Goal: Task Accomplishment & Management: Manage account settings

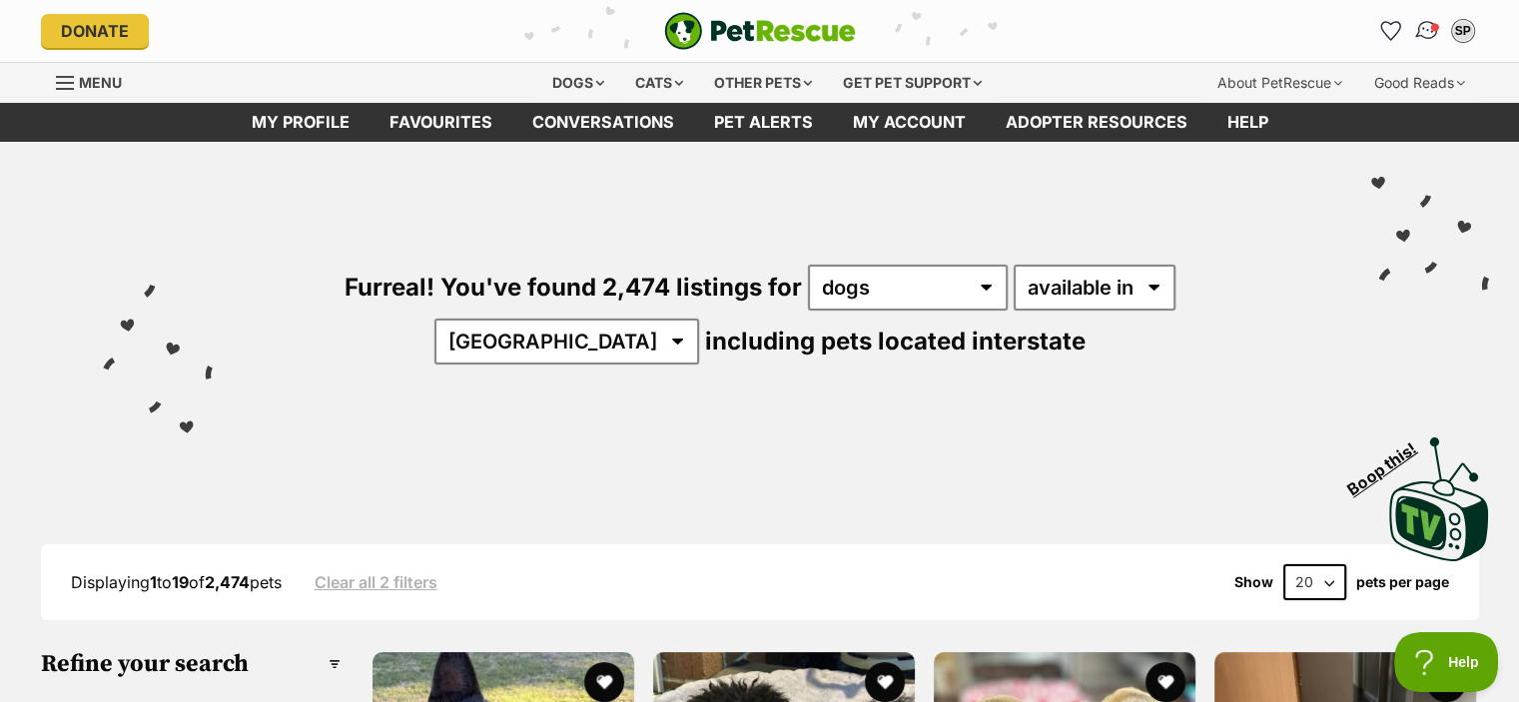
click at [1433, 27] on span "Conversations" at bounding box center [1434, 27] width 10 height 10
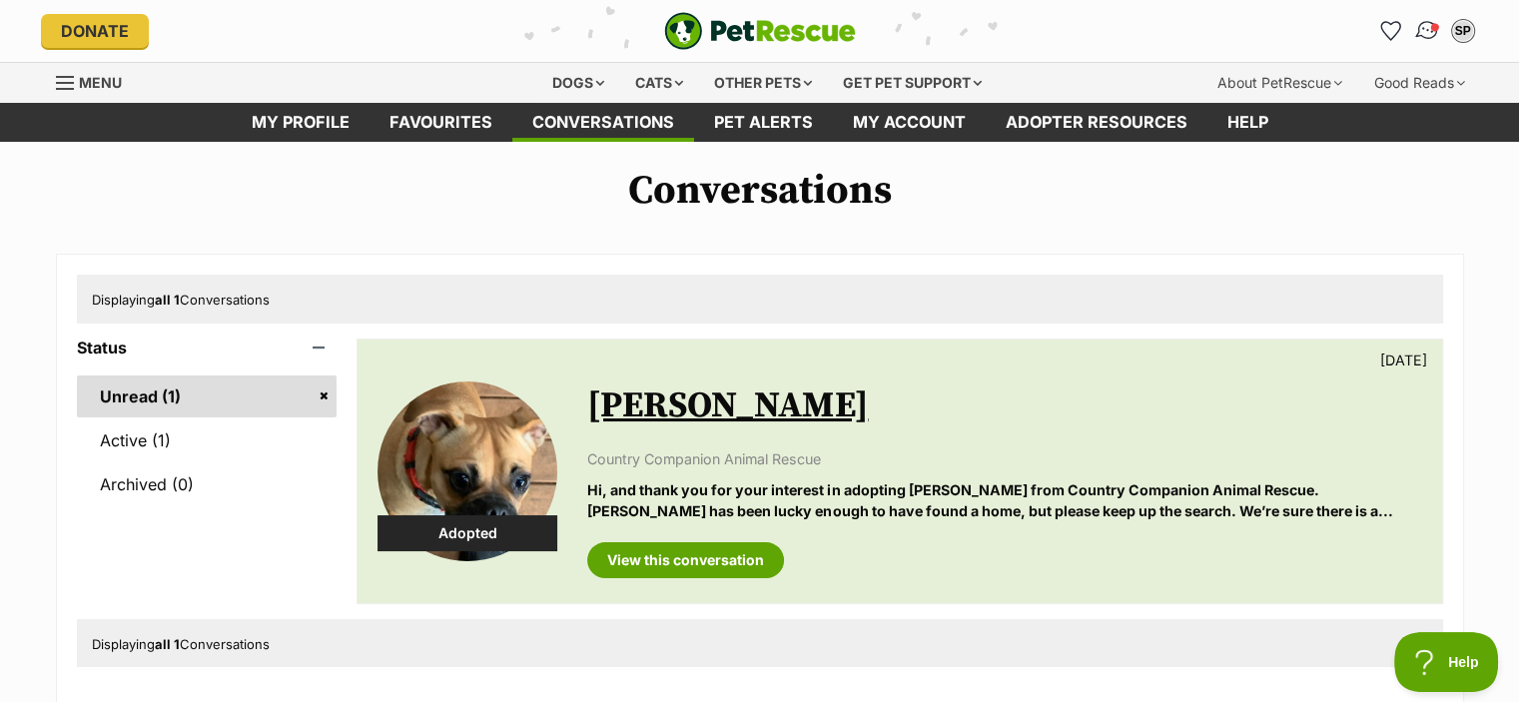
click at [1425, 32] on img "Conversations" at bounding box center [1426, 31] width 27 height 26
click at [195, 448] on link "Active (1)" at bounding box center [207, 440] width 261 height 42
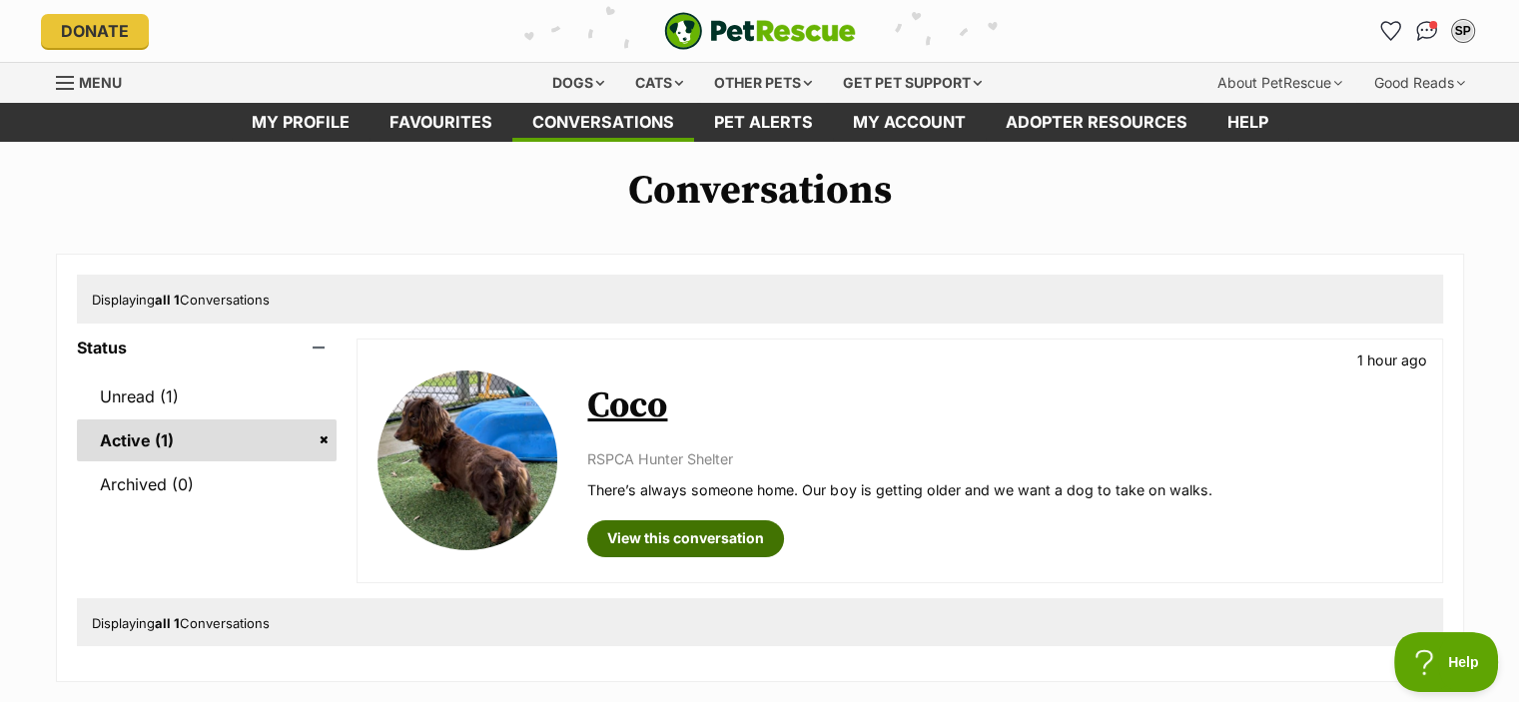
click at [655, 522] on link "View this conversation" at bounding box center [685, 538] width 197 height 36
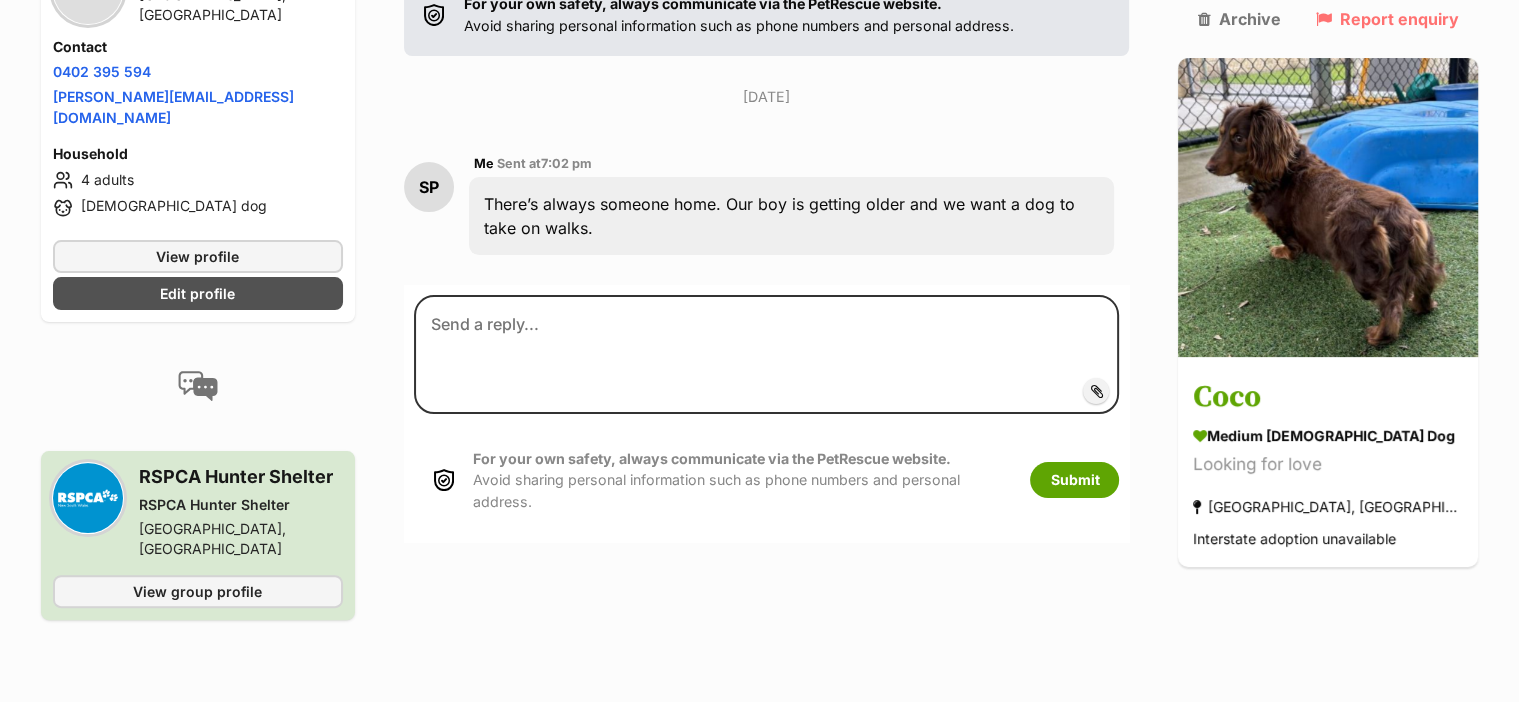
scroll to position [228, 0]
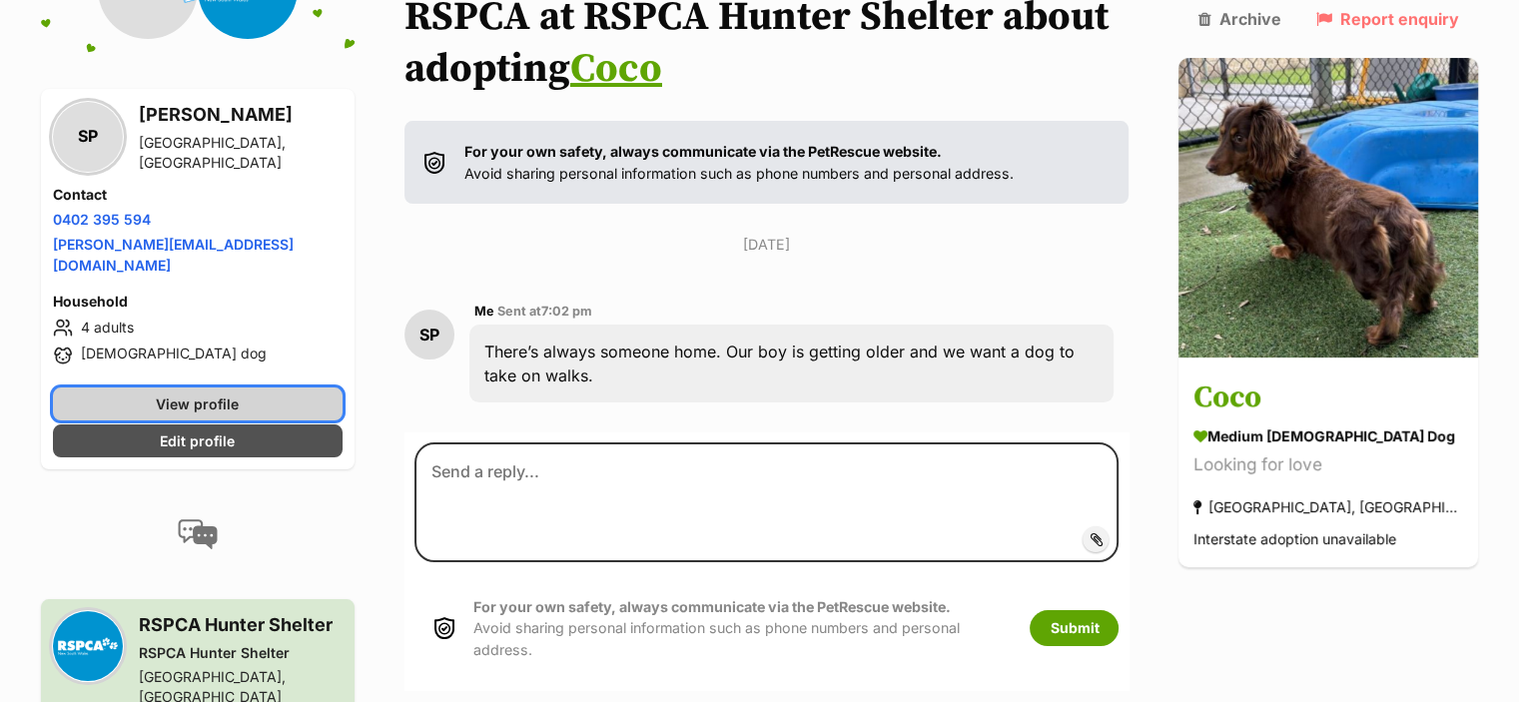
click at [144, 387] on link "View profile" at bounding box center [198, 403] width 290 height 33
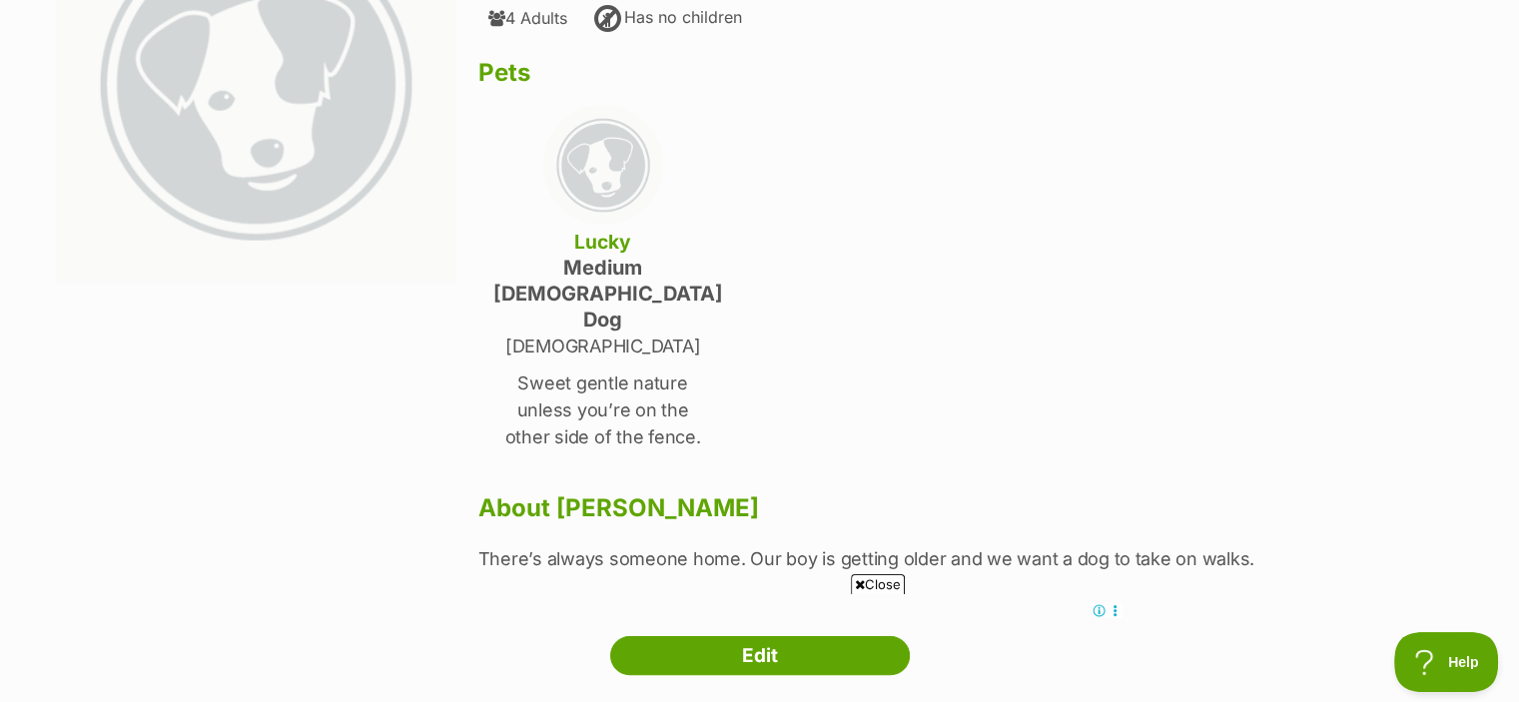
click at [601, 369] on p "Sweet gentle nature unless you’re on the other side of the fence." at bounding box center [603, 409] width 220 height 81
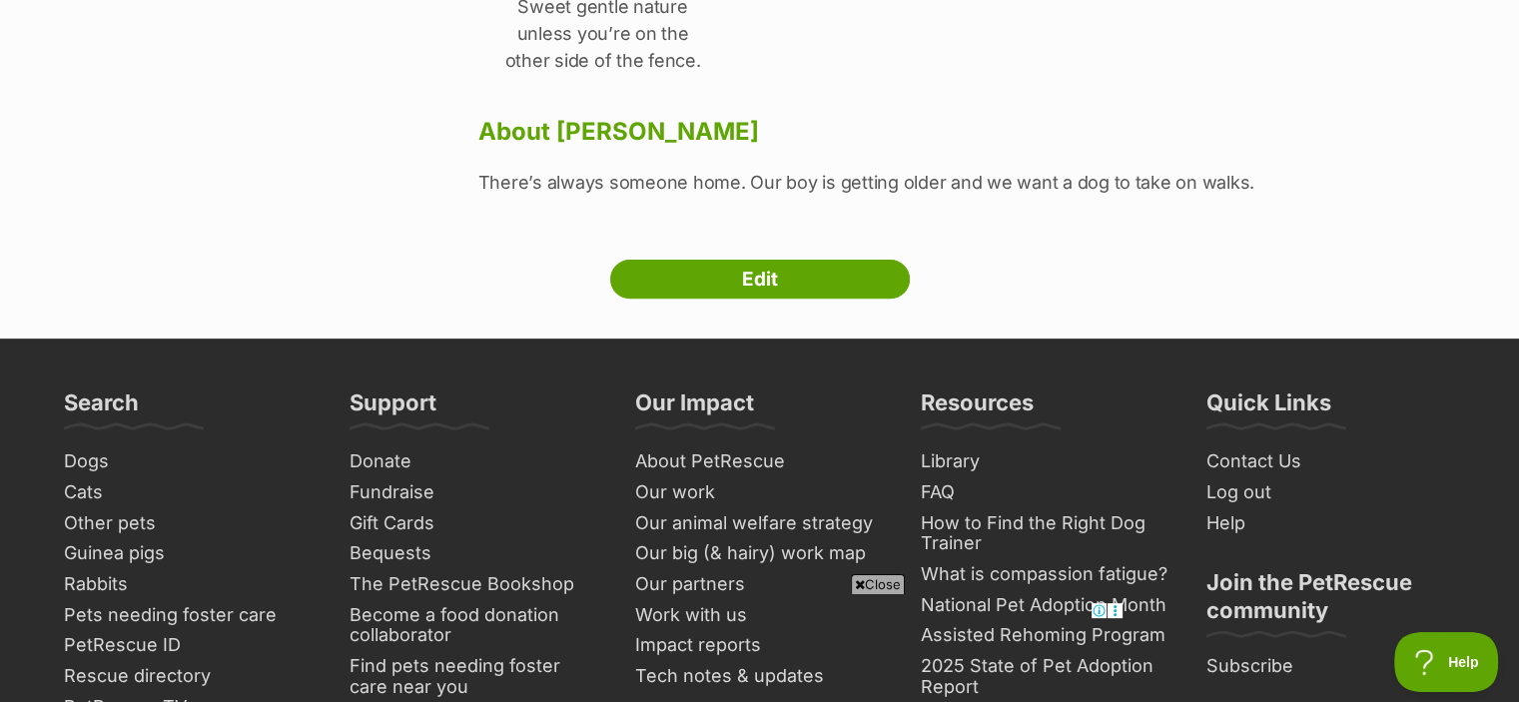
scroll to position [799, 0]
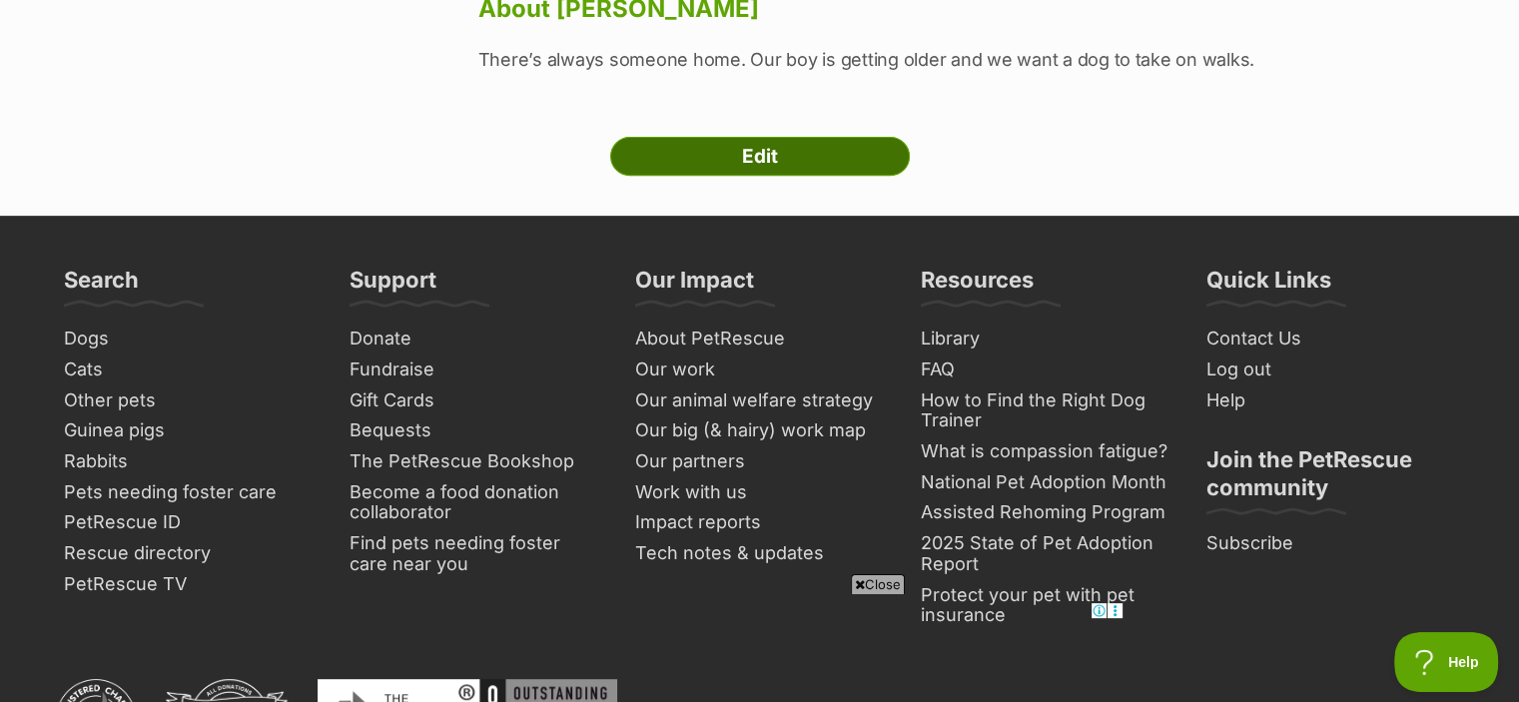
click at [753, 137] on link "Edit" at bounding box center [760, 157] width 300 height 40
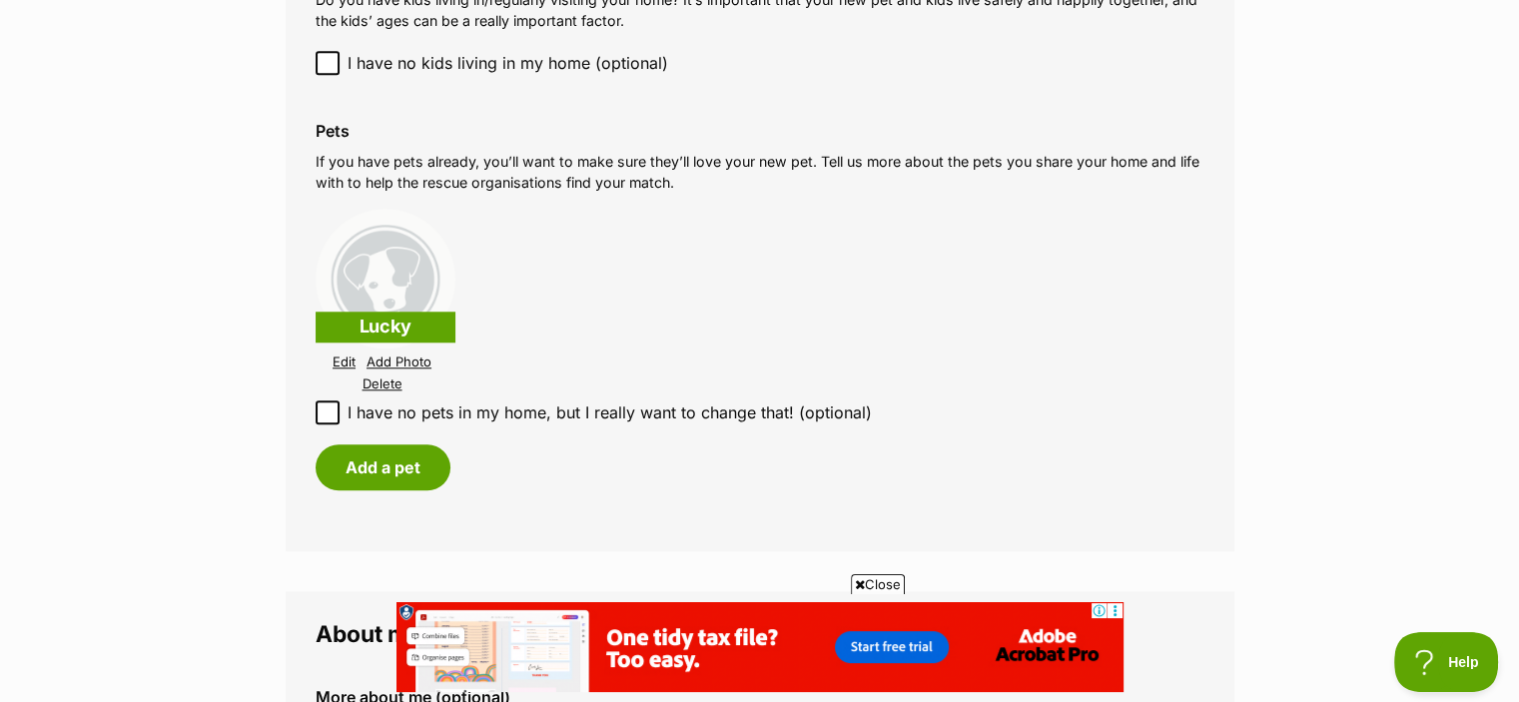
scroll to position [1797, 0]
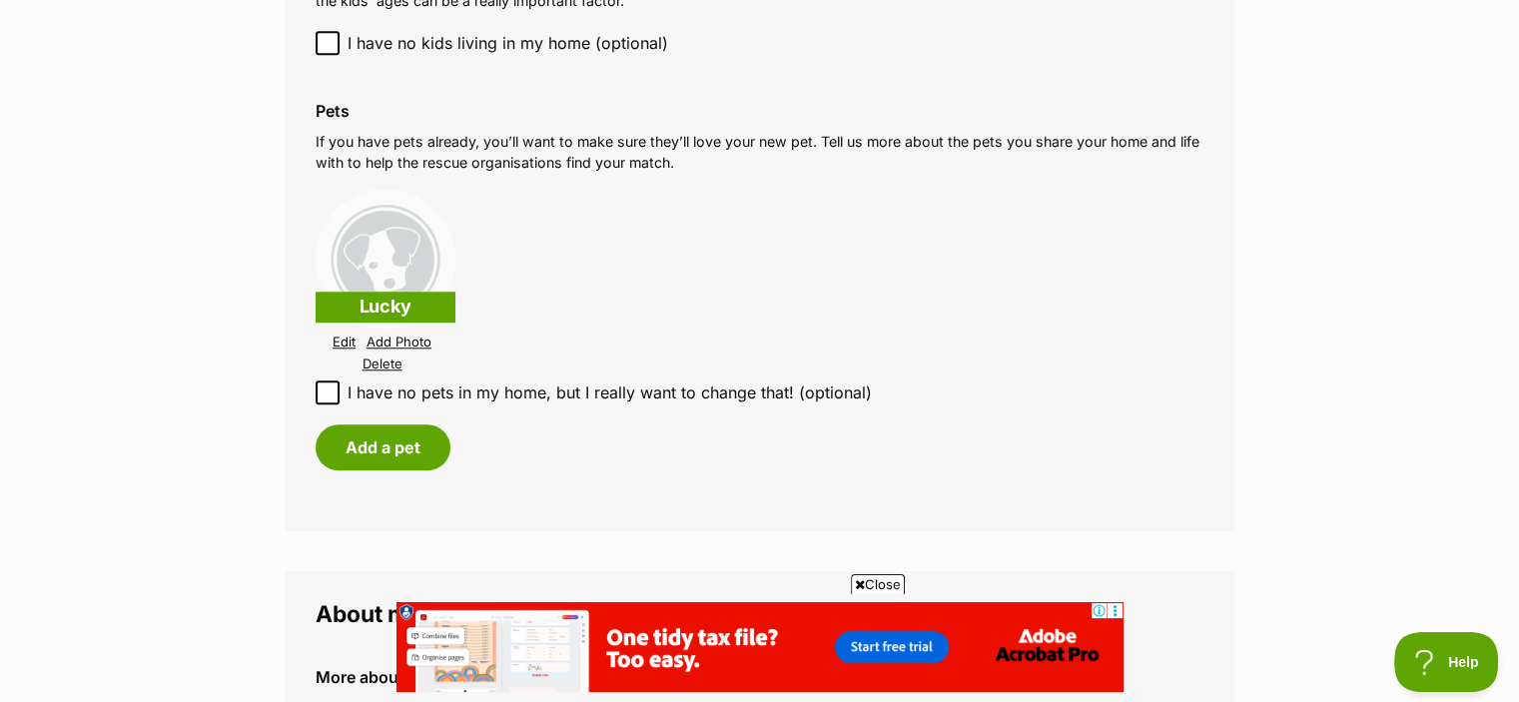
click at [384, 301] on p "Lucky" at bounding box center [386, 307] width 140 height 31
click at [348, 345] on link "Edit" at bounding box center [344, 342] width 23 height 15
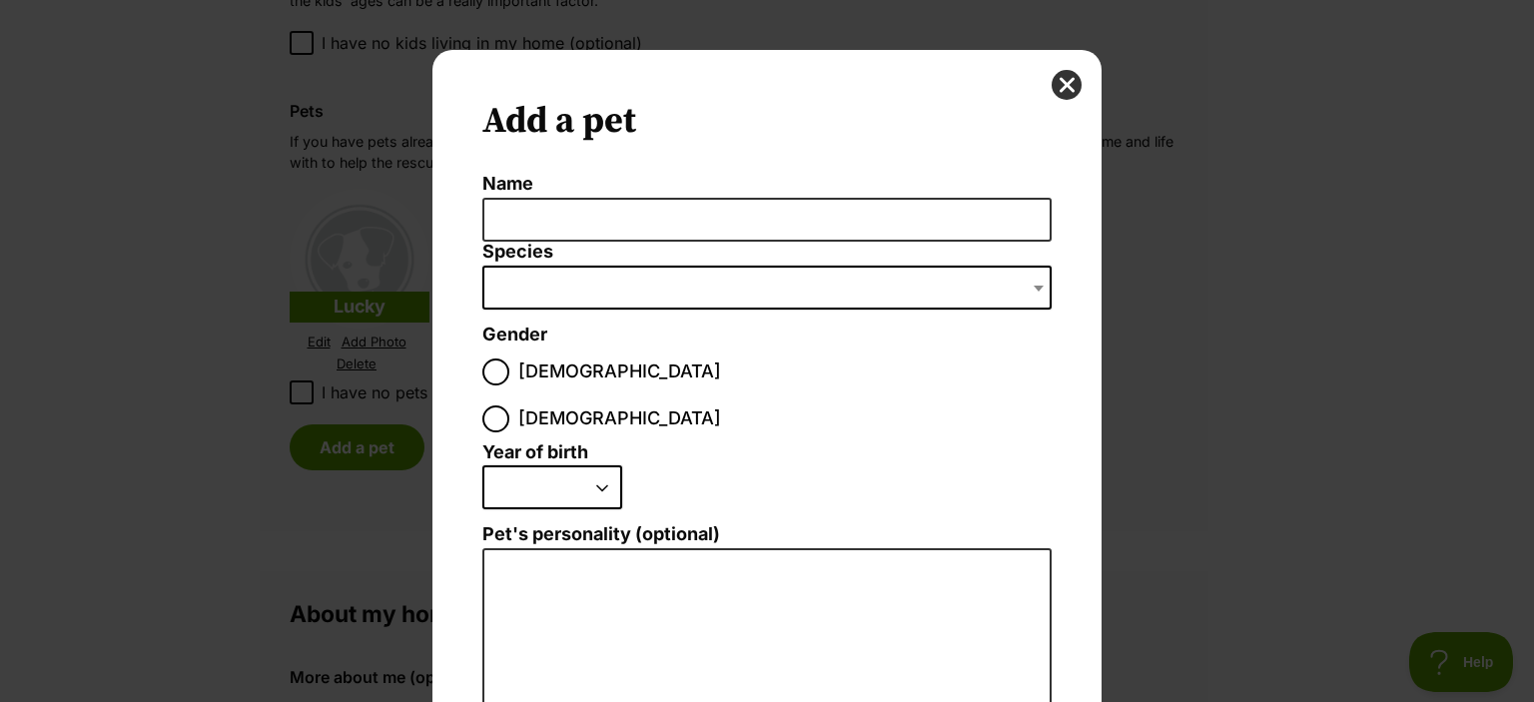
scroll to position [0, 0]
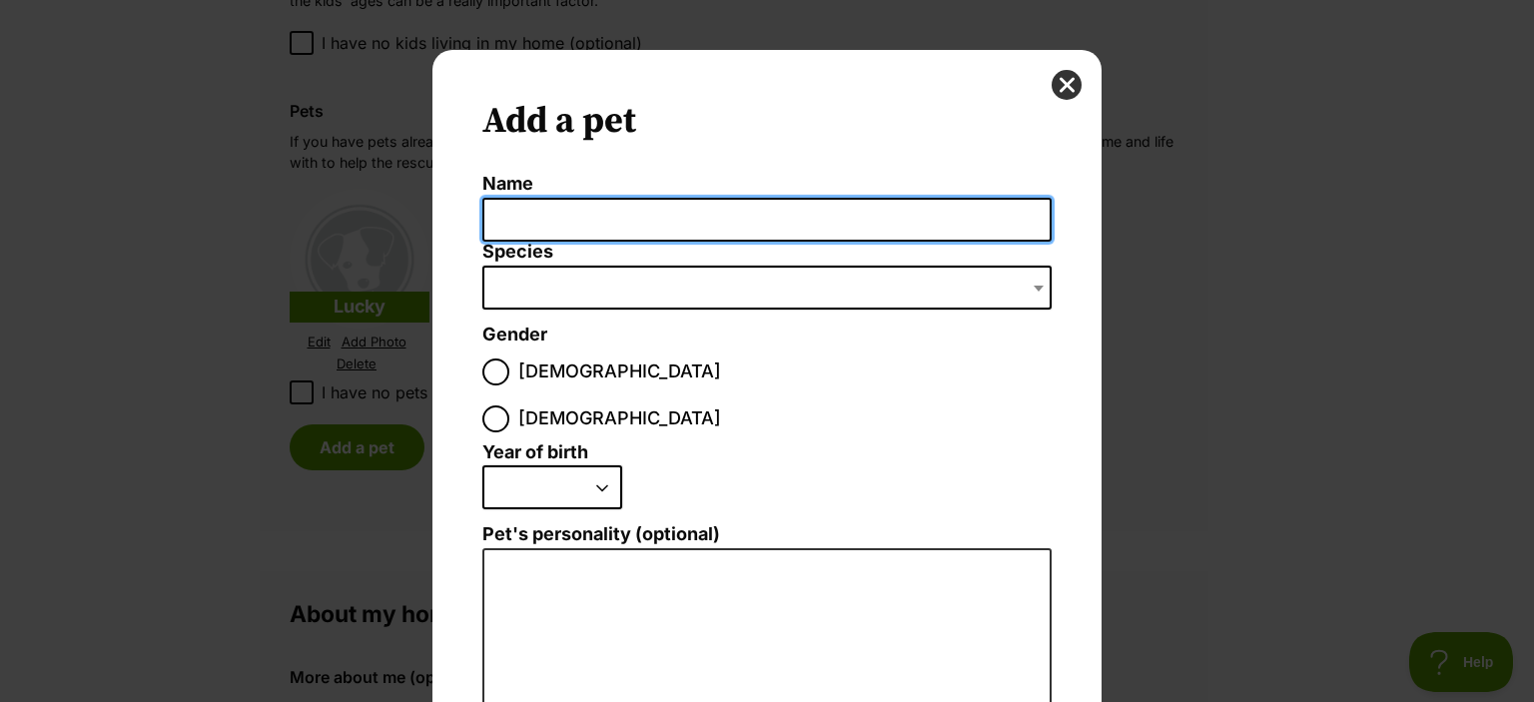
click at [696, 201] on input "Name" at bounding box center [766, 220] width 569 height 45
type input "Lucky"
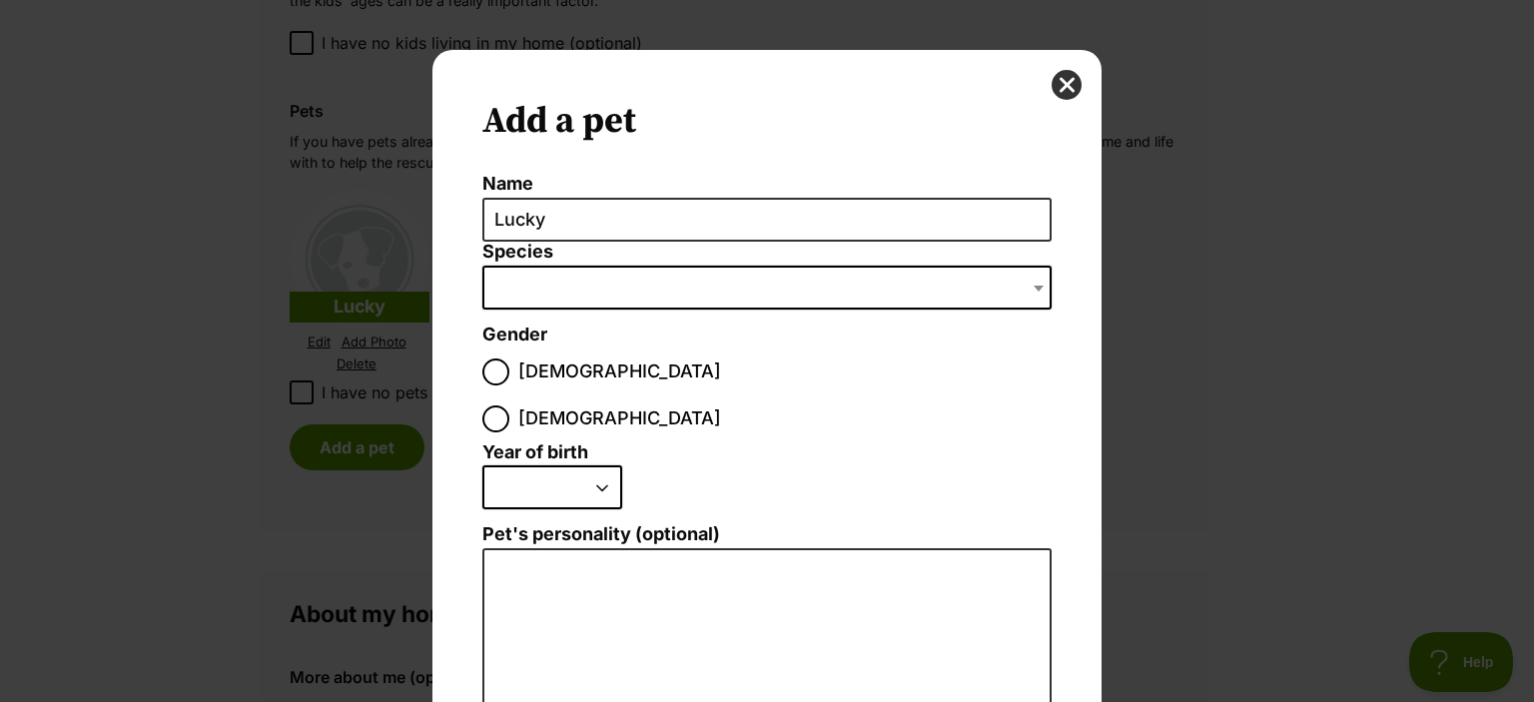
click at [684, 283] on span "Dialog Window - Close (Press escape to close)" at bounding box center [766, 288] width 569 height 44
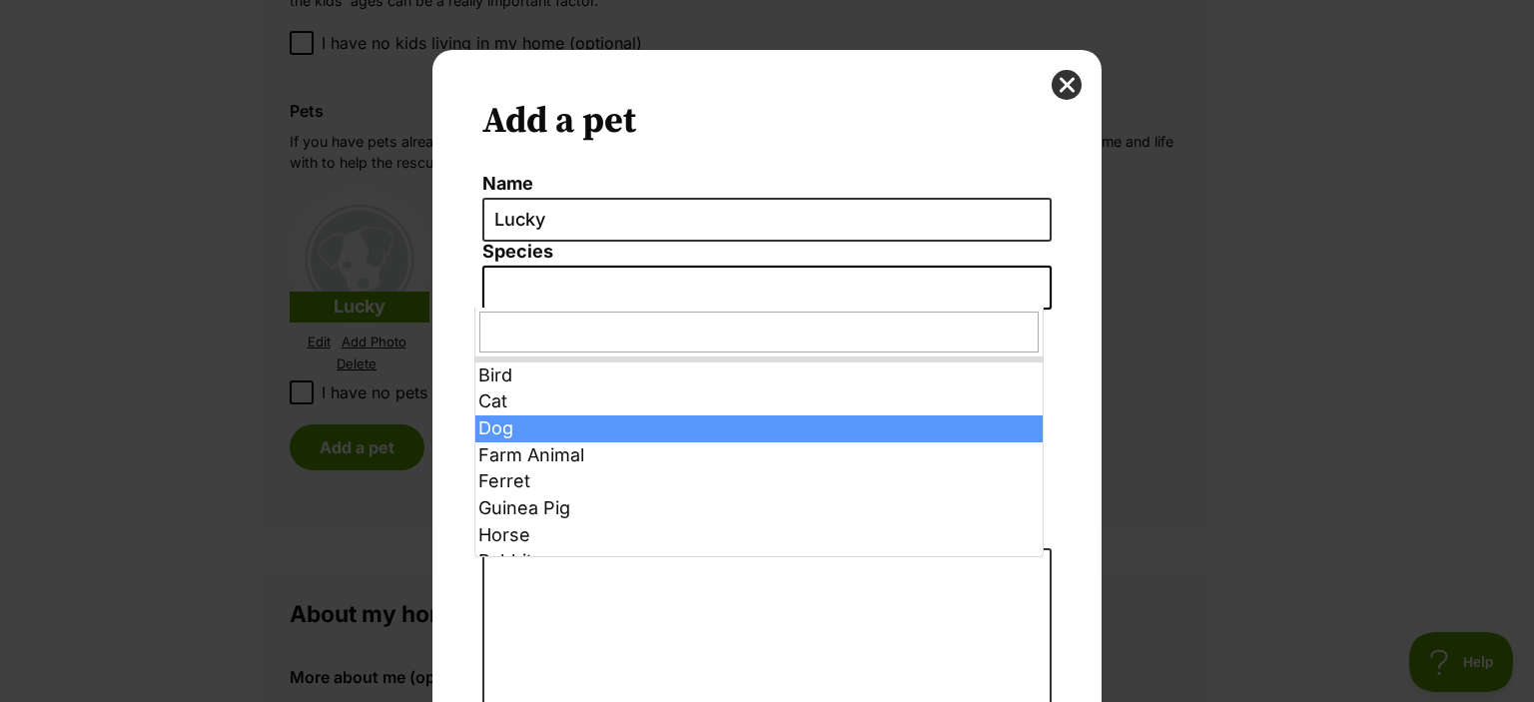
select select "1"
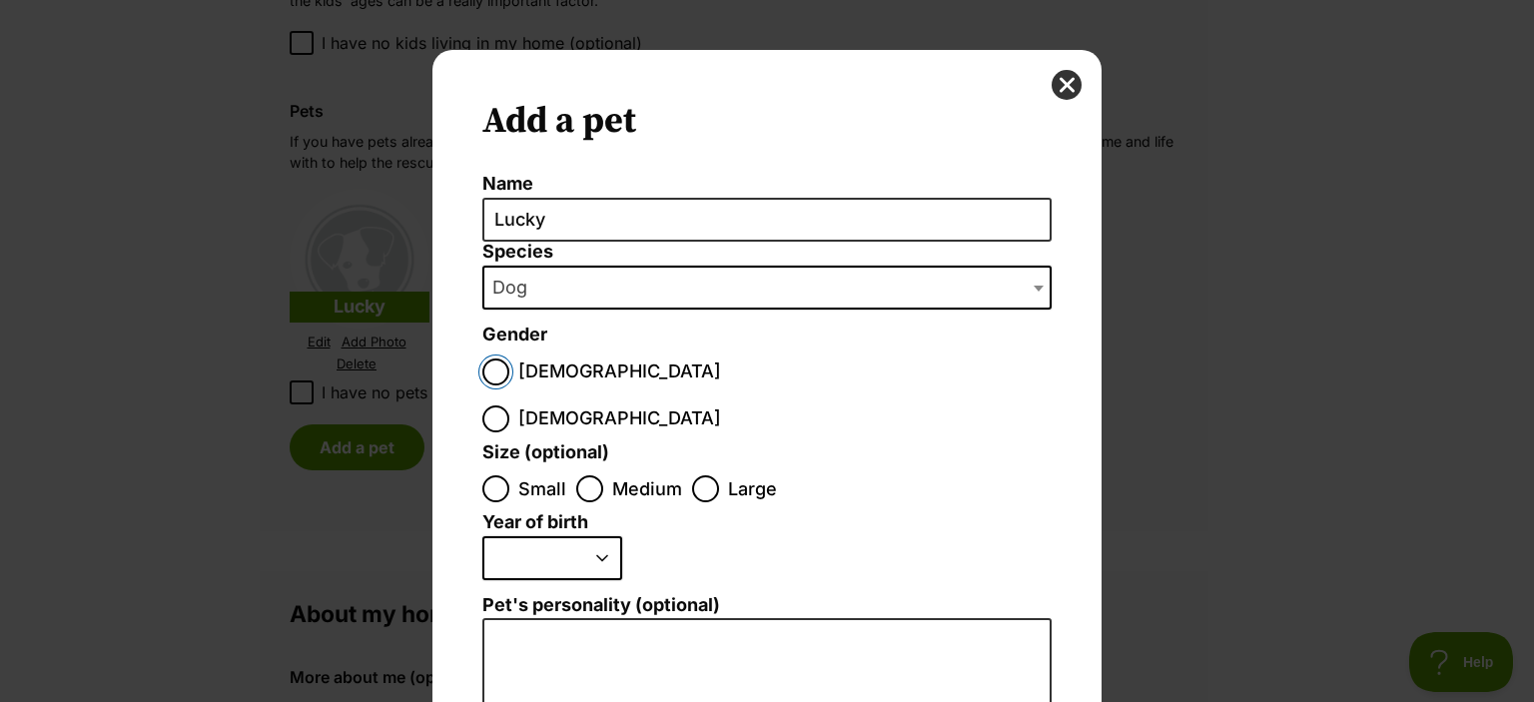
click at [494, 366] on input "Male" at bounding box center [495, 371] width 27 height 27
radio input "true"
click at [576, 475] on input "Medium" at bounding box center [589, 488] width 27 height 27
radio input "true"
click at [574, 536] on select "2025 2024 2023 2022 2021 2020 2019 2018 2017 2016 2015 2014 2013 2012 2011 2010…" at bounding box center [552, 558] width 140 height 44
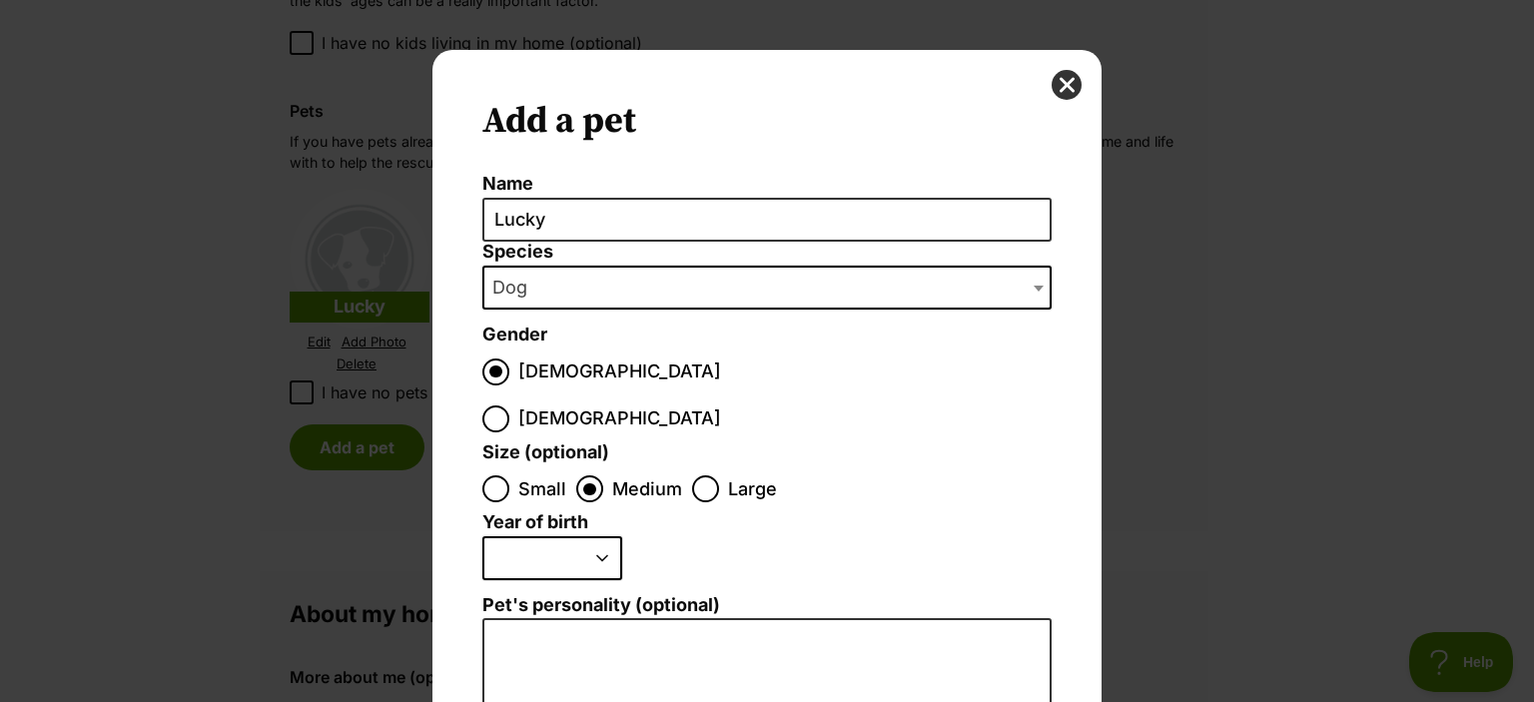
select select "2014"
click at [482, 536] on select "2025 2024 2023 2022 2021 2020 2019 2018 2017 2016 2015 2014 2013 2012 2011 2010…" at bounding box center [552, 558] width 140 height 44
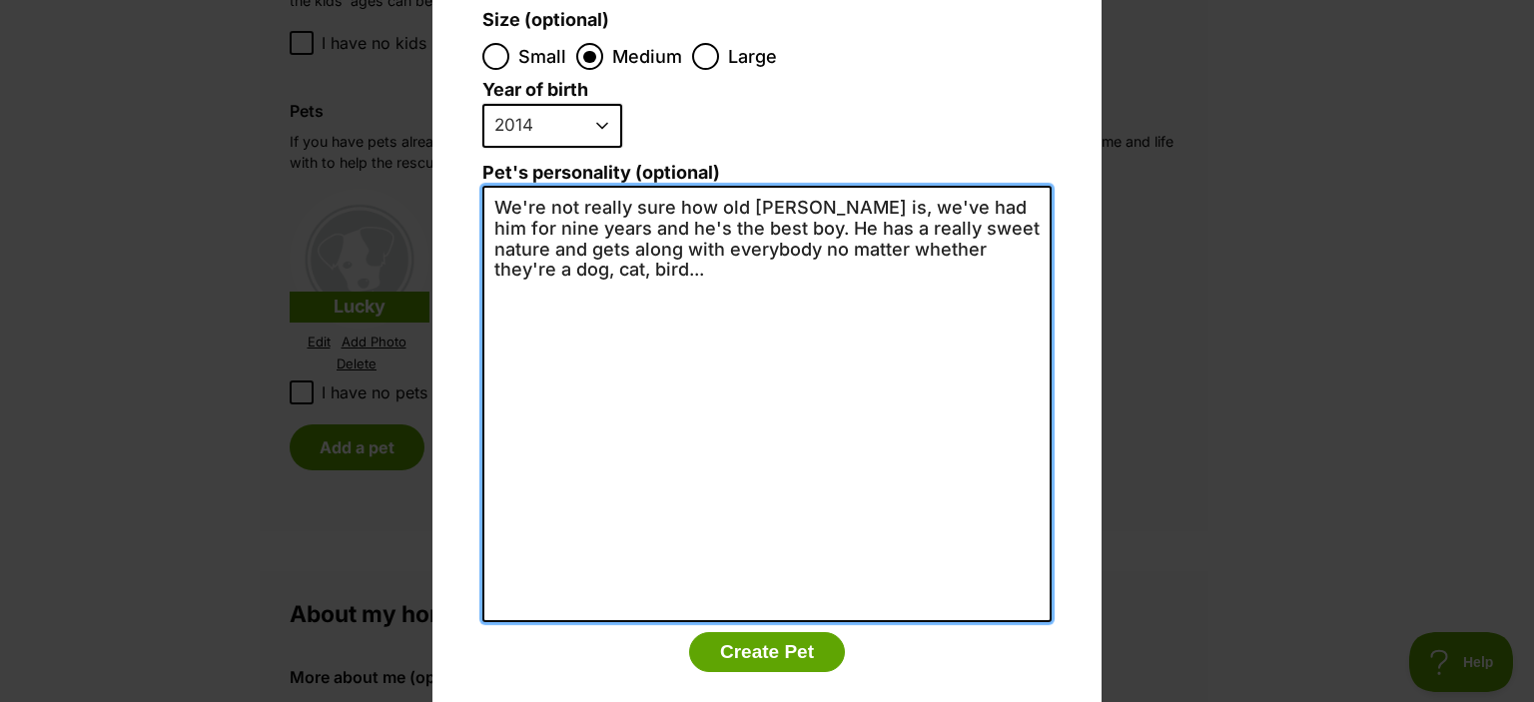
scroll to position [433, 0]
type textarea "We're not really sure how old Lucky is, we've had him for nine years and he's t…"
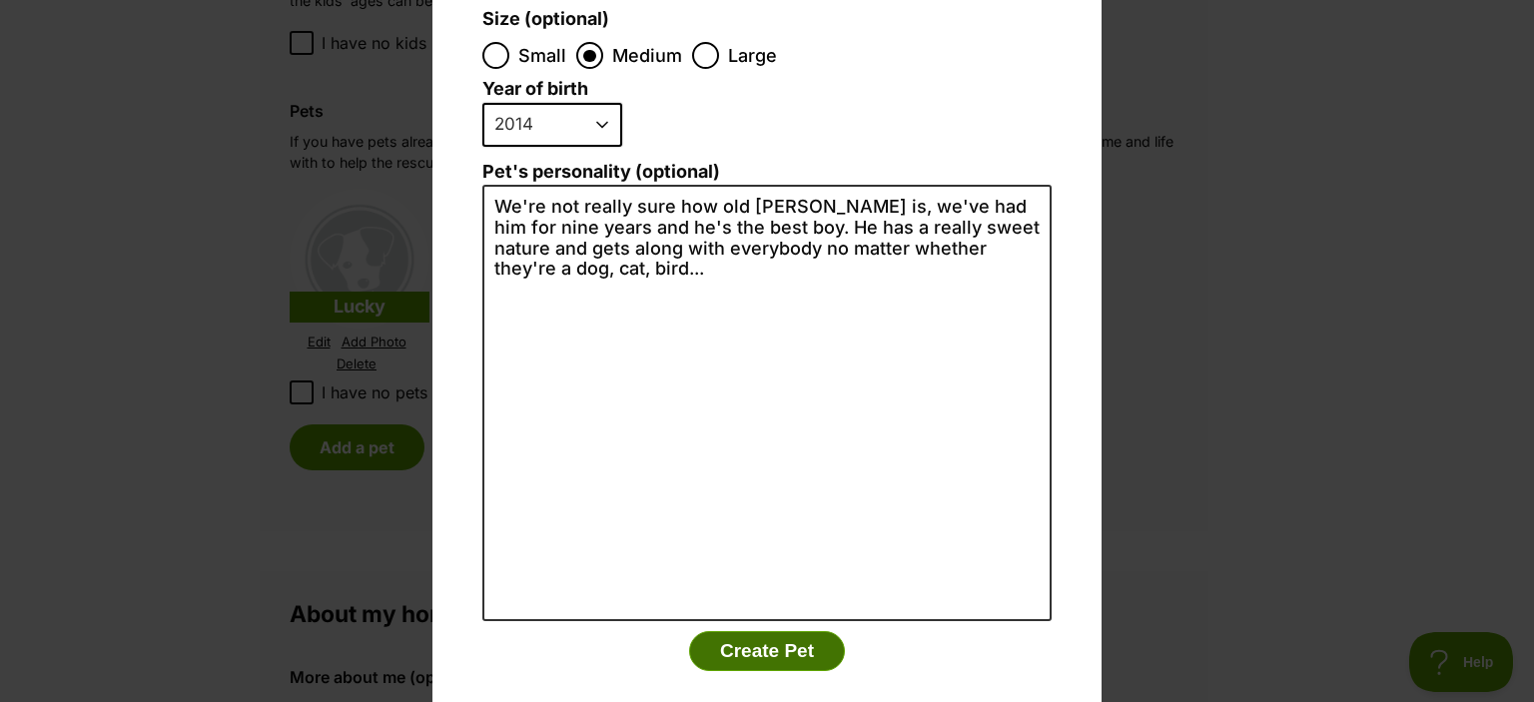
click at [770, 631] on button "Create Pet" at bounding box center [767, 651] width 156 height 40
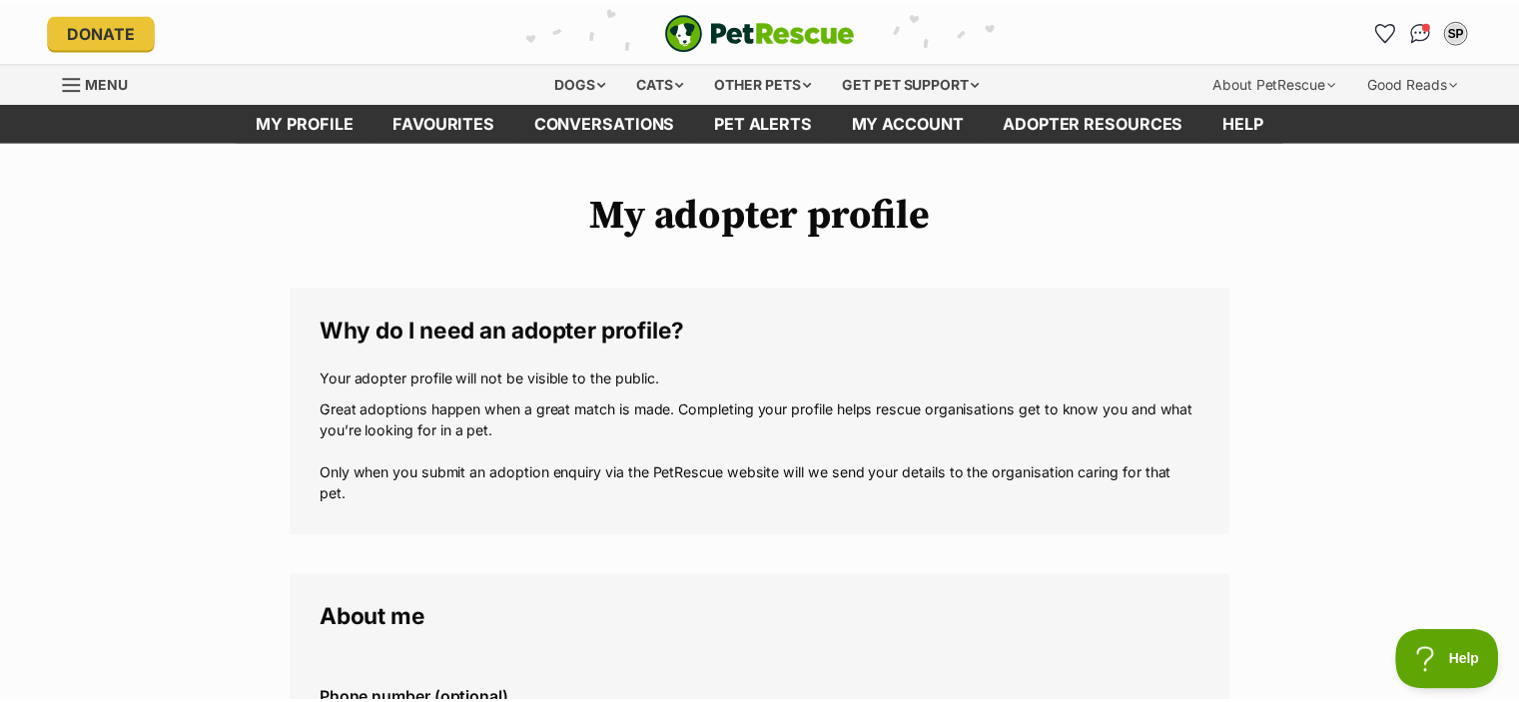
scroll to position [1797, 0]
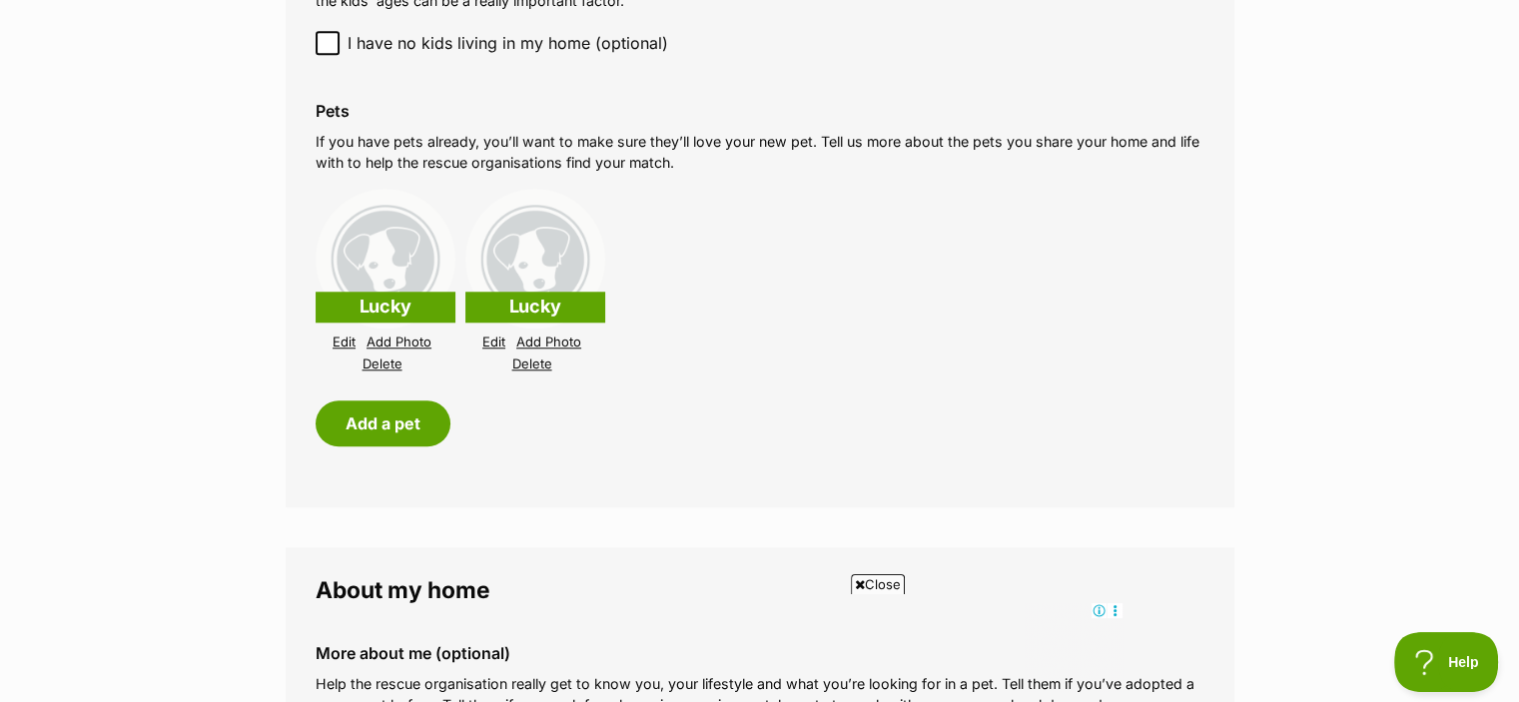
click at [346, 342] on link "Edit" at bounding box center [344, 342] width 23 height 15
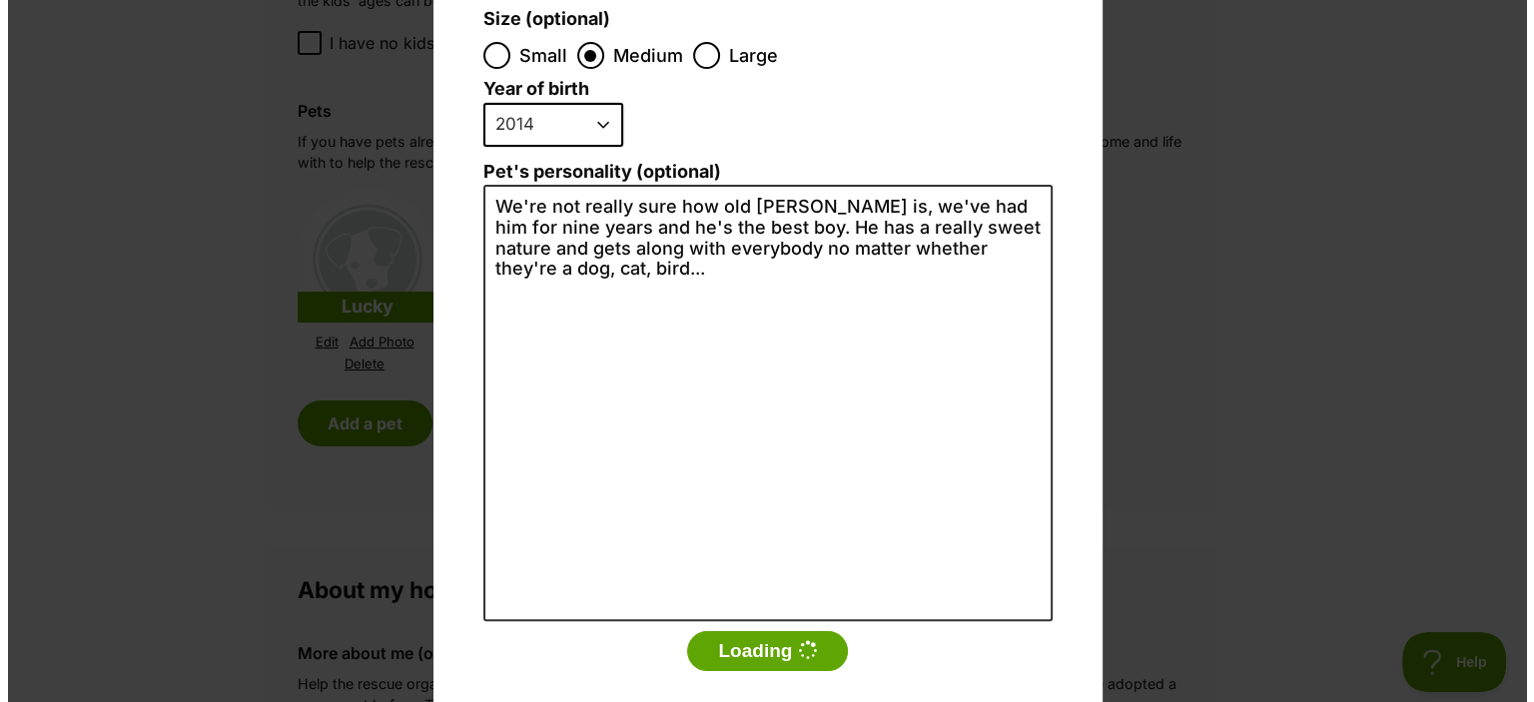
scroll to position [0, 0]
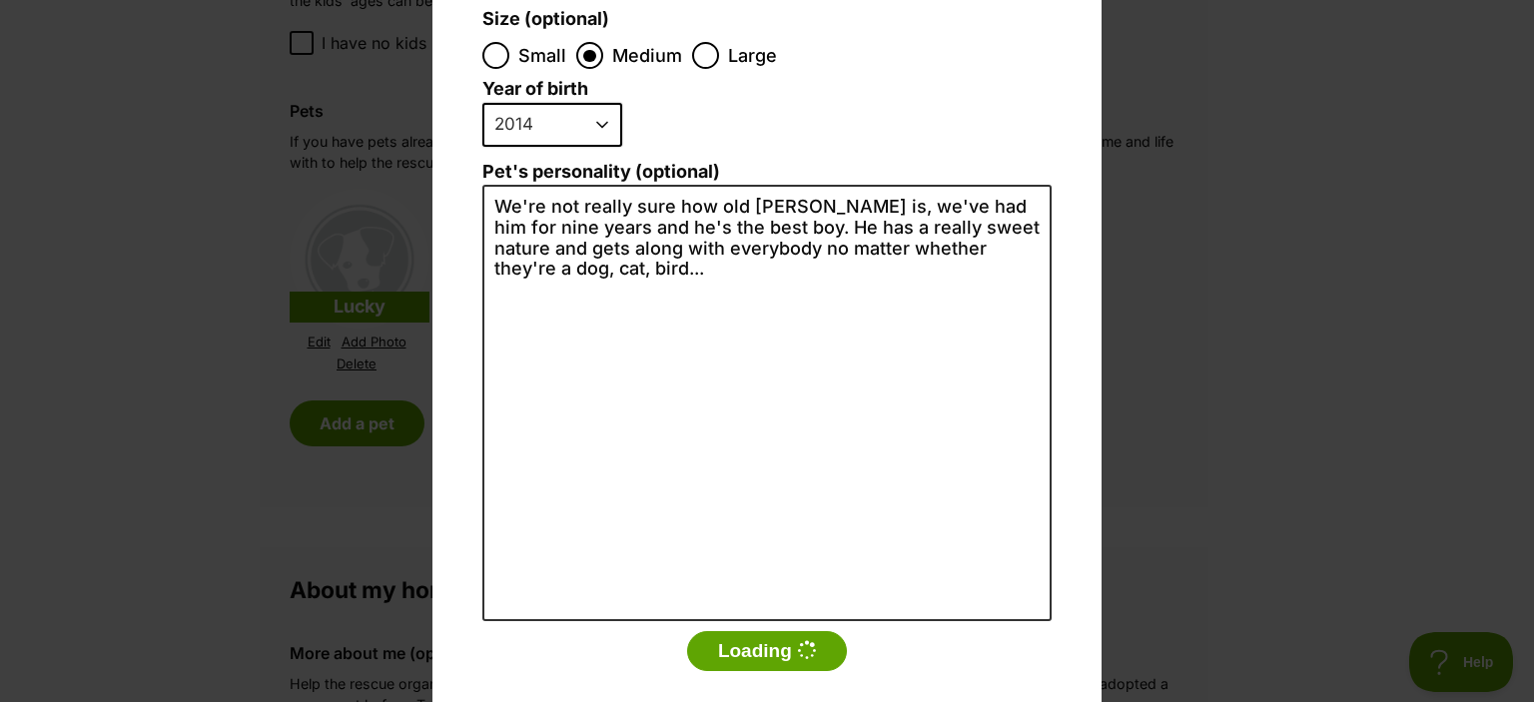
click at [332, 257] on div "Add a pet Name Lucky Species Bird Cat Dog Farm Animal Ferret Guinea Pig Horse R…" at bounding box center [767, 351] width 1534 height 702
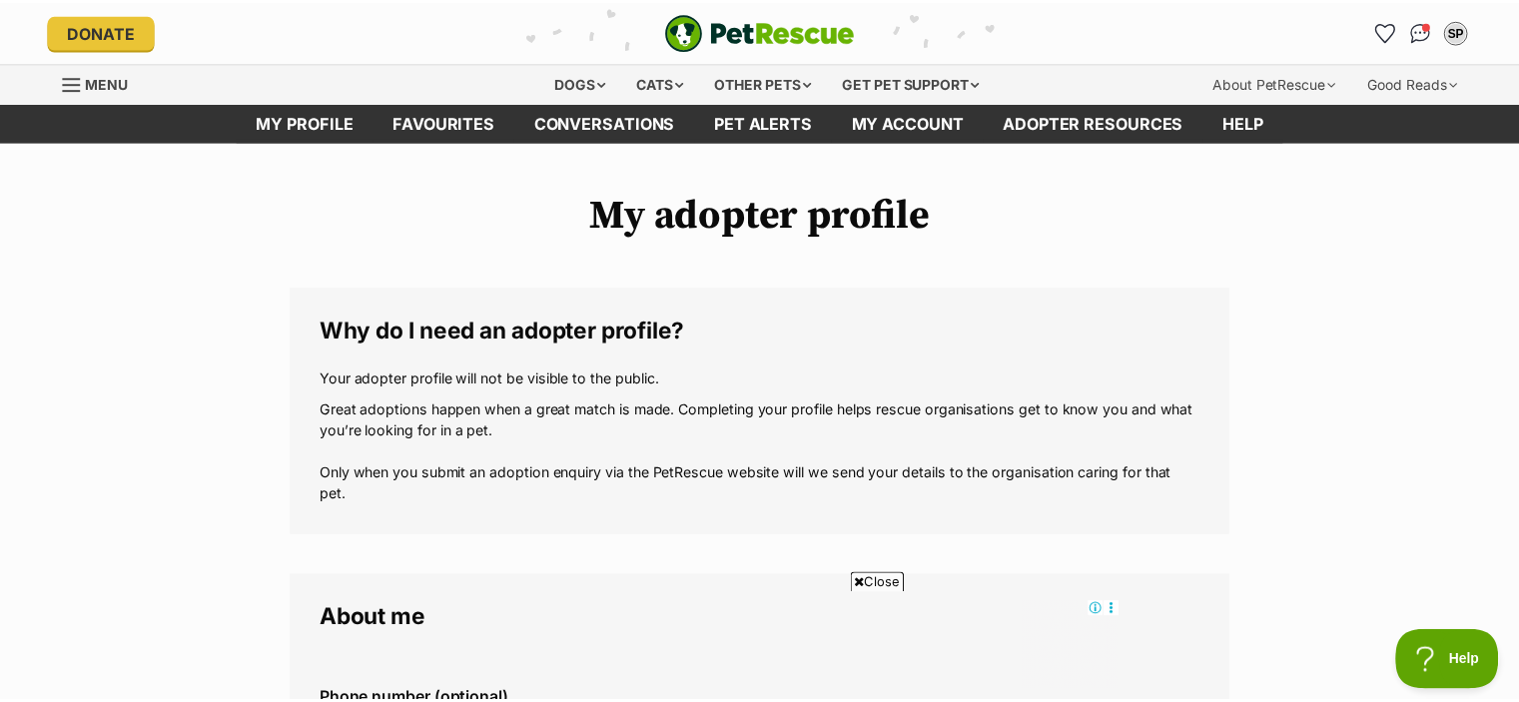
scroll to position [1797, 0]
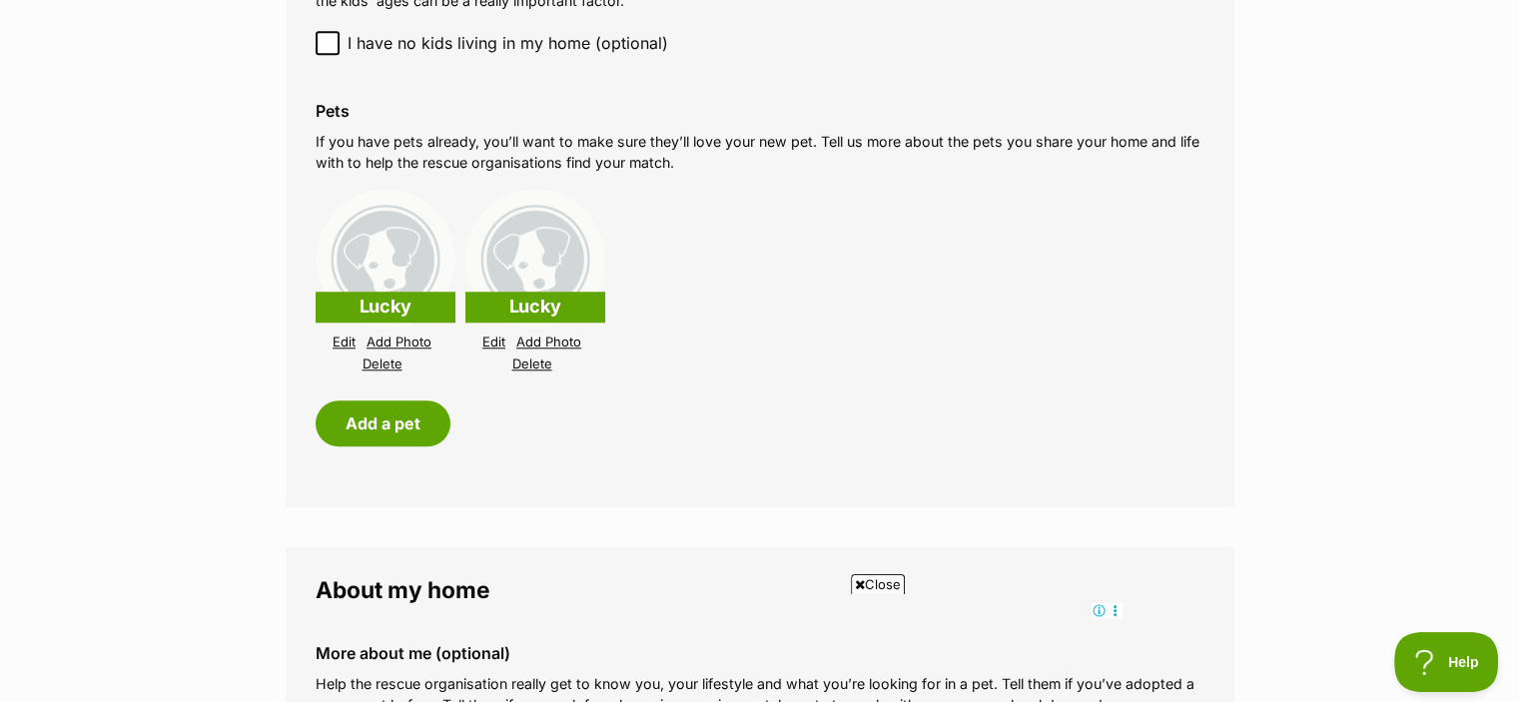
click at [531, 360] on link "Delete" at bounding box center [532, 363] width 40 height 15
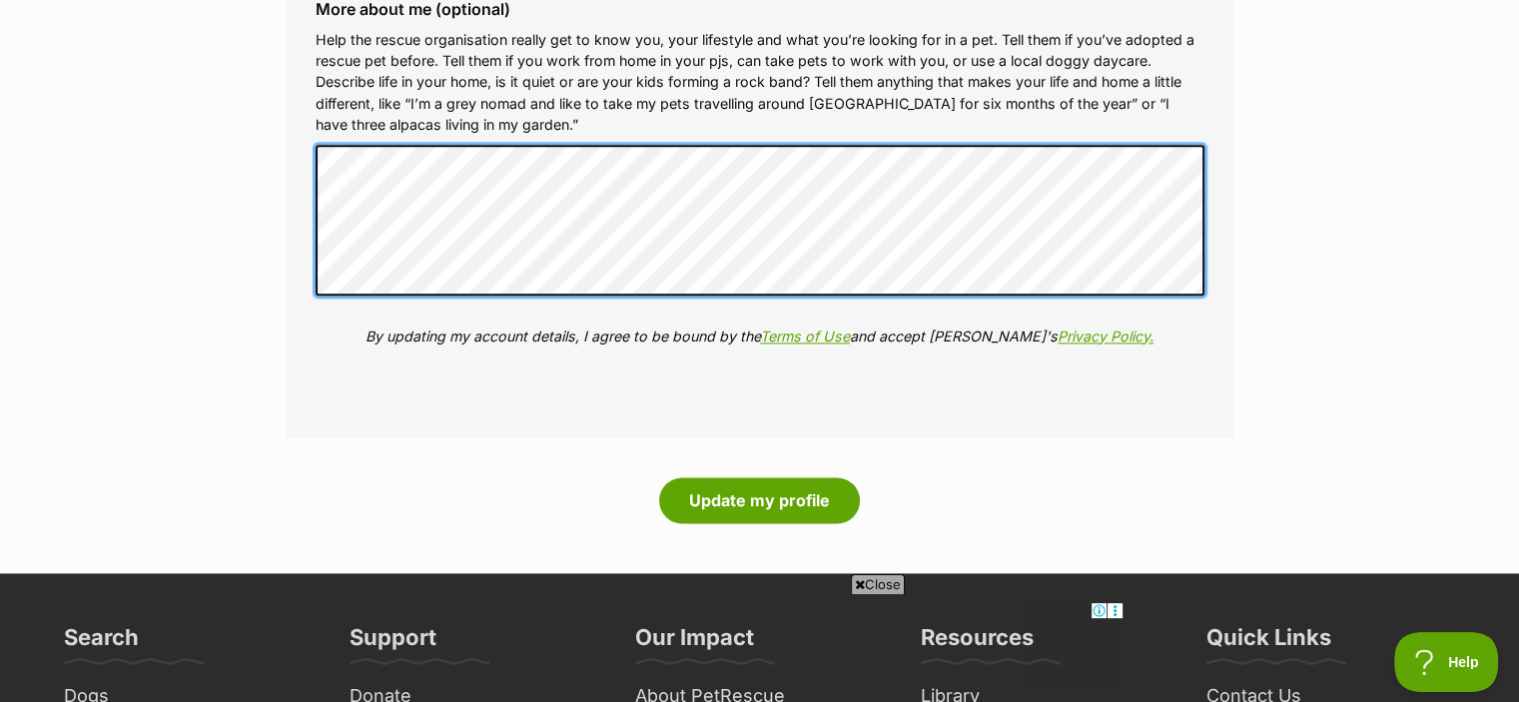
scroll to position [2496, 0]
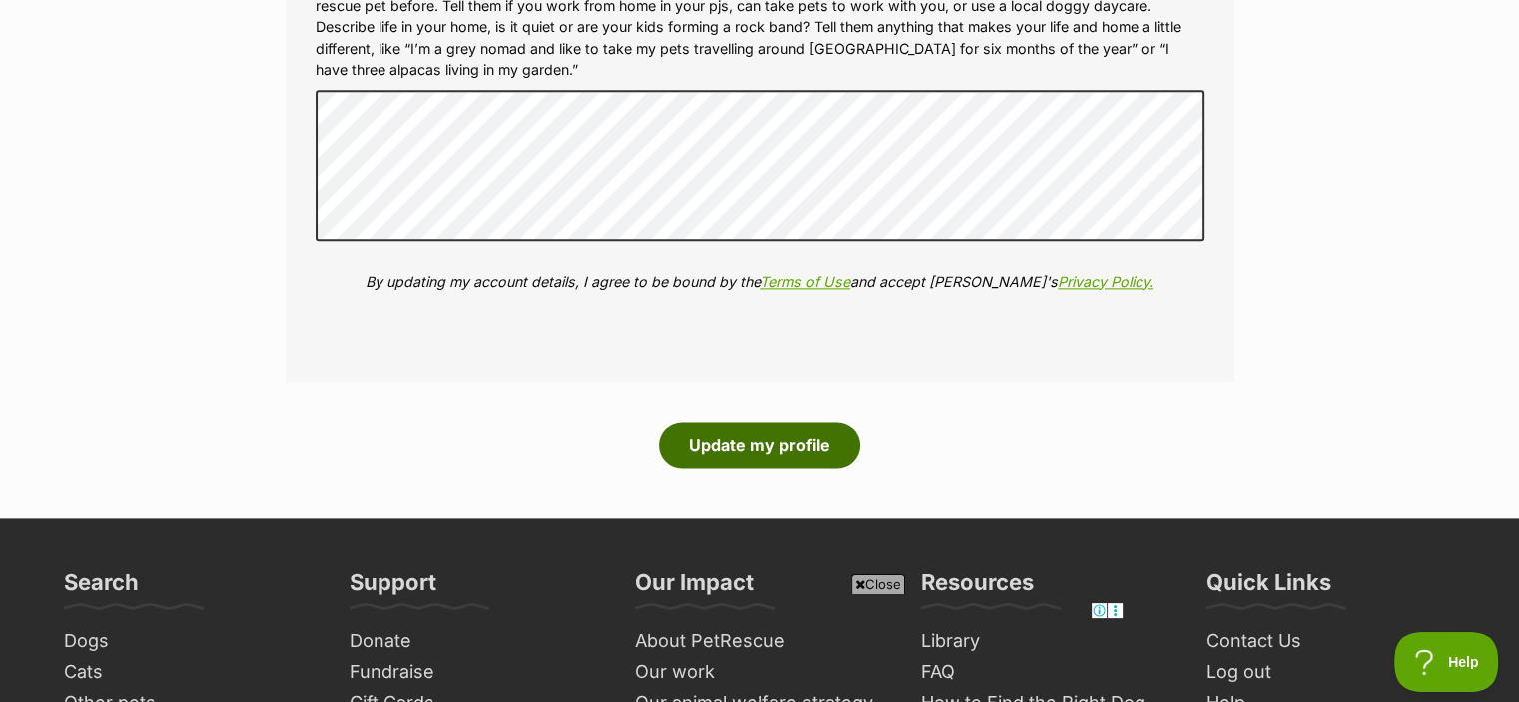
click at [804, 448] on button "Update my profile" at bounding box center [759, 445] width 201 height 46
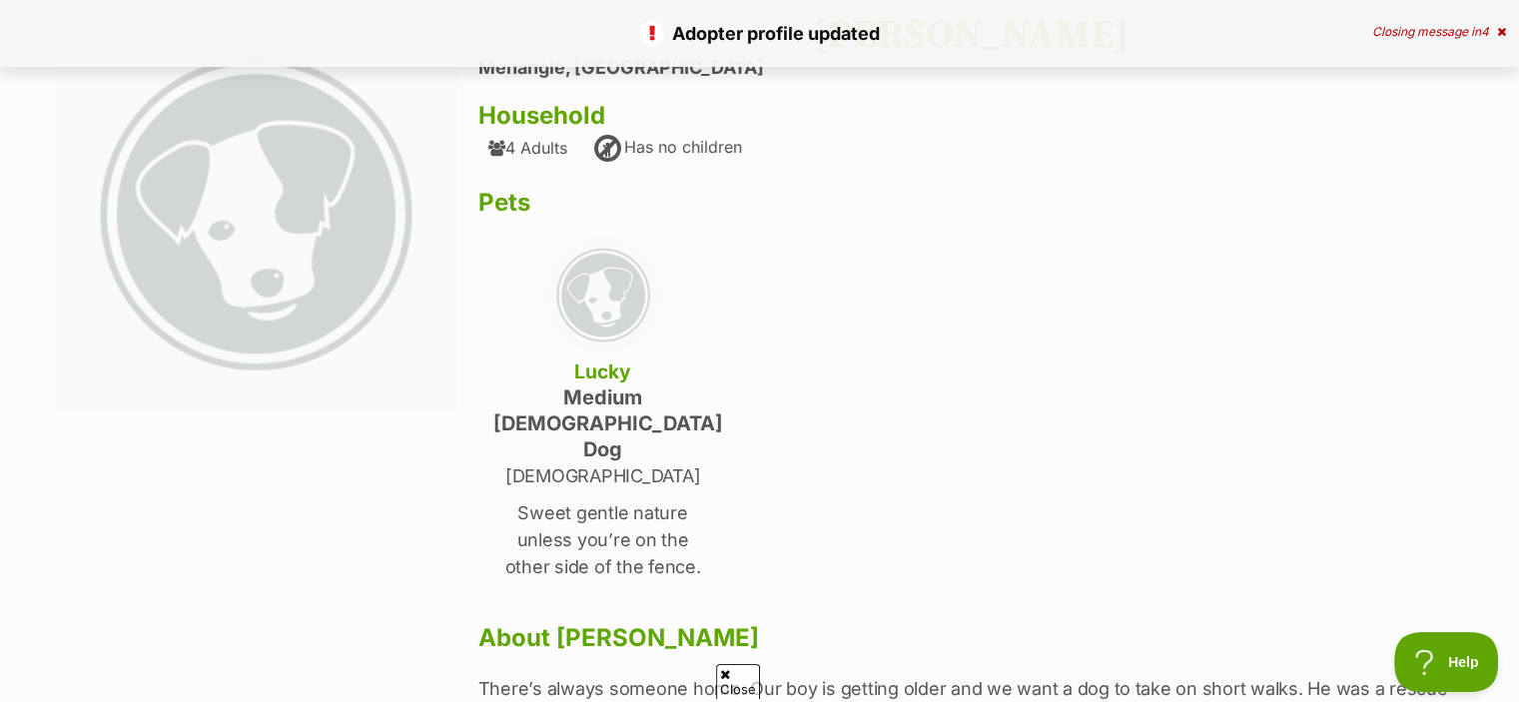
scroll to position [200, 0]
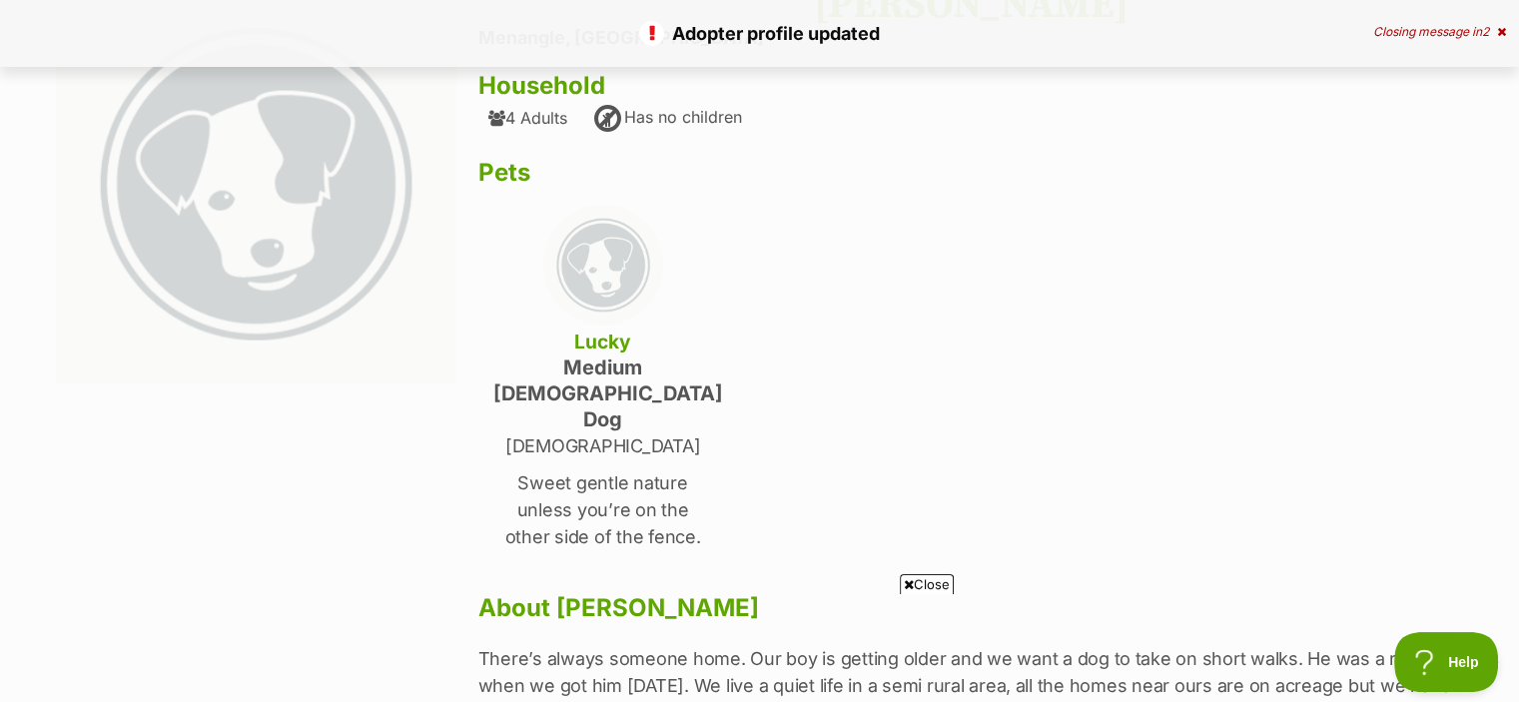
click at [619, 469] on p "Sweet gentle nature unless you’re on the other side of the fence." at bounding box center [603, 509] width 220 height 81
click at [606, 370] on h4 "medium male Dog" at bounding box center [603, 393] width 220 height 78
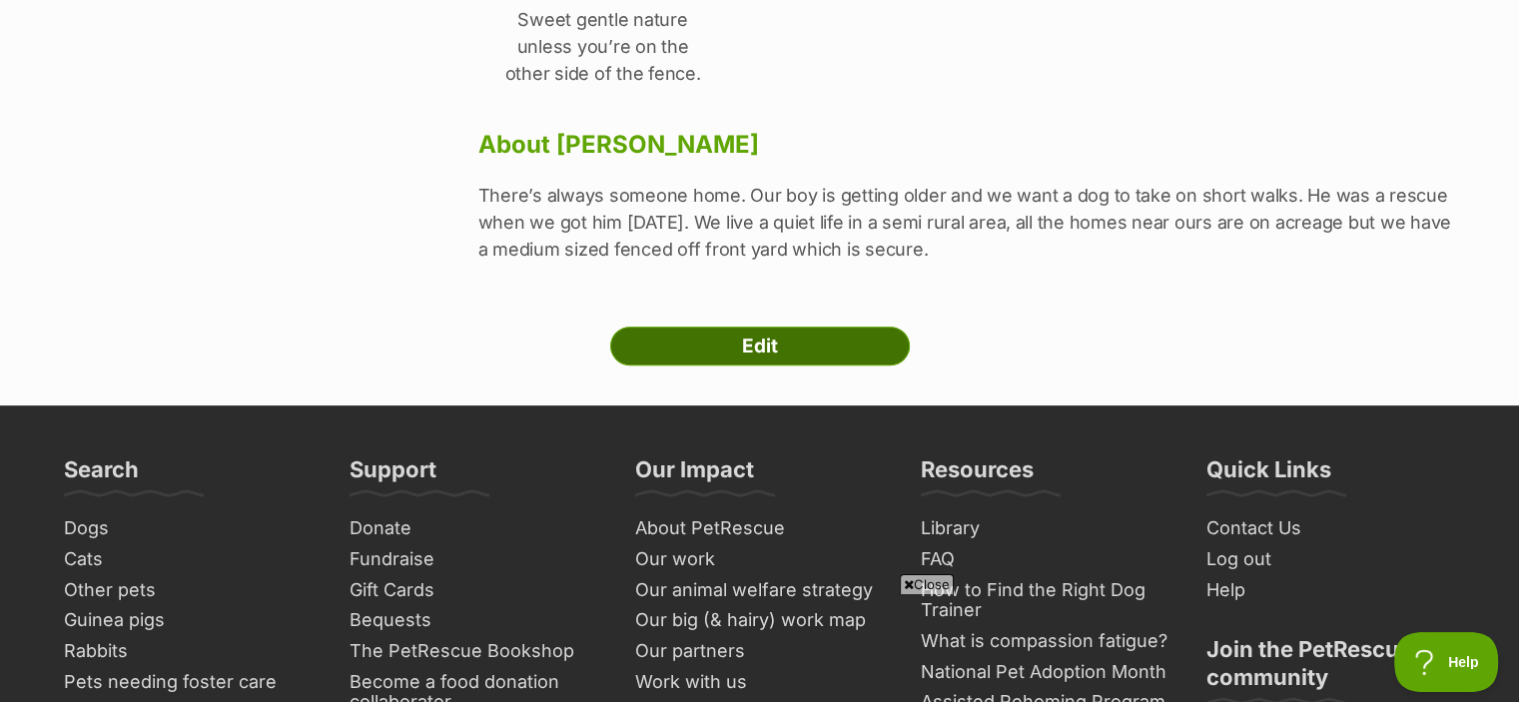
scroll to position [699, 0]
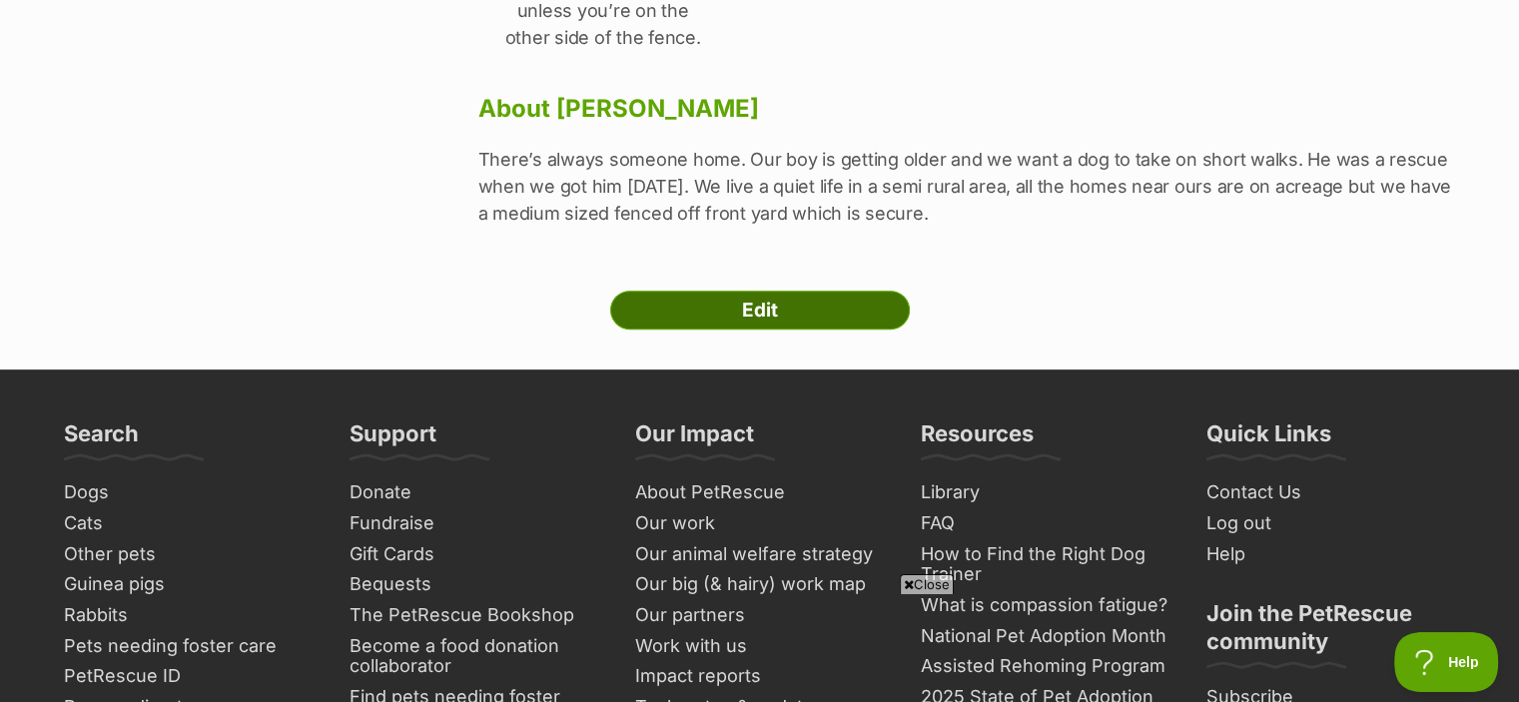
click at [716, 291] on link "Edit" at bounding box center [760, 311] width 300 height 40
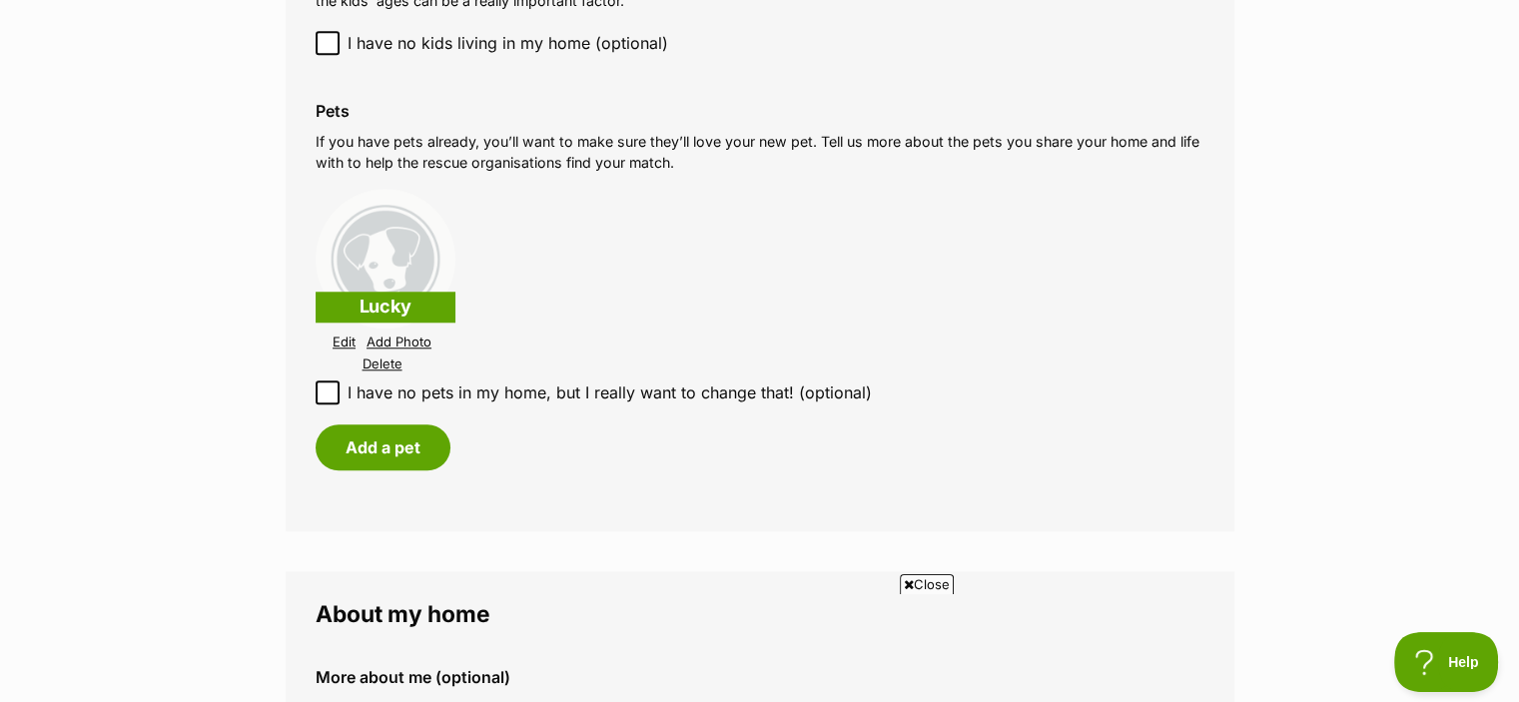
scroll to position [1897, 0]
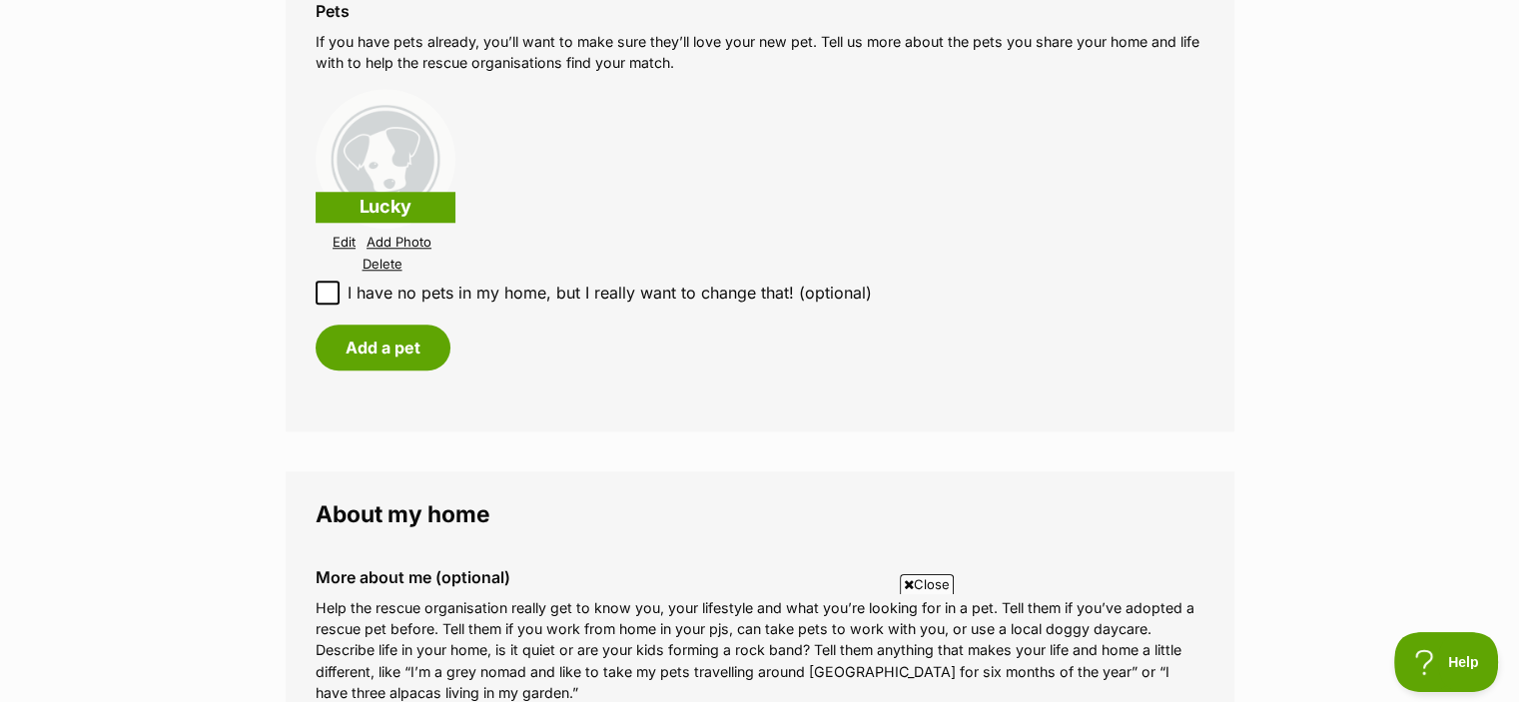
click at [347, 246] on link "Edit" at bounding box center [344, 242] width 23 height 15
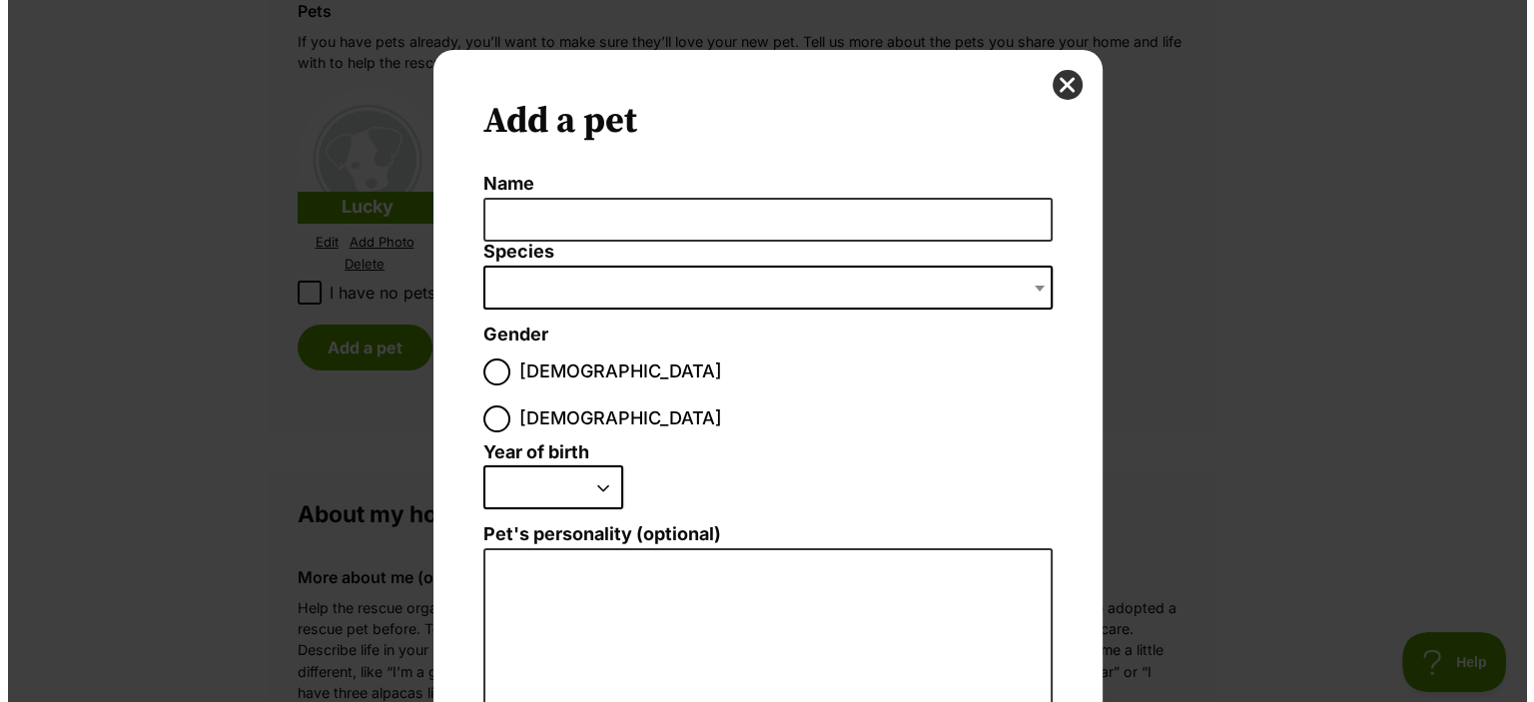
scroll to position [0, 0]
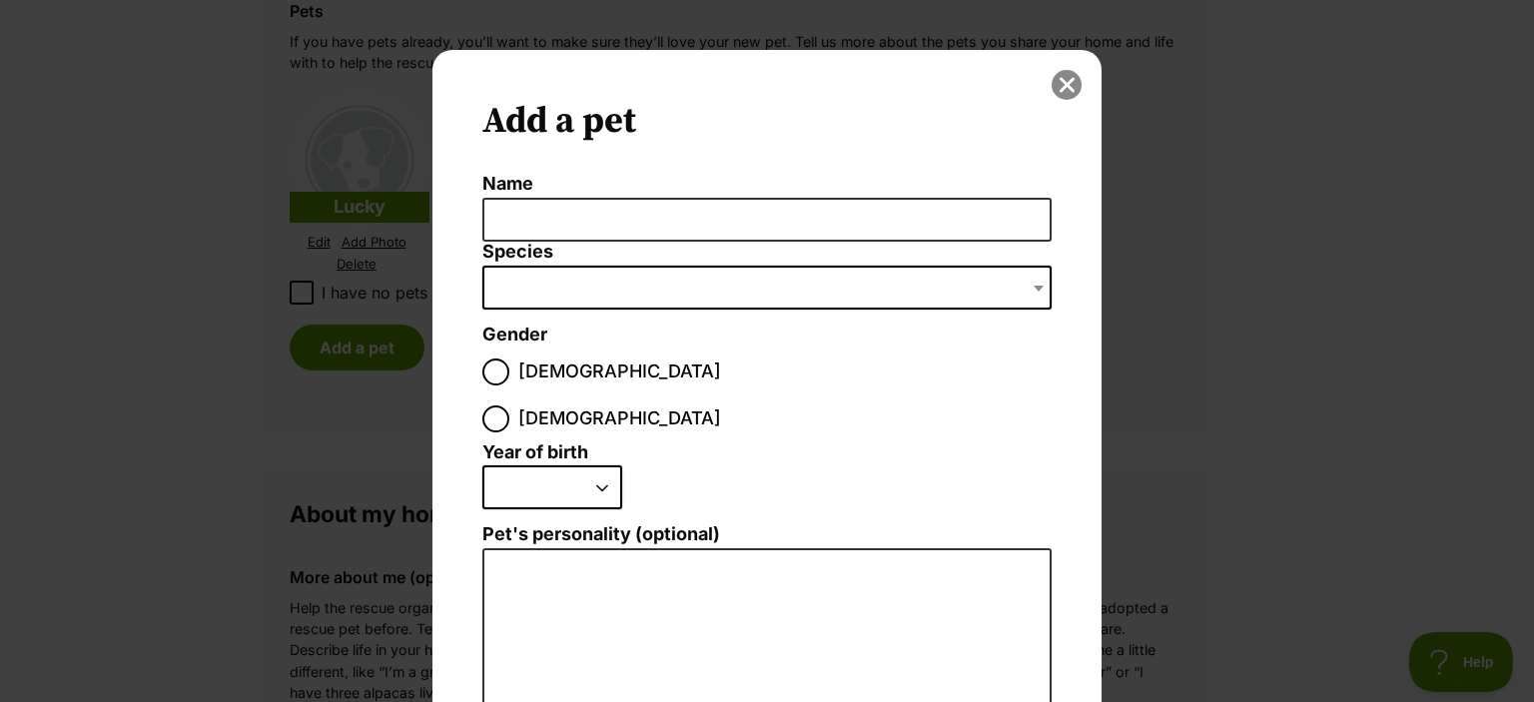
click at [1058, 84] on button "close" at bounding box center [1066, 85] width 30 height 30
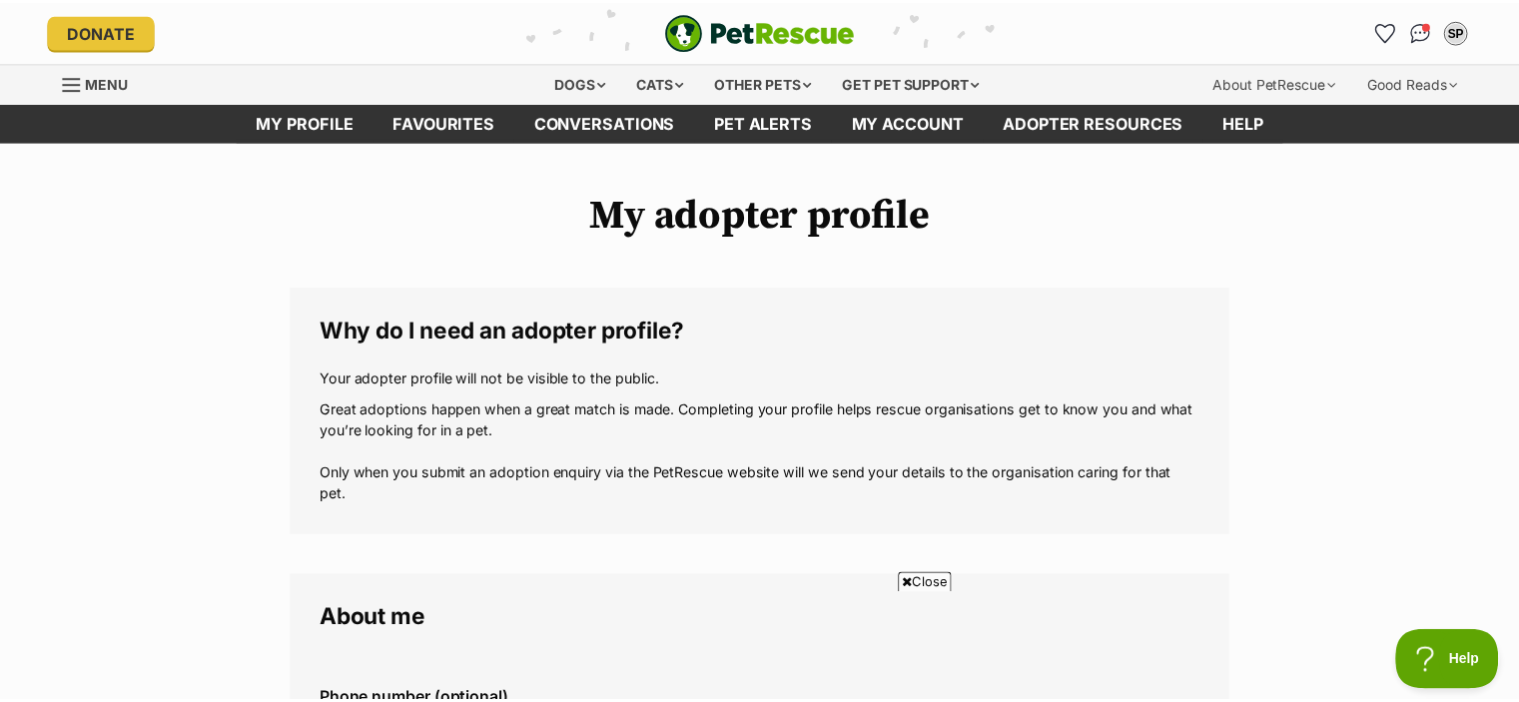
scroll to position [1897, 0]
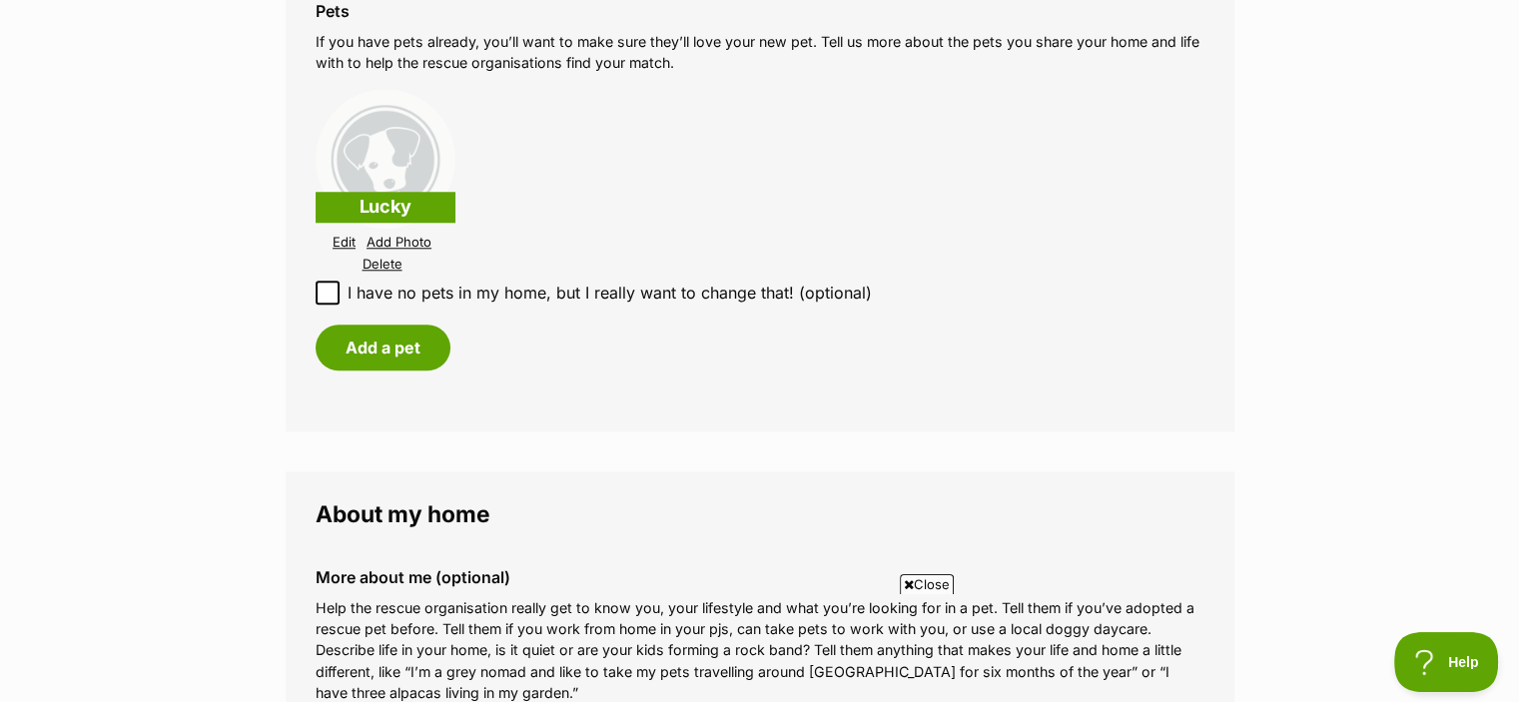
click at [394, 207] on p "Lucky" at bounding box center [386, 207] width 140 height 31
click at [386, 263] on link "Delete" at bounding box center [382, 264] width 40 height 15
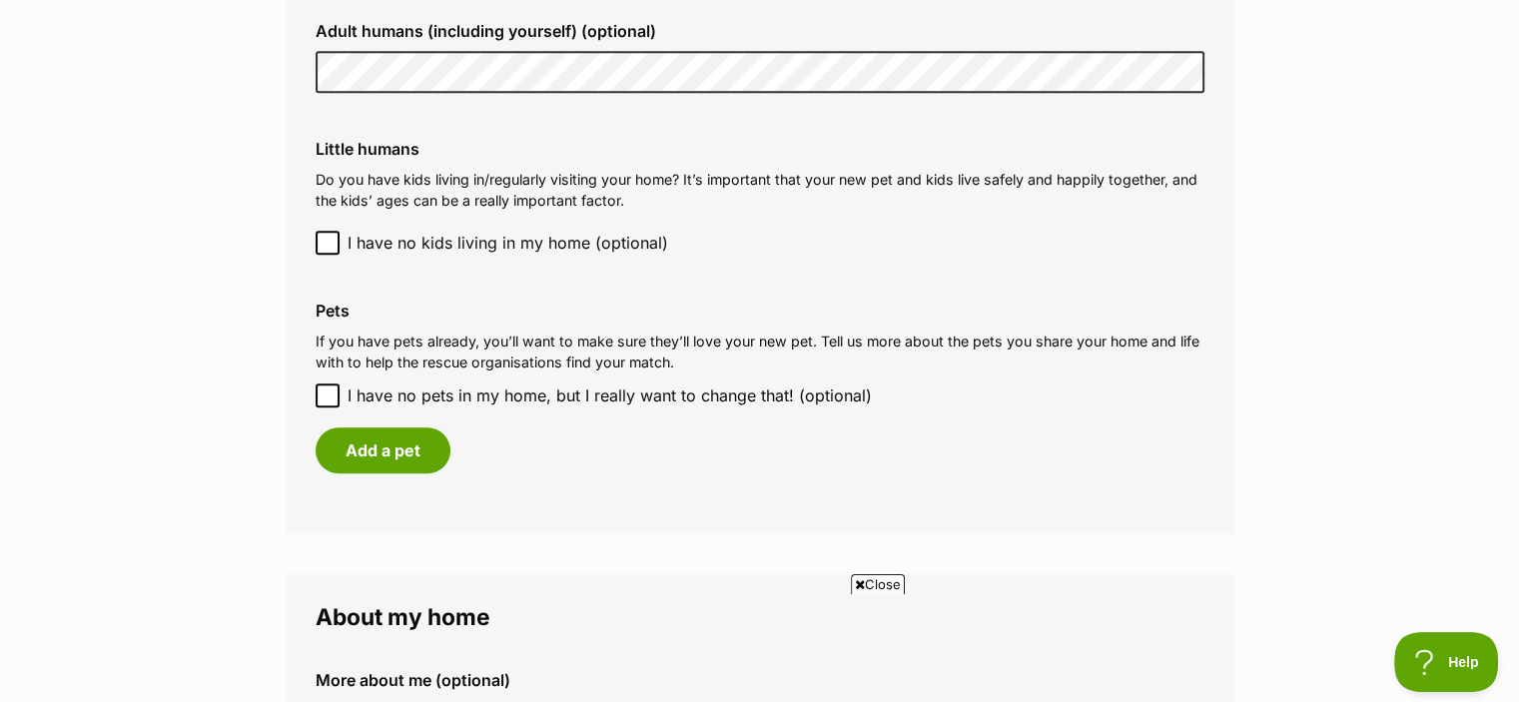
scroll to position [0, 0]
click at [407, 446] on button "Add a pet" at bounding box center [383, 450] width 135 height 46
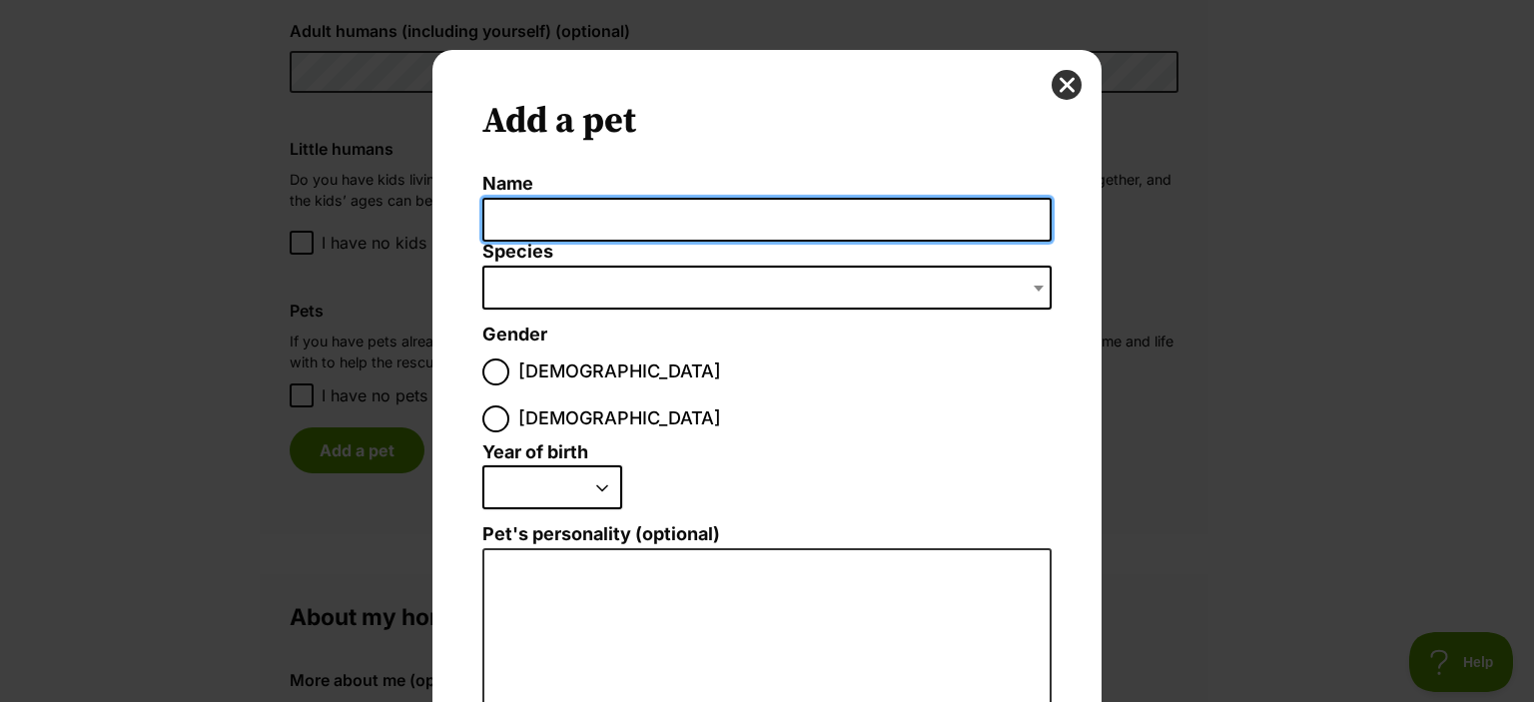
click at [566, 216] on input "Name" at bounding box center [766, 220] width 569 height 45
type input "Lucky"
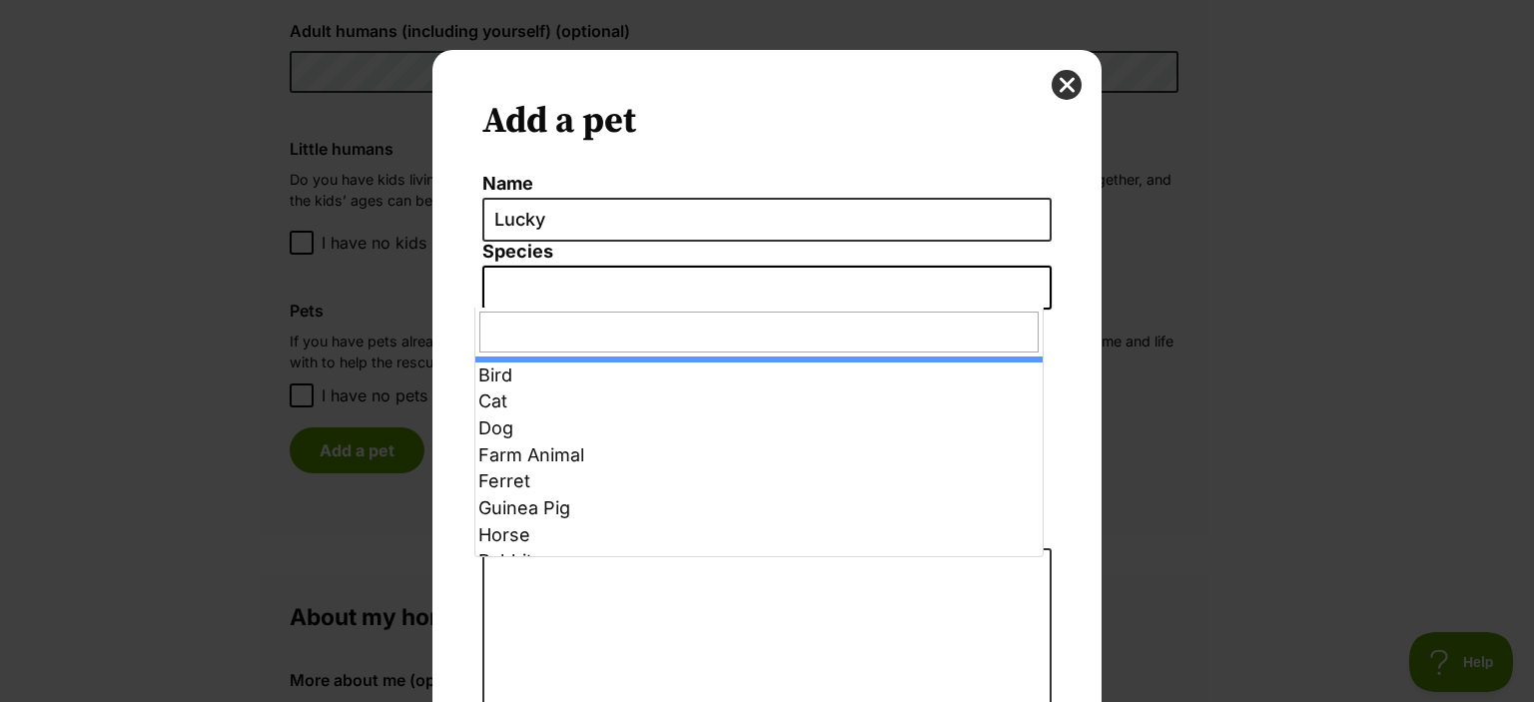
click at [595, 276] on span "Dialog Window - Close (Press escape to close)" at bounding box center [766, 288] width 569 height 44
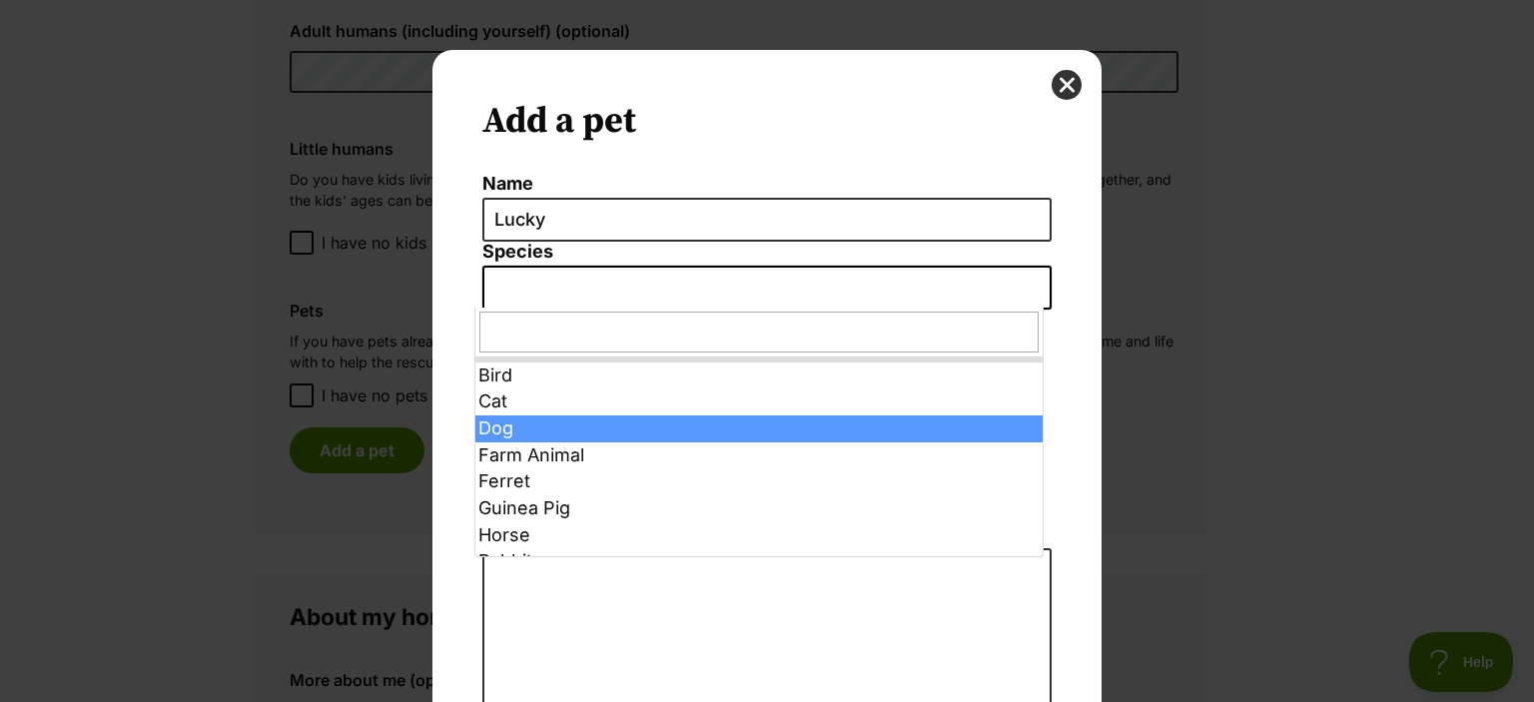
select select "1"
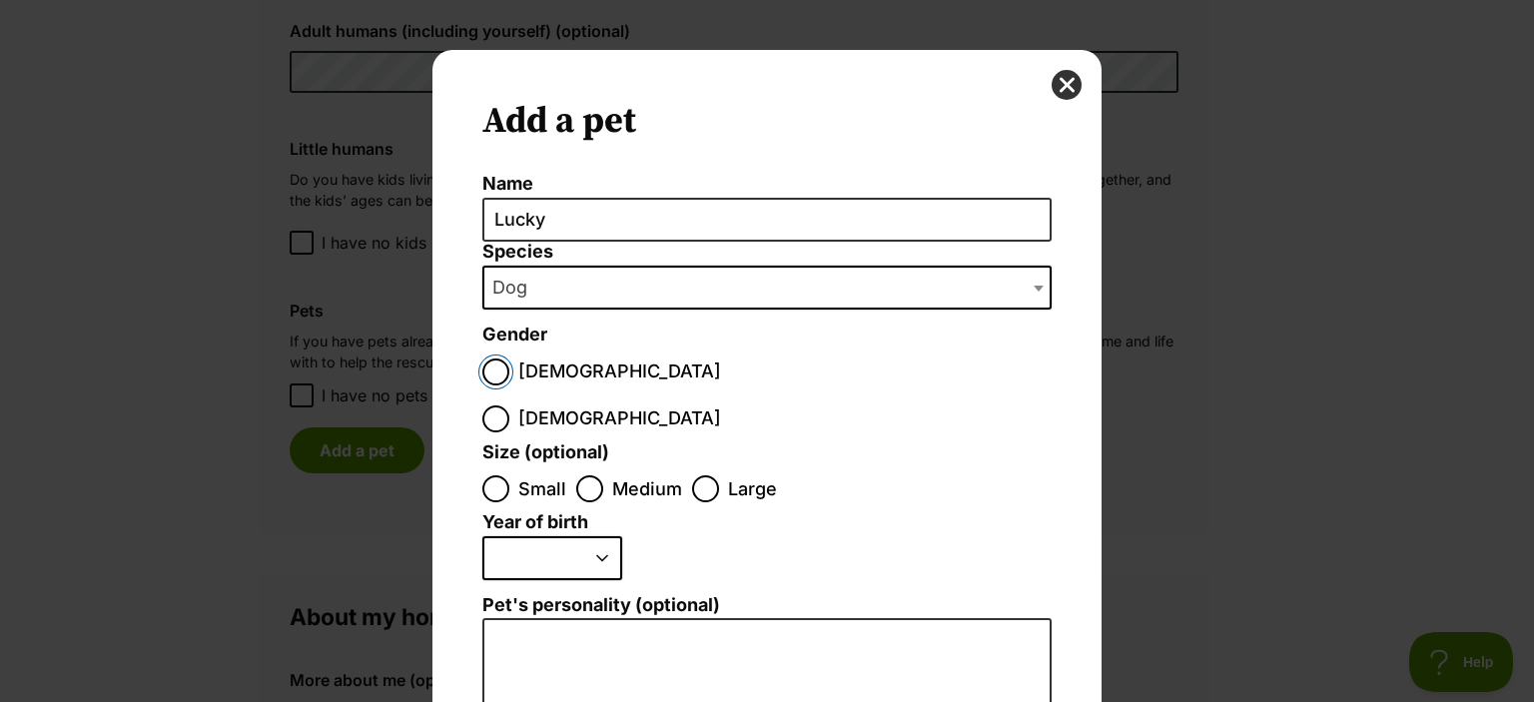
click at [496, 371] on input "[DEMOGRAPHIC_DATA]" at bounding box center [495, 371] width 27 height 27
radio input "true"
click at [587, 475] on input "Medium" at bounding box center [589, 488] width 27 height 27
radio input "true"
click at [587, 536] on select "2025 2024 2023 2022 2021 2020 2019 2018 2017 2016 2015 2014 2013 2012 2011 2010…" at bounding box center [552, 558] width 140 height 44
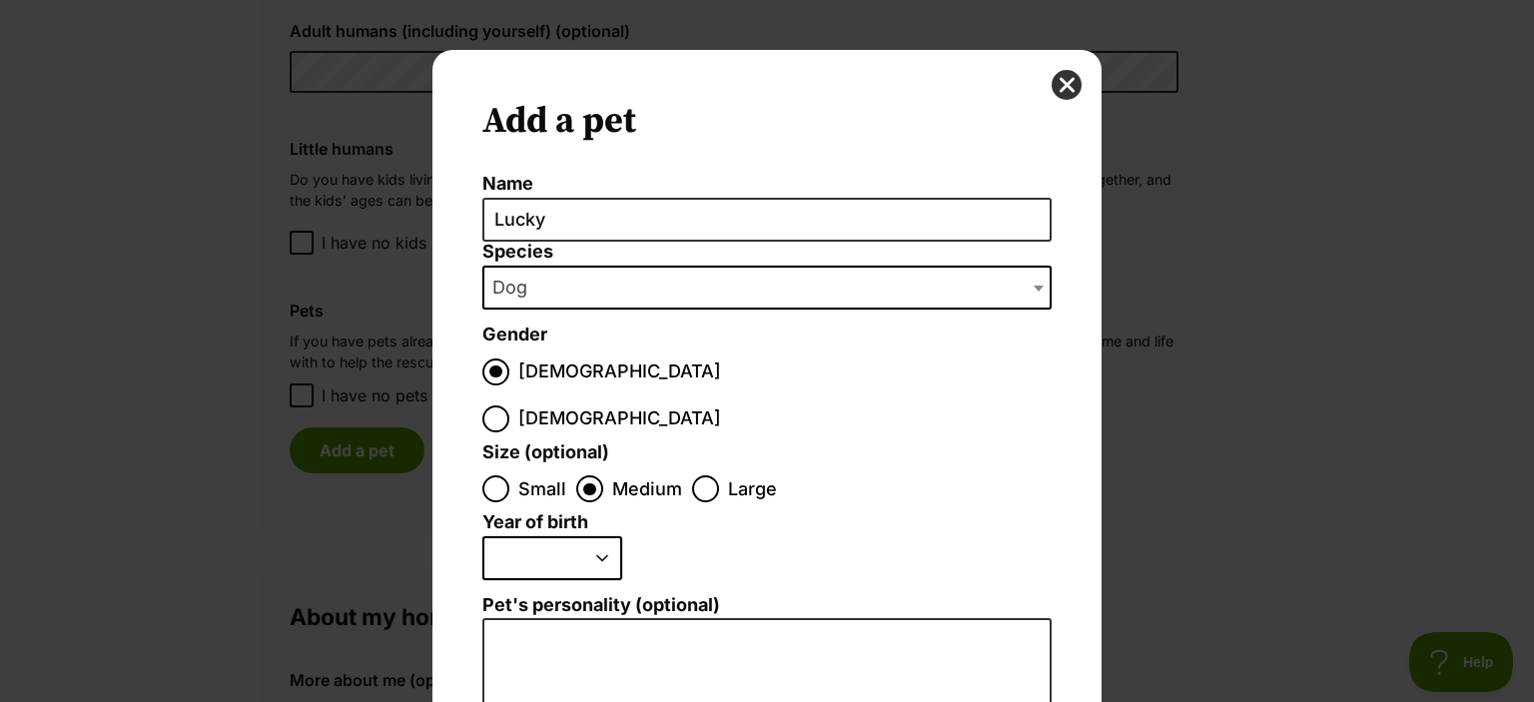
select select "2014"
click at [482, 536] on select "2025 2024 2023 2022 2021 2020 2019 2018 2017 2016 2015 2014 2013 2012 2011 2010…" at bounding box center [552, 558] width 140 height 44
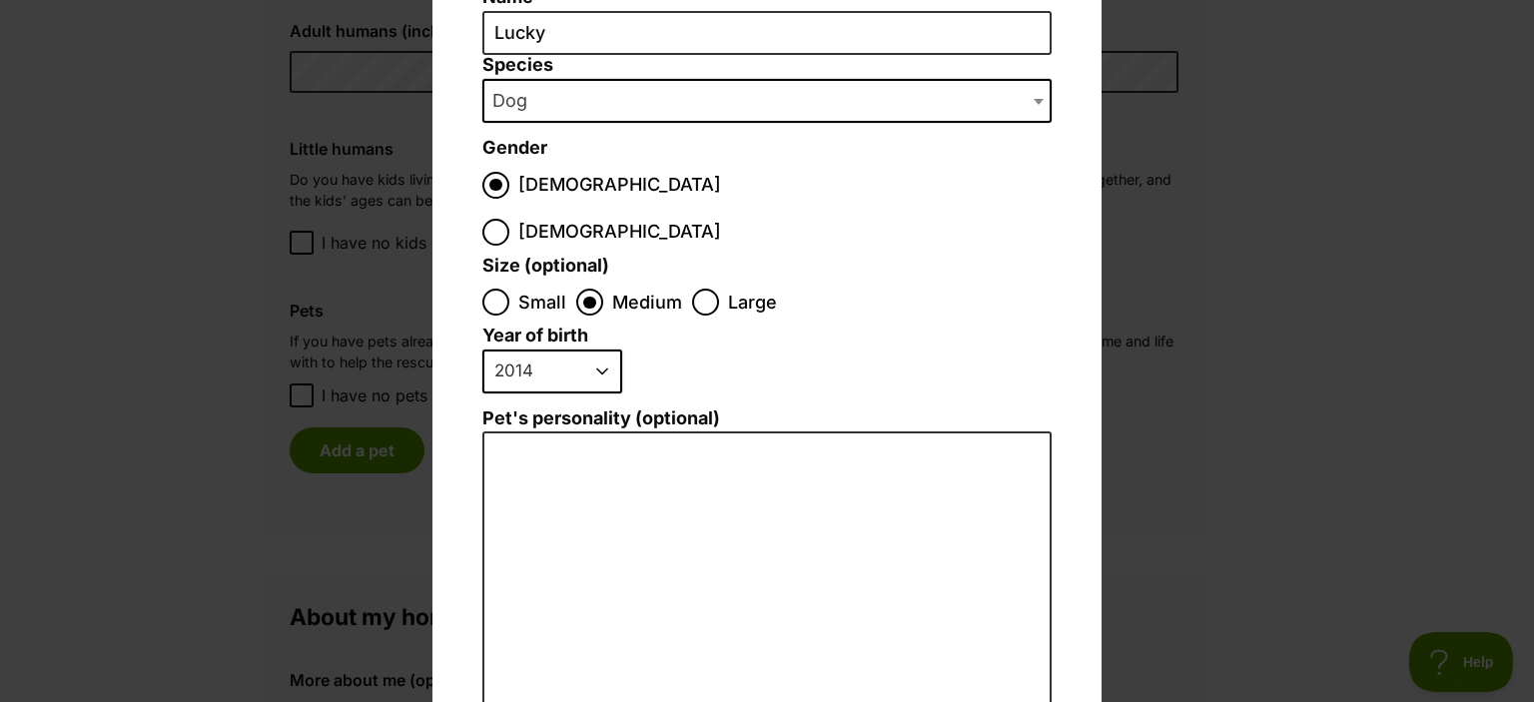
scroll to position [200, 0]
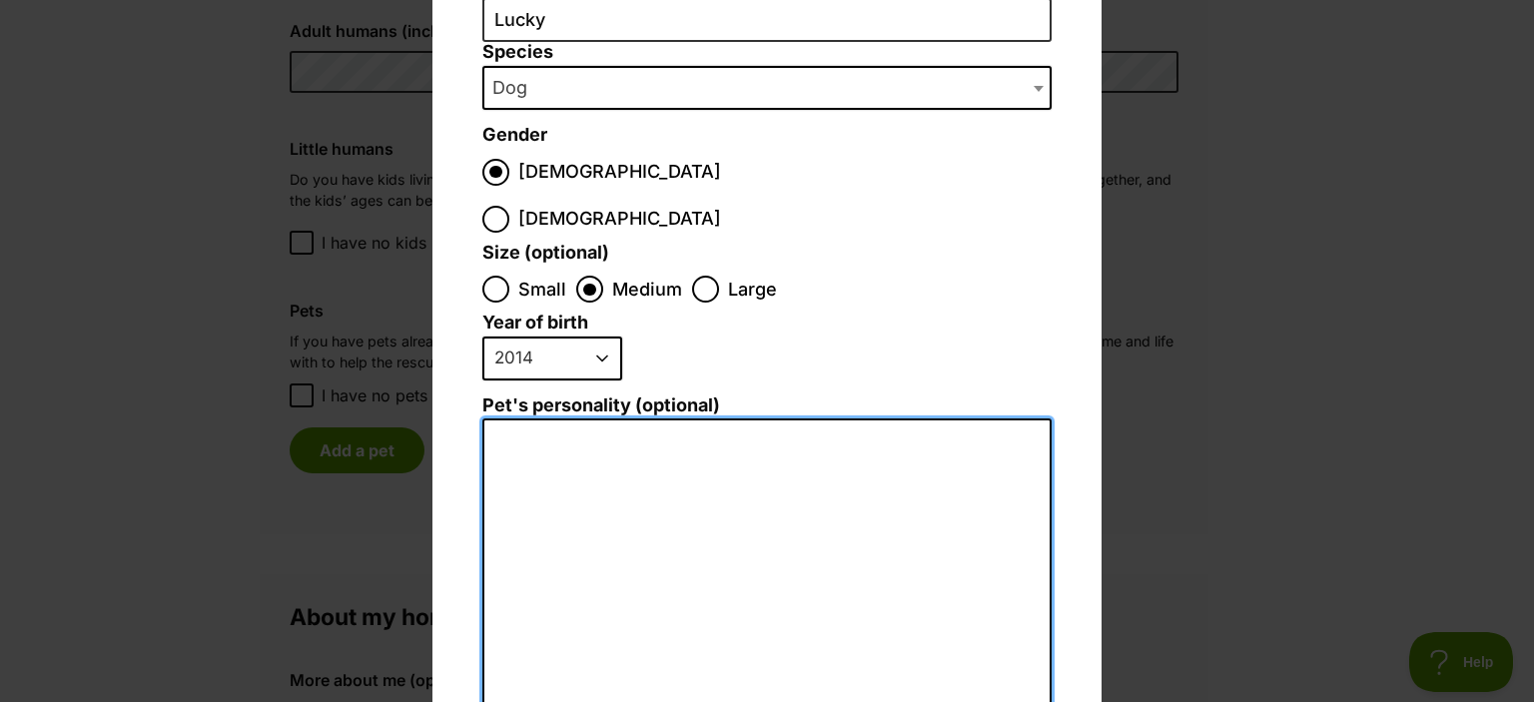
click at [689, 579] on textarea "Pet's personality (optional)" at bounding box center [766, 636] width 569 height 437
type textarea "Sweet natured and calm."
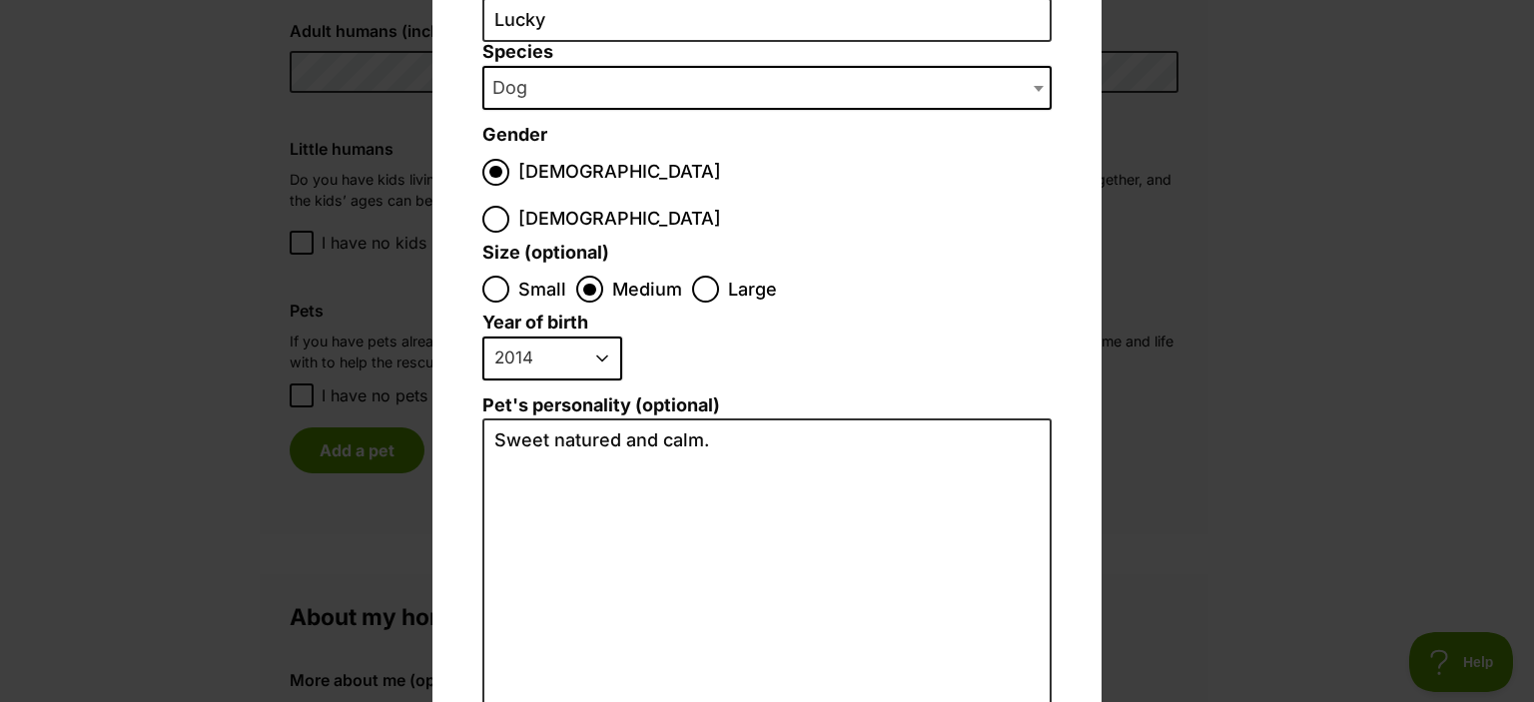
click at [769, 243] on fieldset "Size (optional) Small Medium Large" at bounding box center [766, 278] width 569 height 71
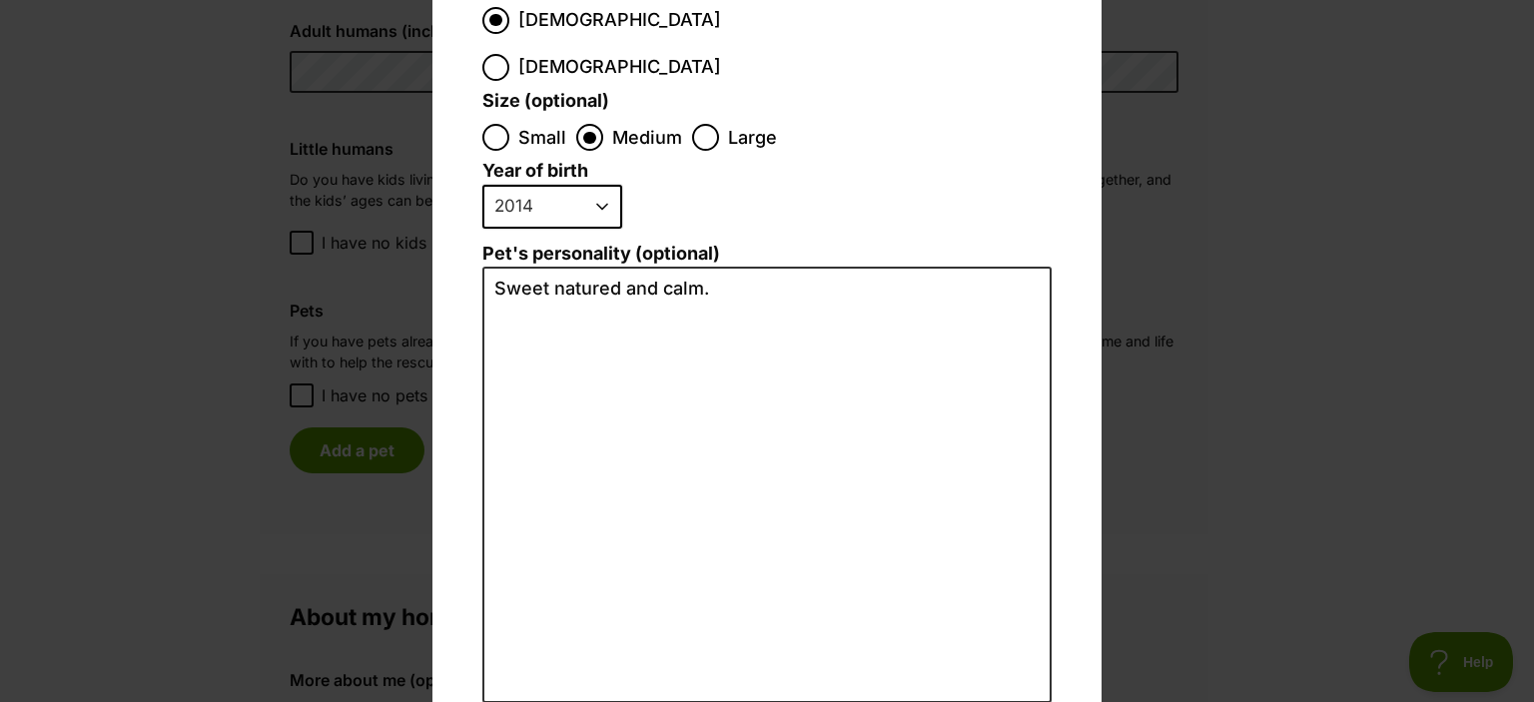
scroll to position [433, 0]
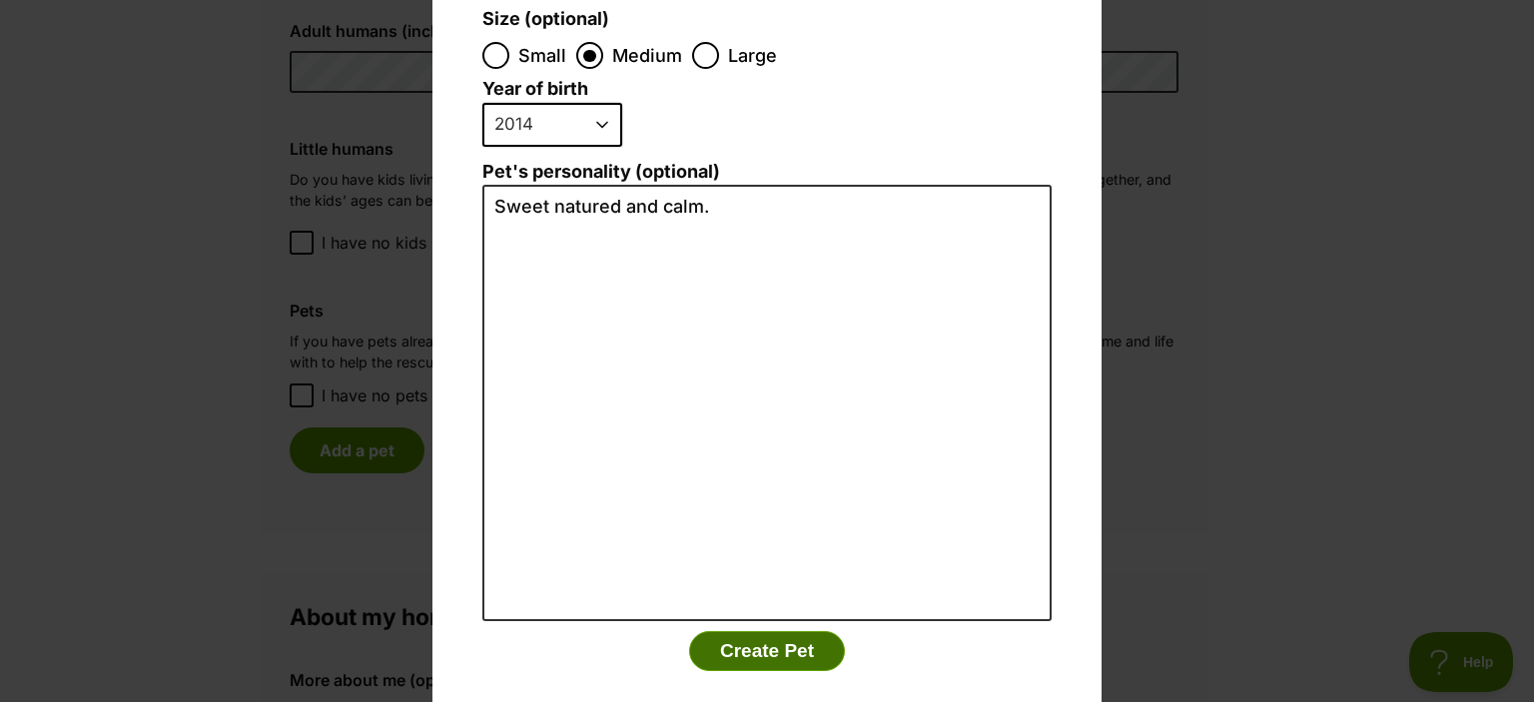
click at [776, 631] on button "Create Pet" at bounding box center [767, 651] width 156 height 40
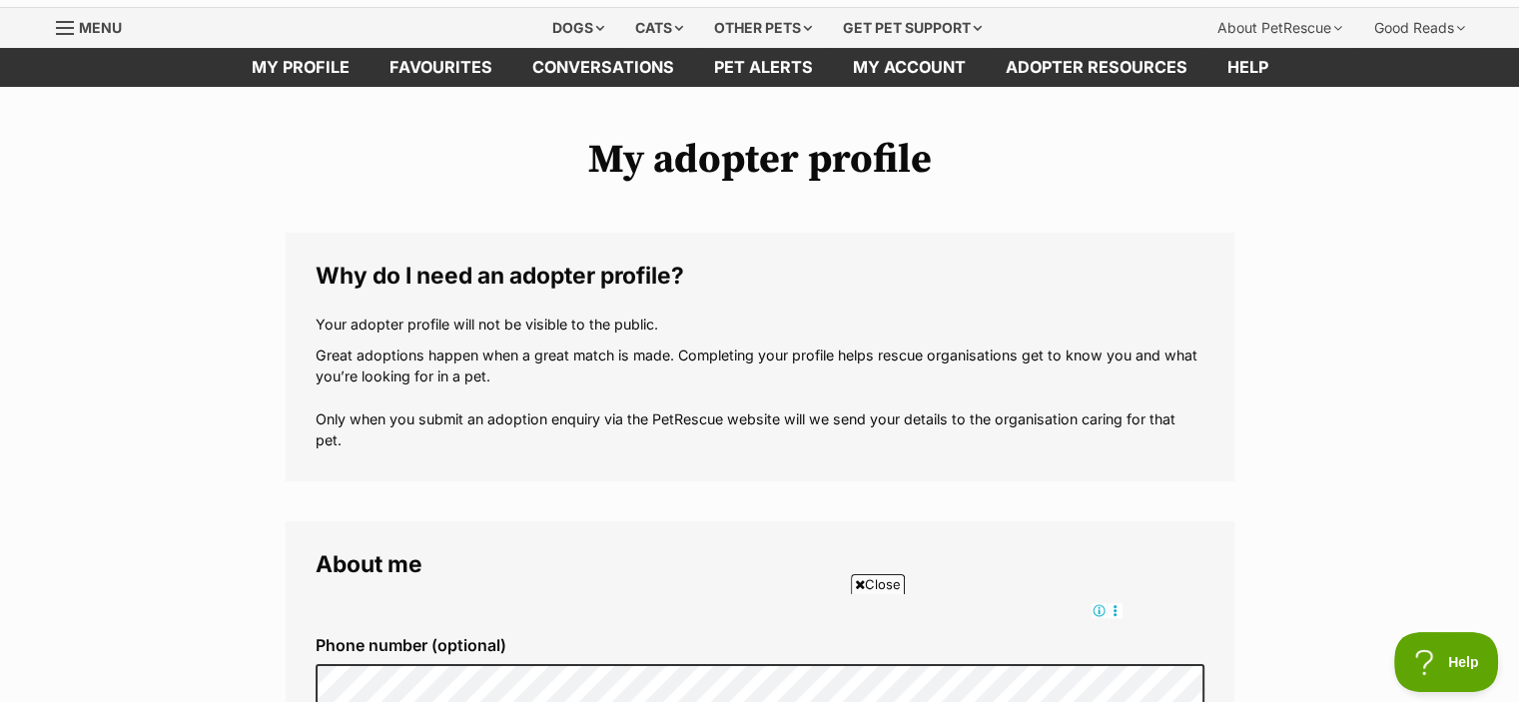
scroll to position [0, 0]
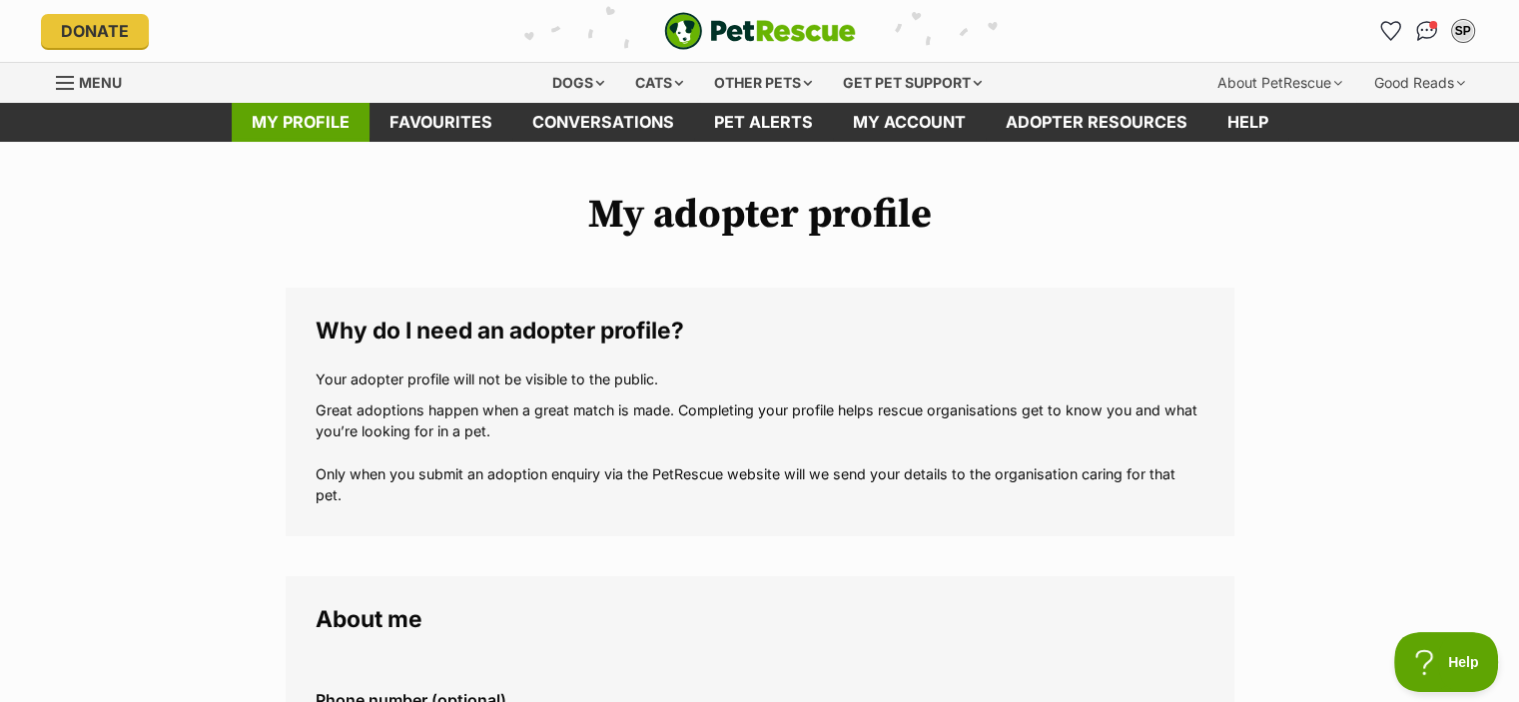
click at [305, 125] on link "My profile" at bounding box center [301, 122] width 138 height 39
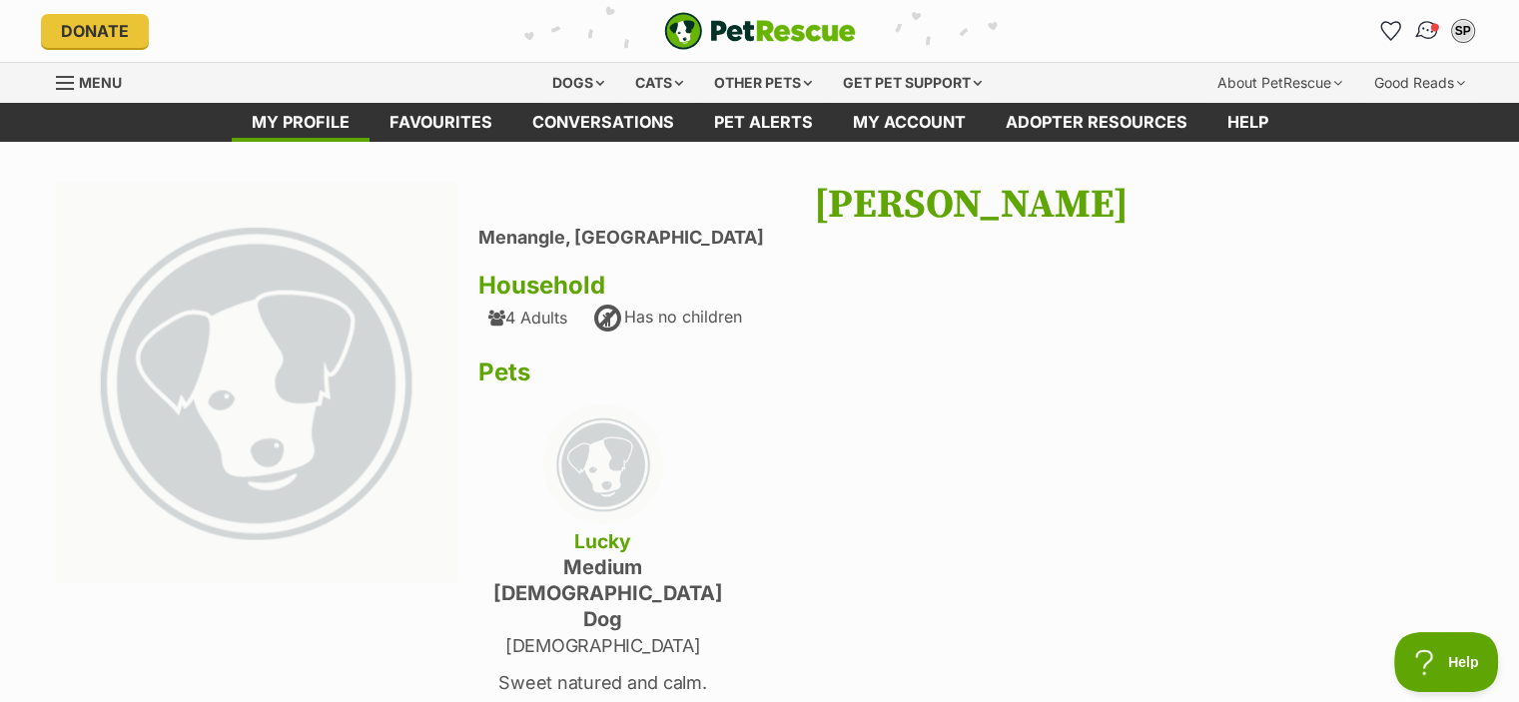
click at [1422, 28] on img "Conversations" at bounding box center [1426, 31] width 27 height 26
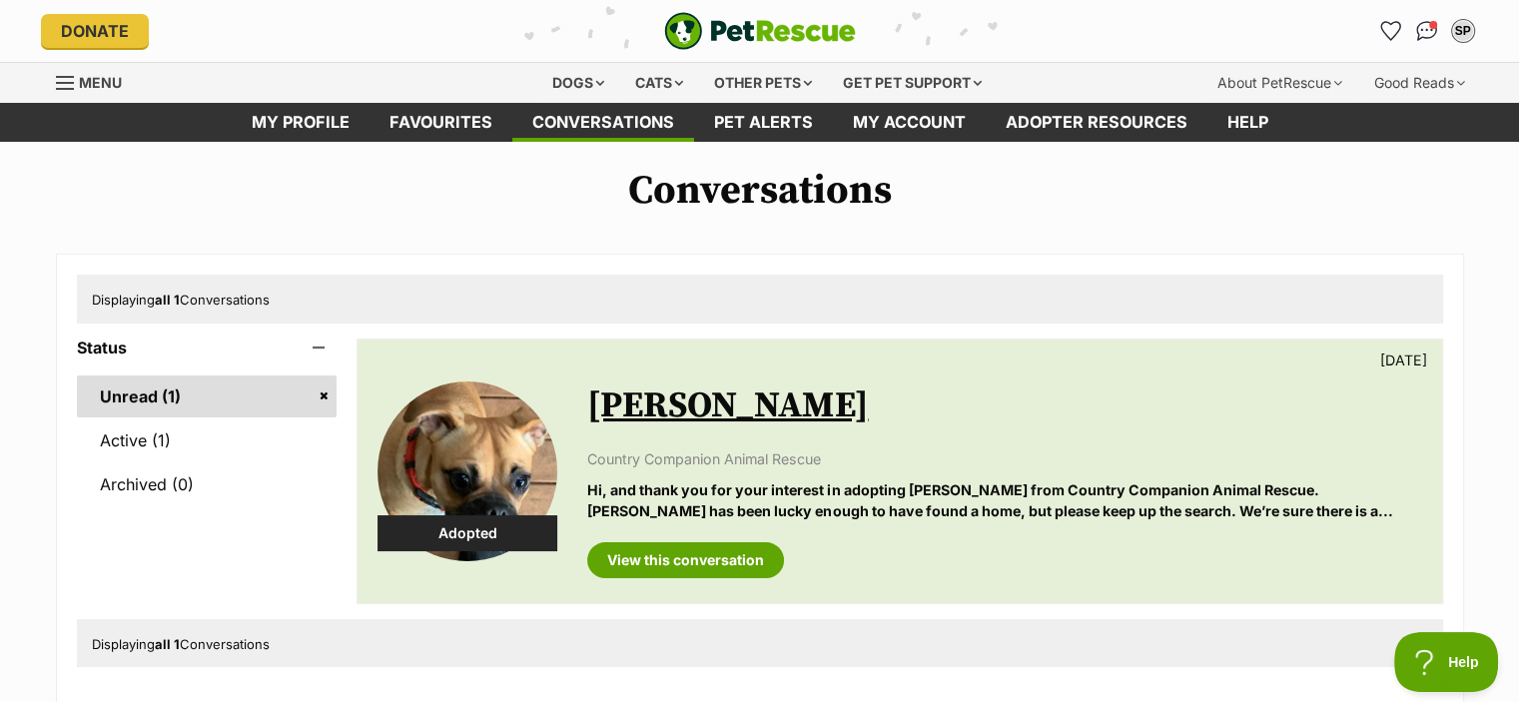
click at [322, 395] on link "Unread (1)" at bounding box center [207, 396] width 261 height 42
click at [168, 395] on link "Unread (1)" at bounding box center [207, 396] width 261 height 42
click at [164, 441] on link "Active (1)" at bounding box center [207, 440] width 261 height 42
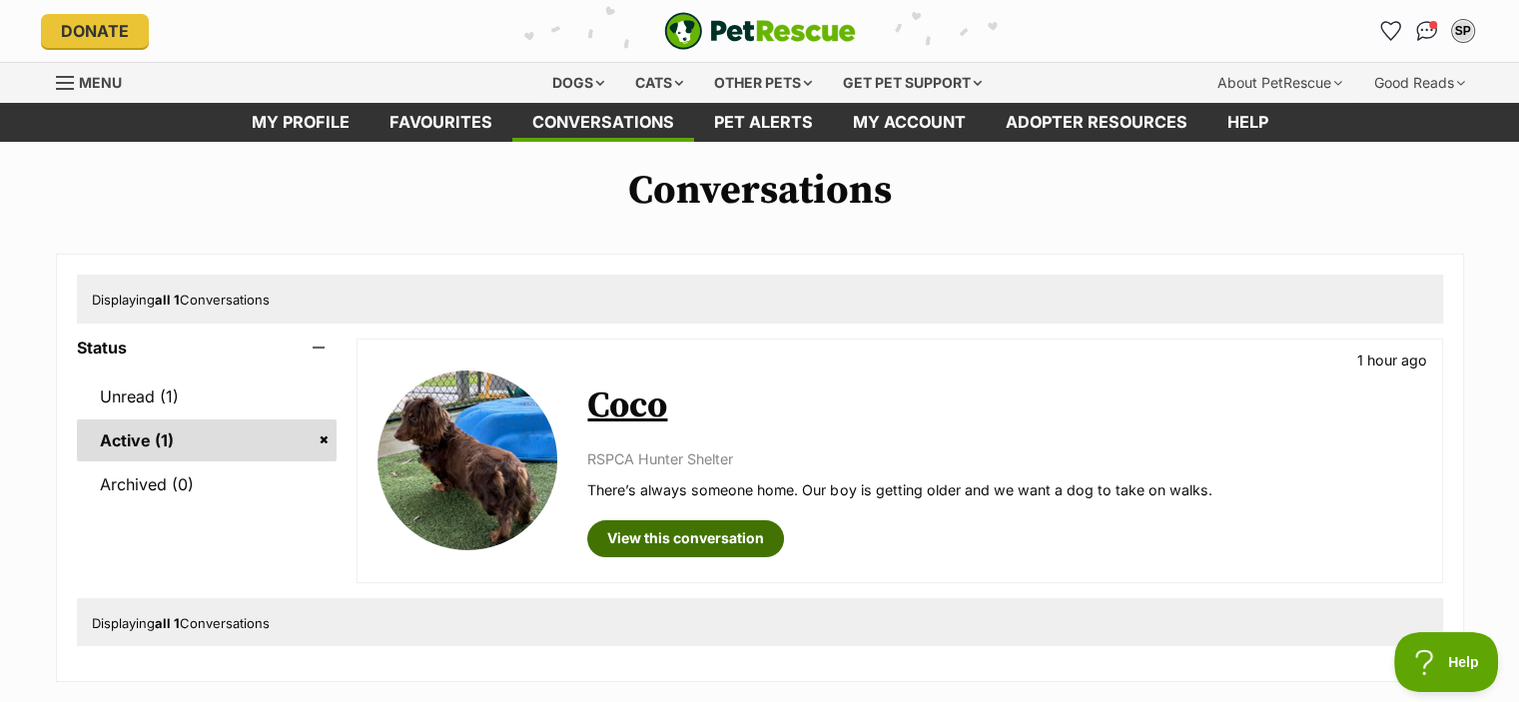
click at [625, 549] on link "View this conversation" at bounding box center [685, 538] width 197 height 36
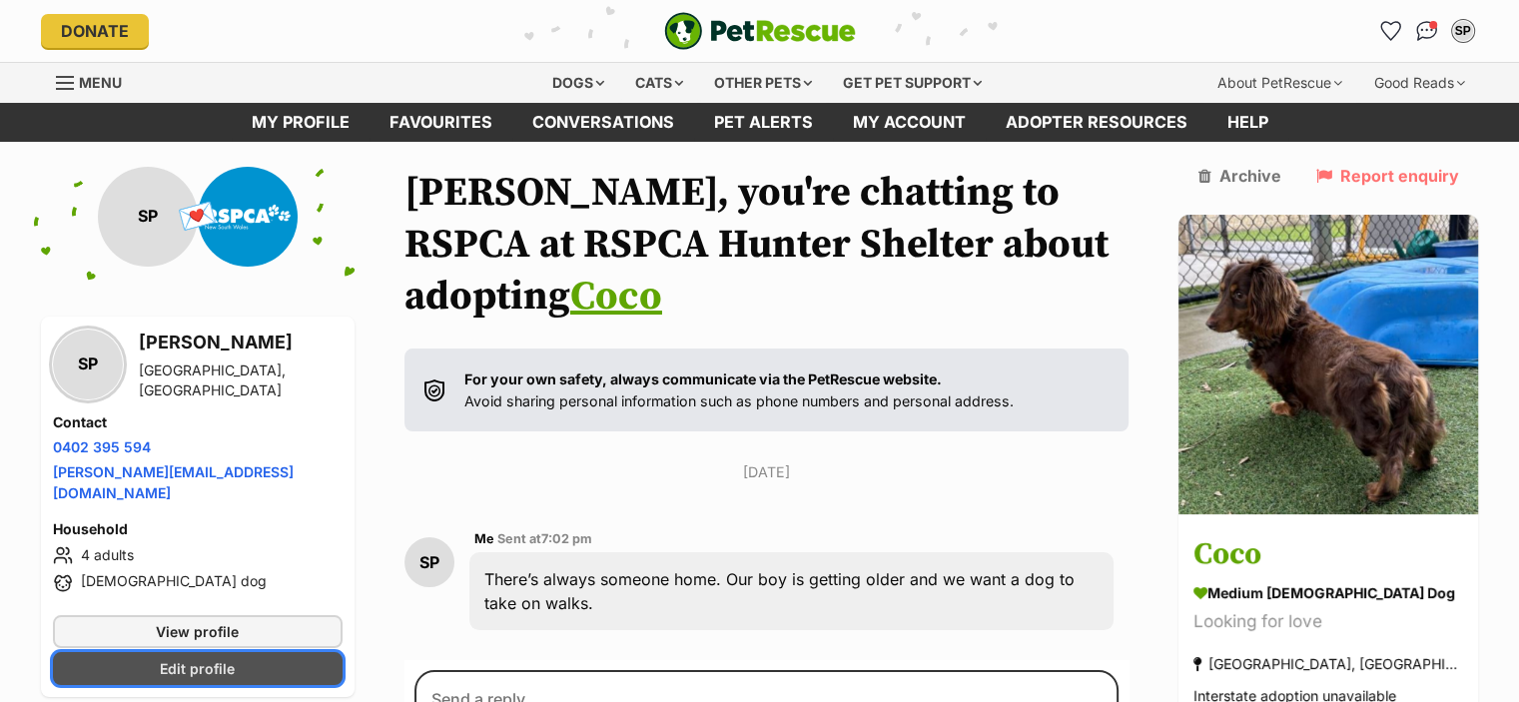
click at [200, 658] on span "Edit profile" at bounding box center [197, 668] width 75 height 21
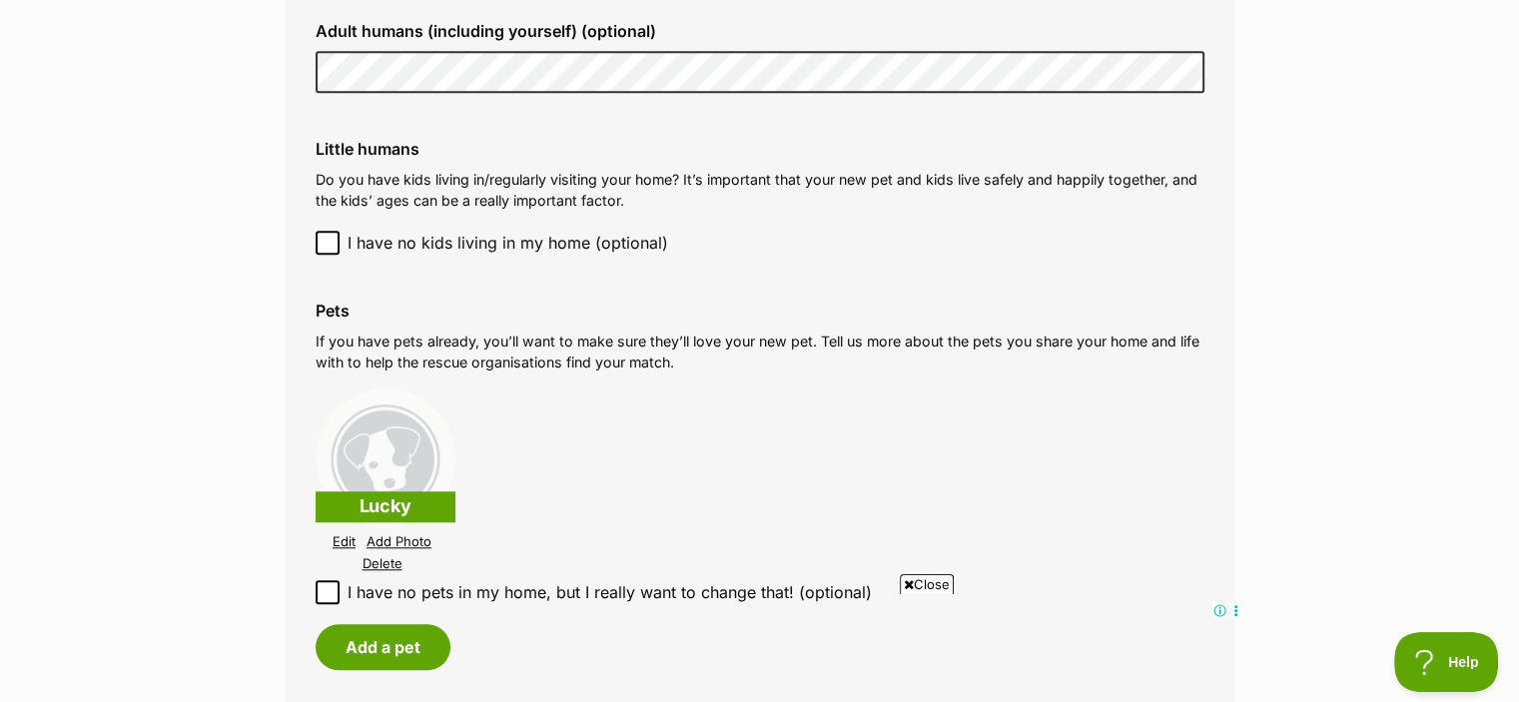
click at [300, 71] on div "Adult humans (including yourself) (optional)" at bounding box center [760, 57] width 921 height 103
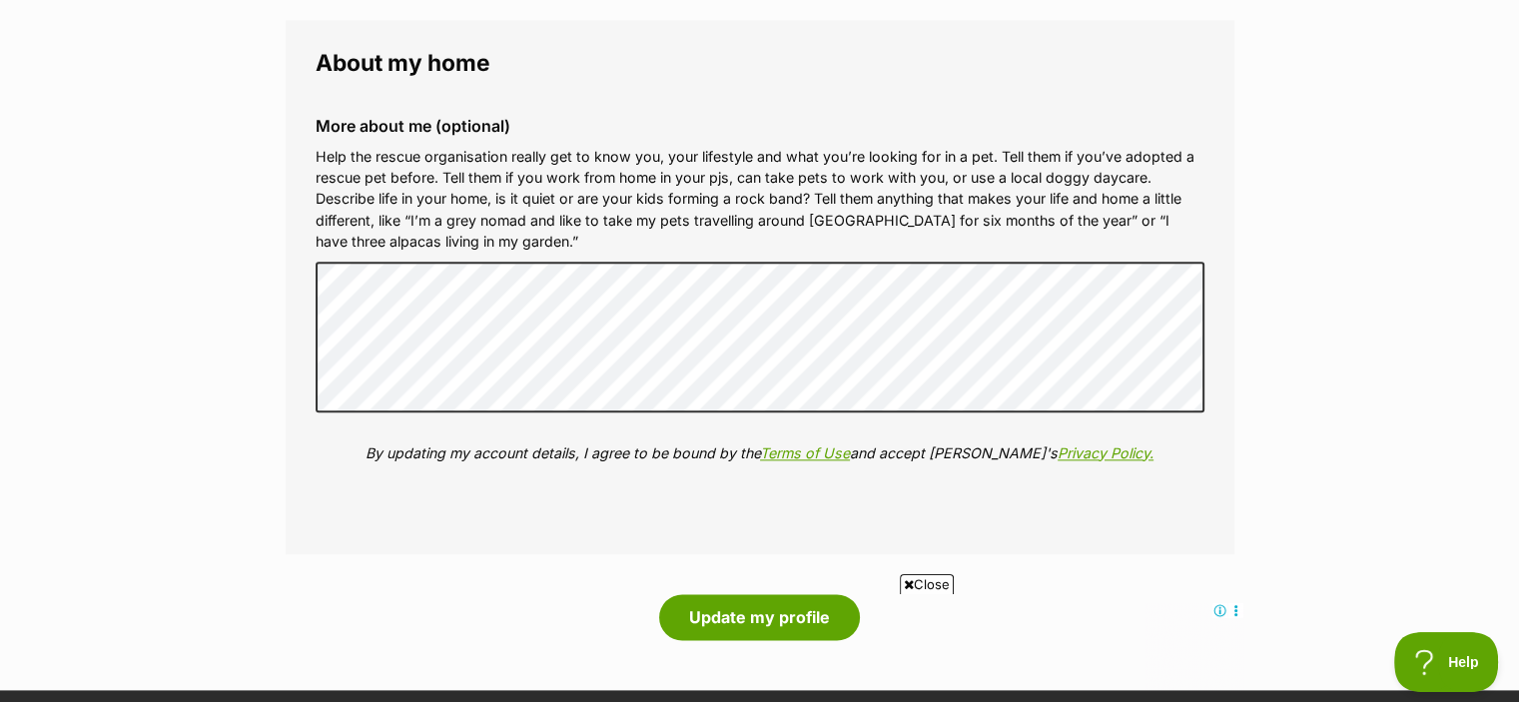
scroll to position [2496, 0]
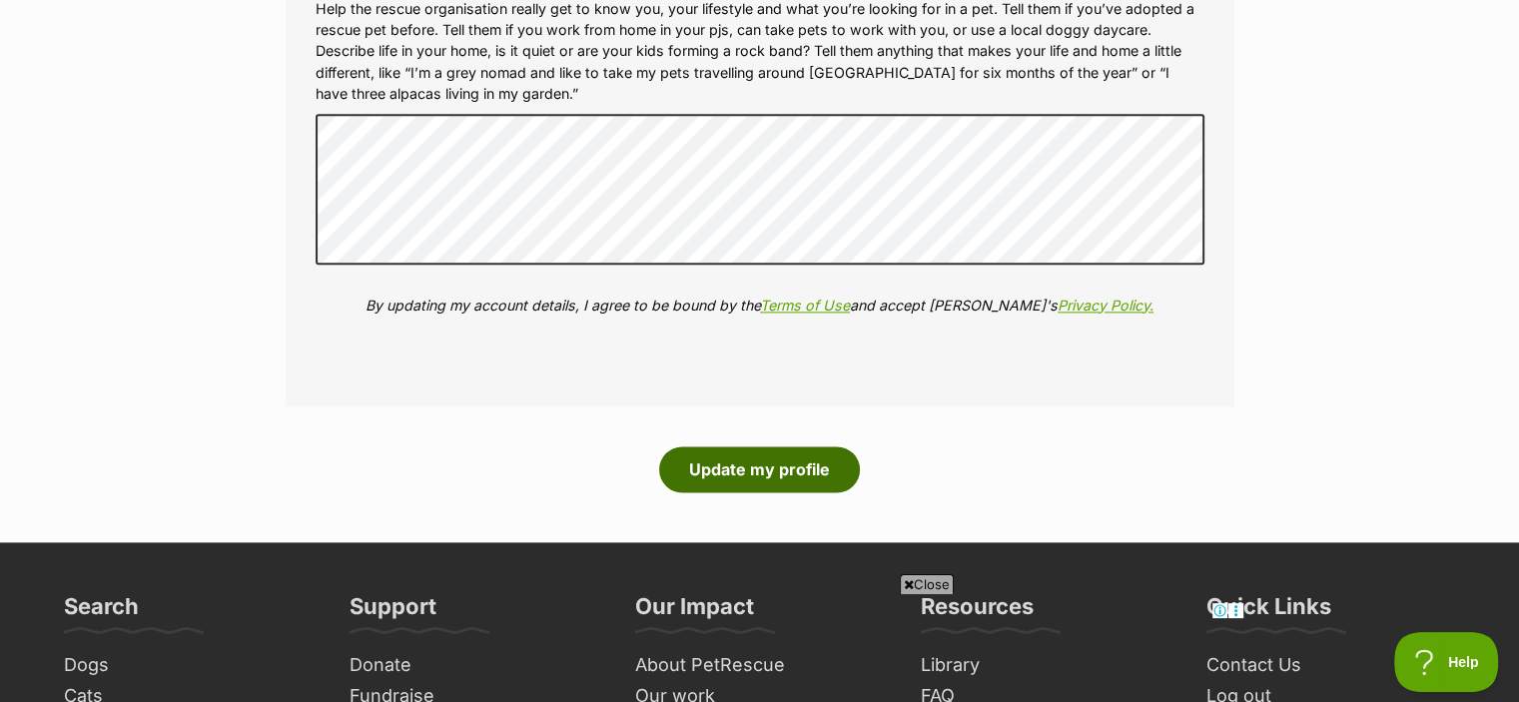
click at [791, 468] on button "Update my profile" at bounding box center [759, 469] width 201 height 46
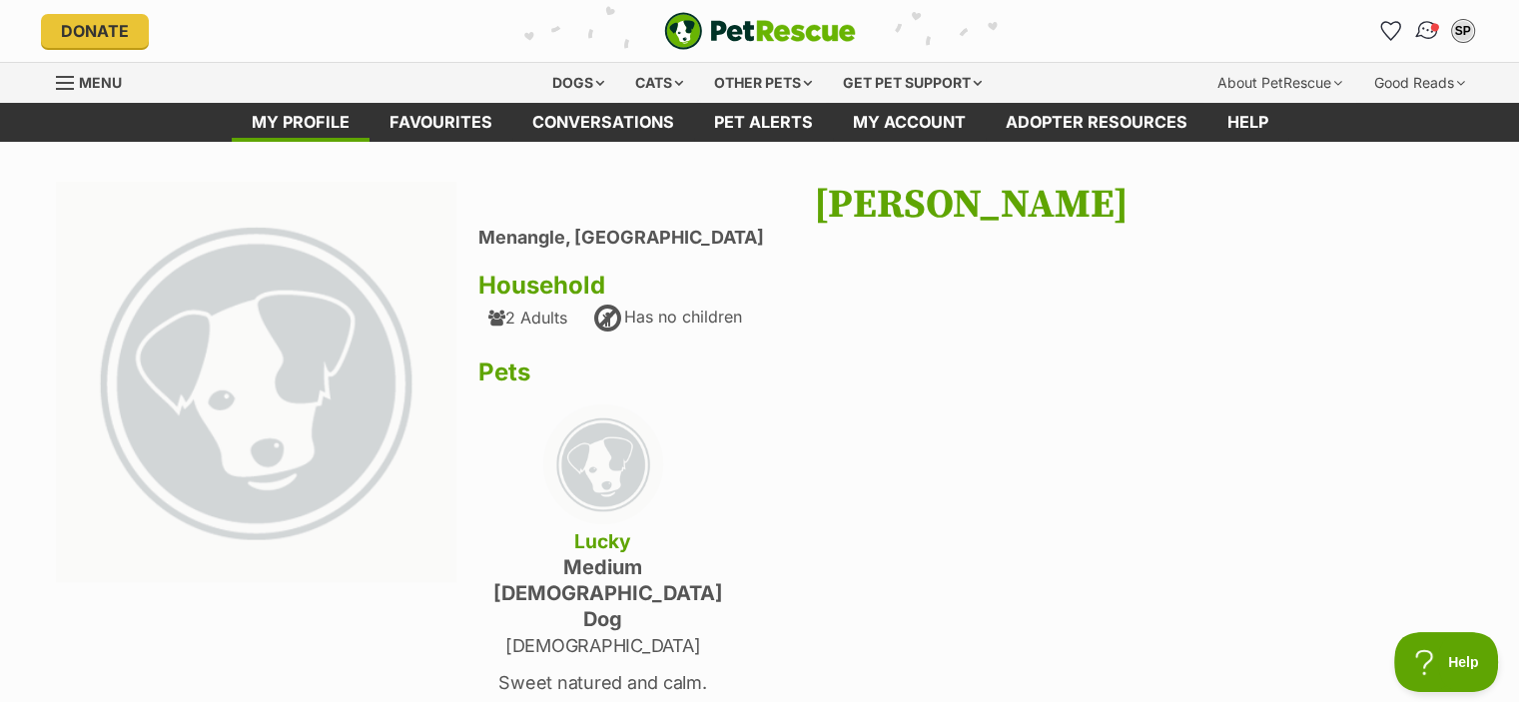
click at [1427, 28] on img "Conversations" at bounding box center [1426, 31] width 27 height 26
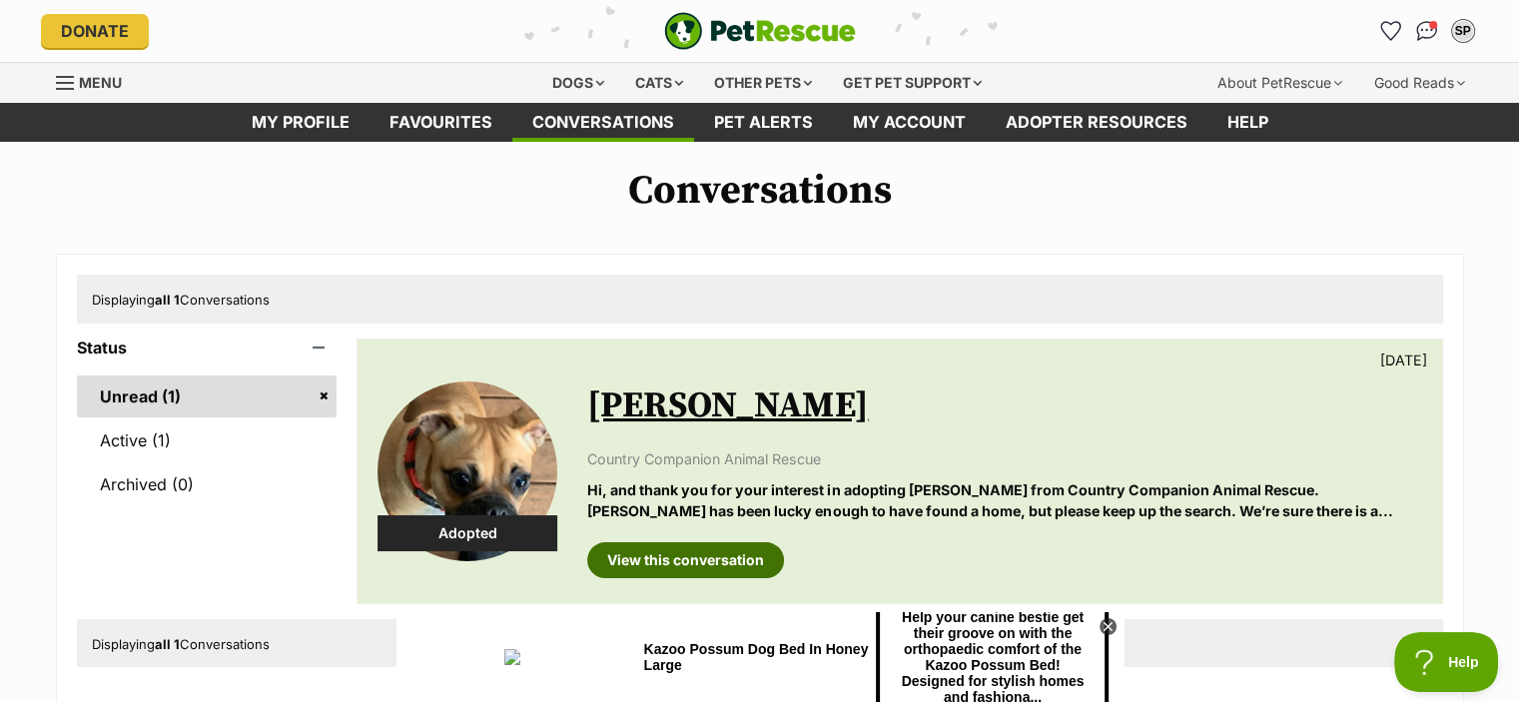
click at [739, 555] on link "View this conversation" at bounding box center [685, 560] width 197 height 36
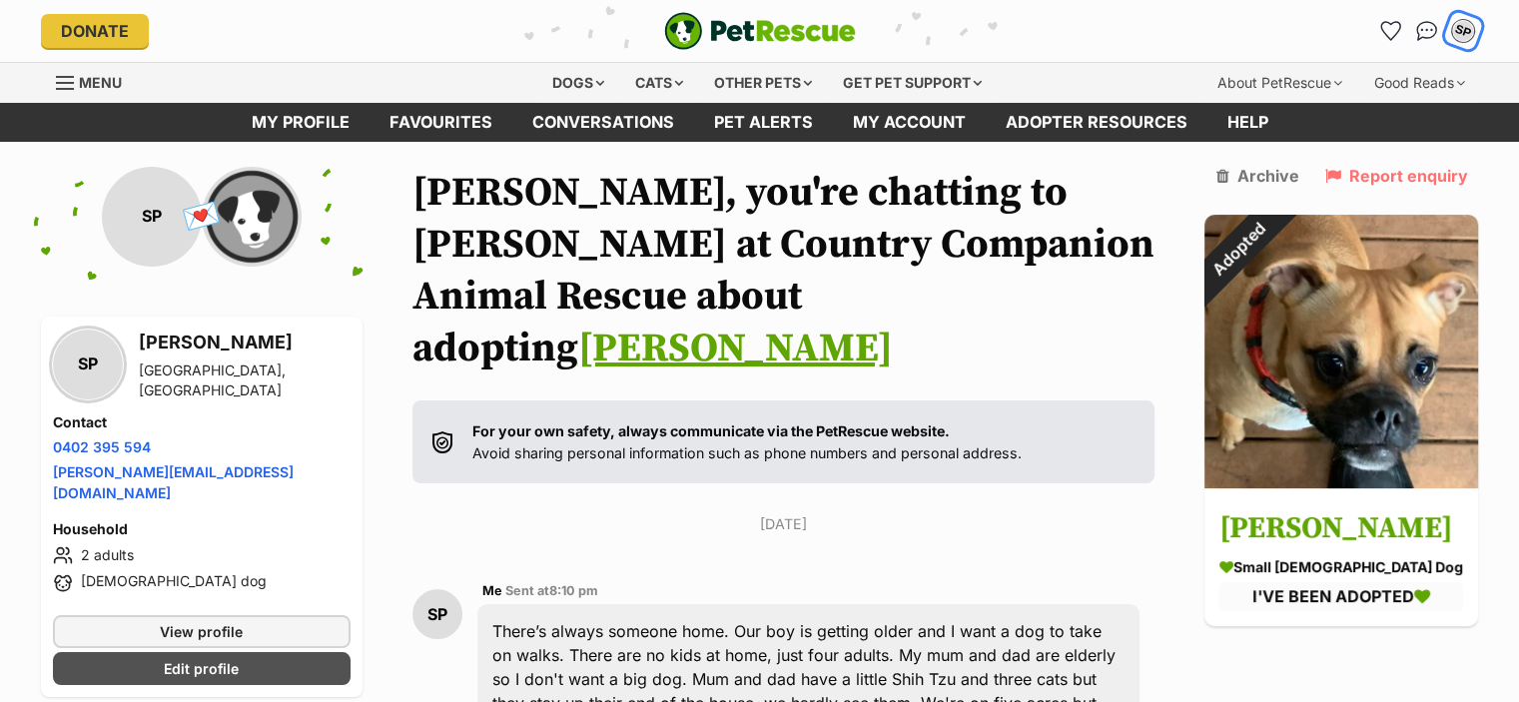
click at [1461, 34] on div "SP" at bounding box center [1463, 31] width 26 height 26
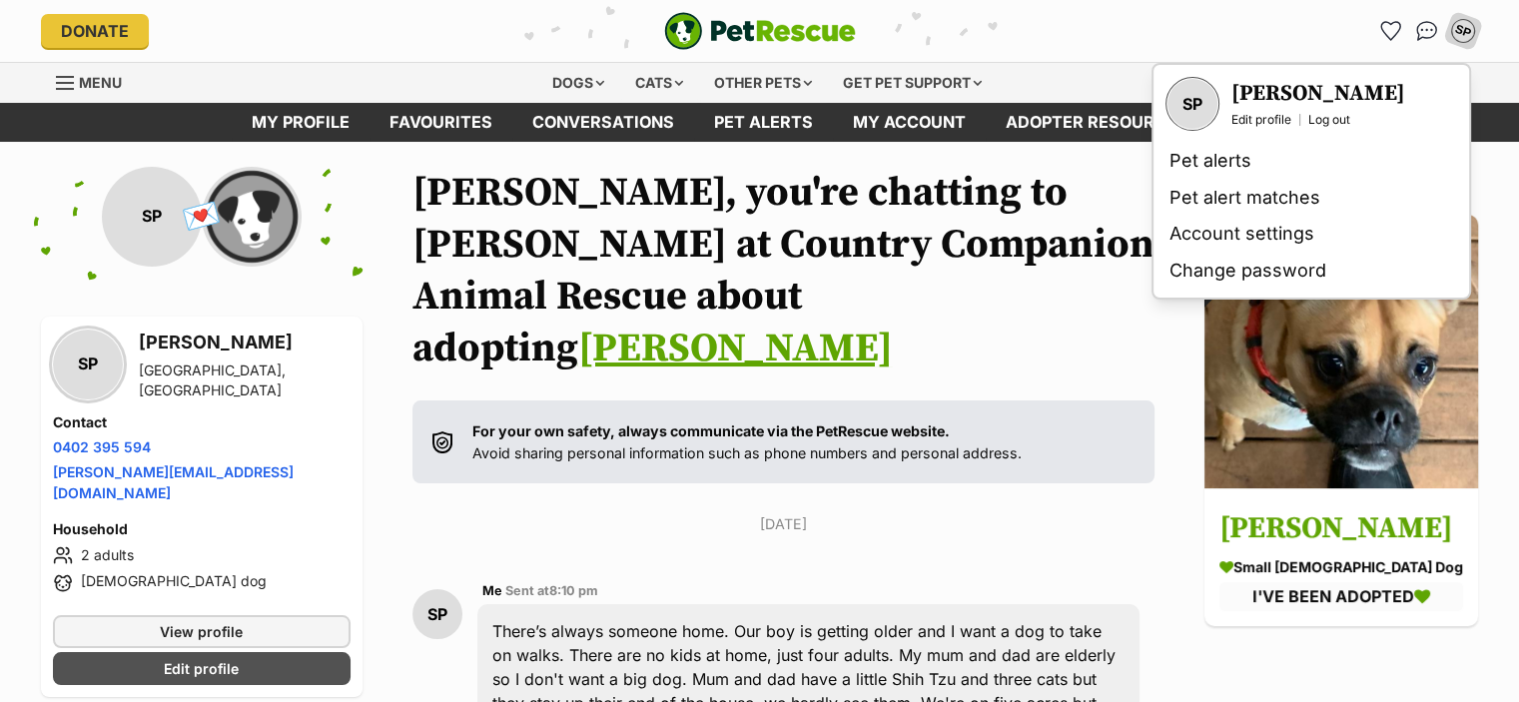
click at [1366, 33] on div "SP My account SP Sandra Puyo Edit profile Log out Pet alerts Pet alert matches …" at bounding box center [1239, 31] width 479 height 32
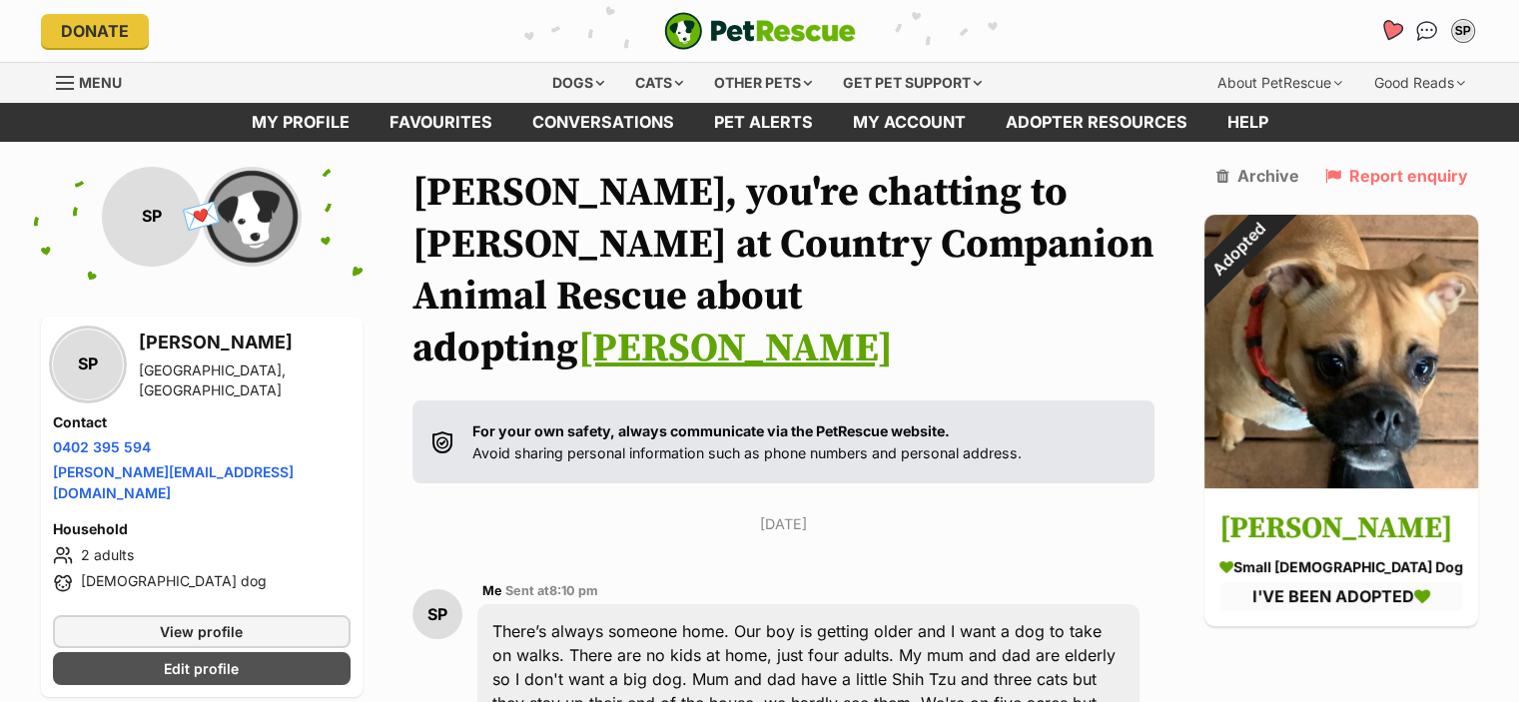
click at [1394, 29] on icon "Favourites" at bounding box center [1390, 30] width 24 height 23
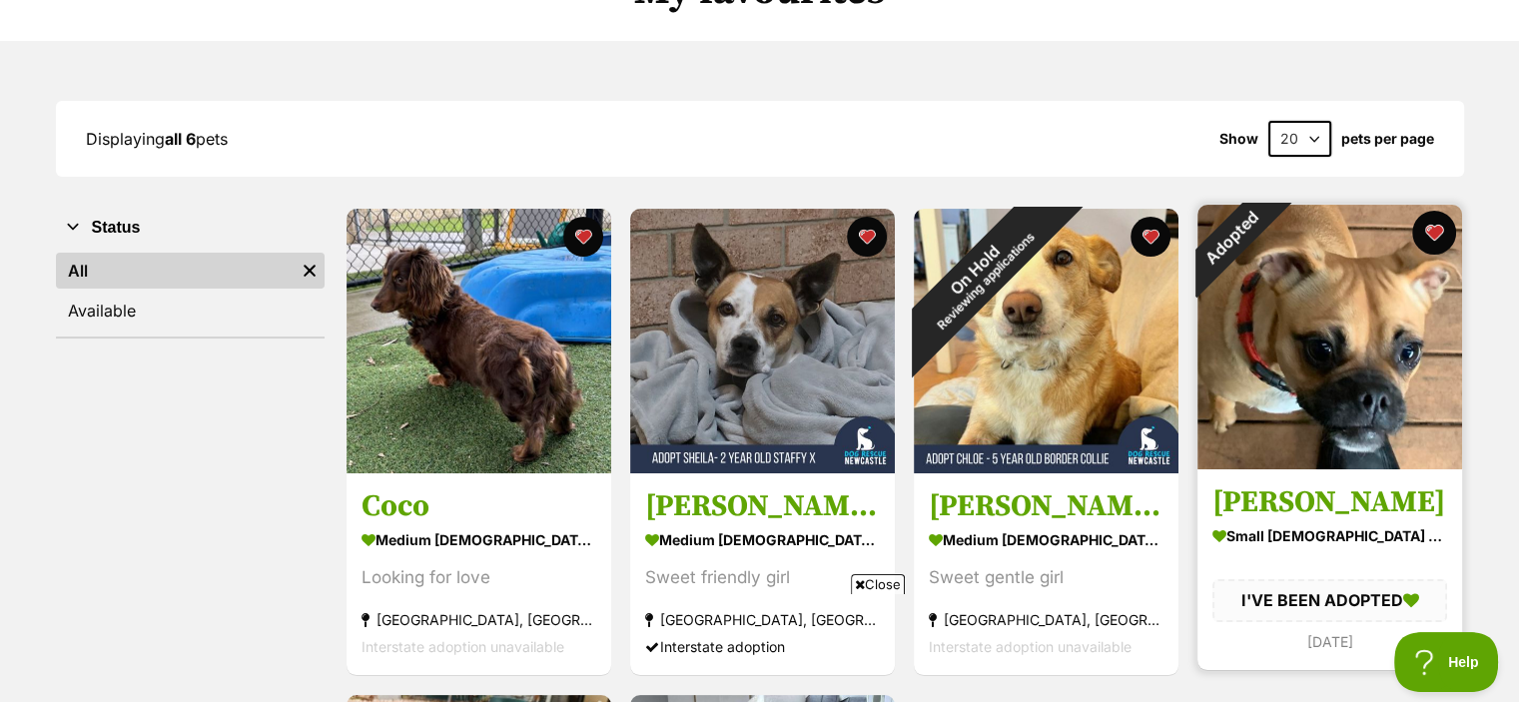
click at [1441, 224] on button "favourite" at bounding box center [1434, 233] width 44 height 44
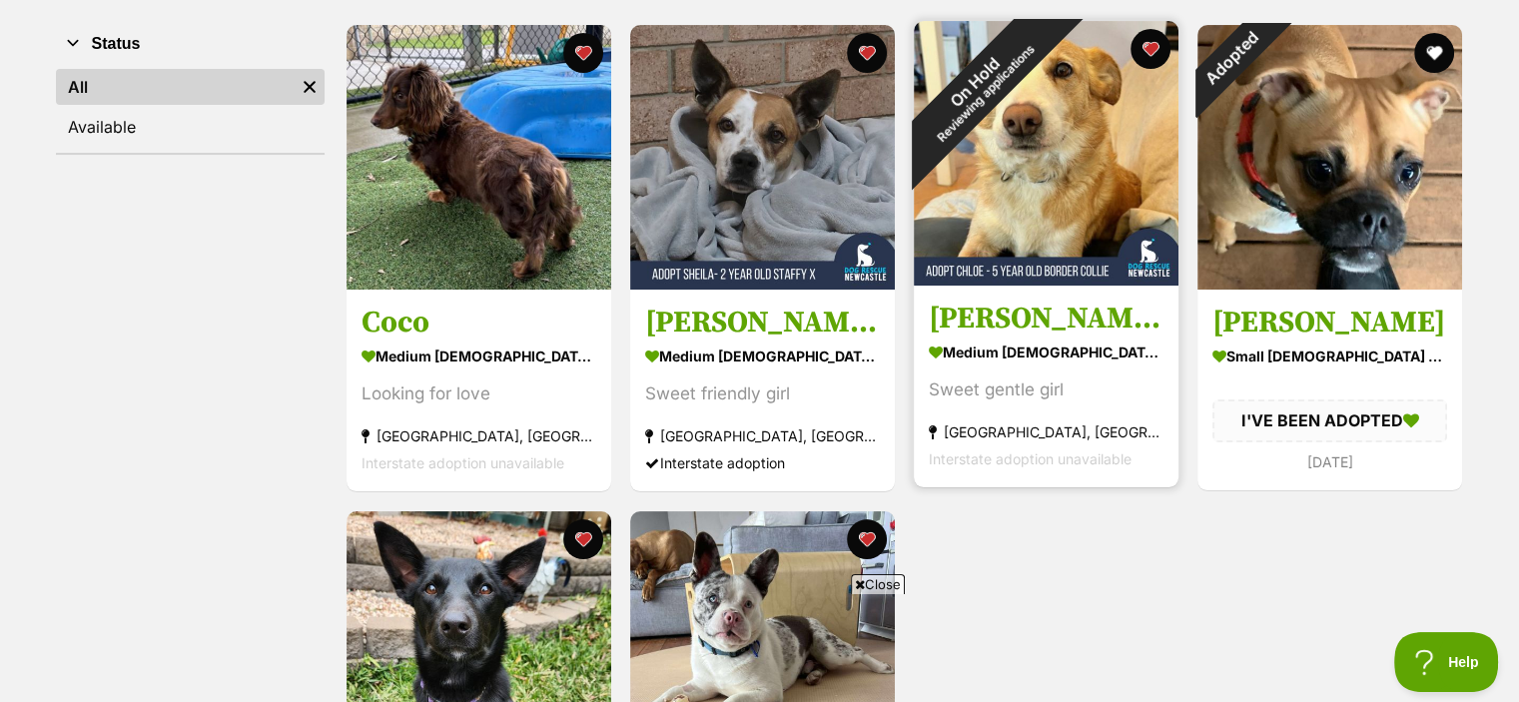
scroll to position [499, 0]
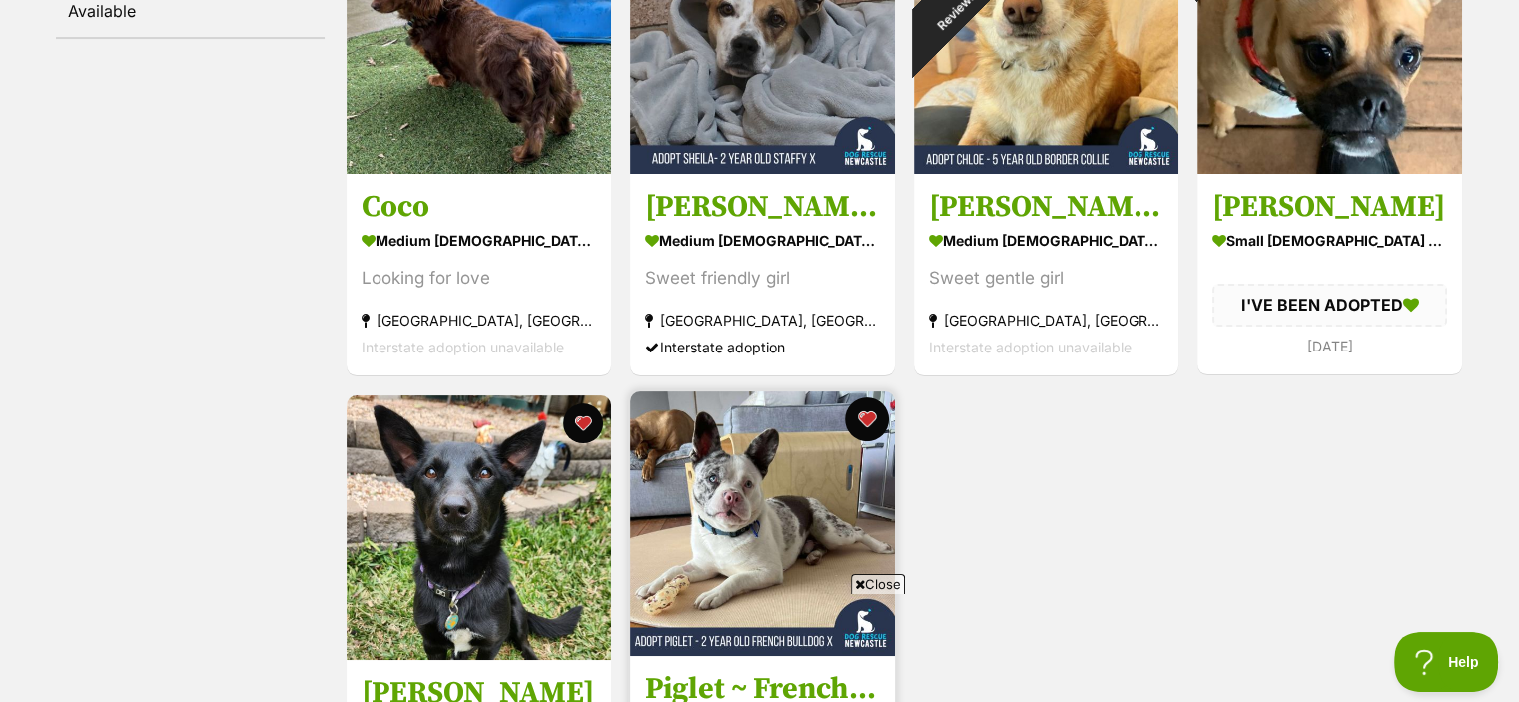
click at [867, 421] on button "favourite" at bounding box center [867, 419] width 44 height 44
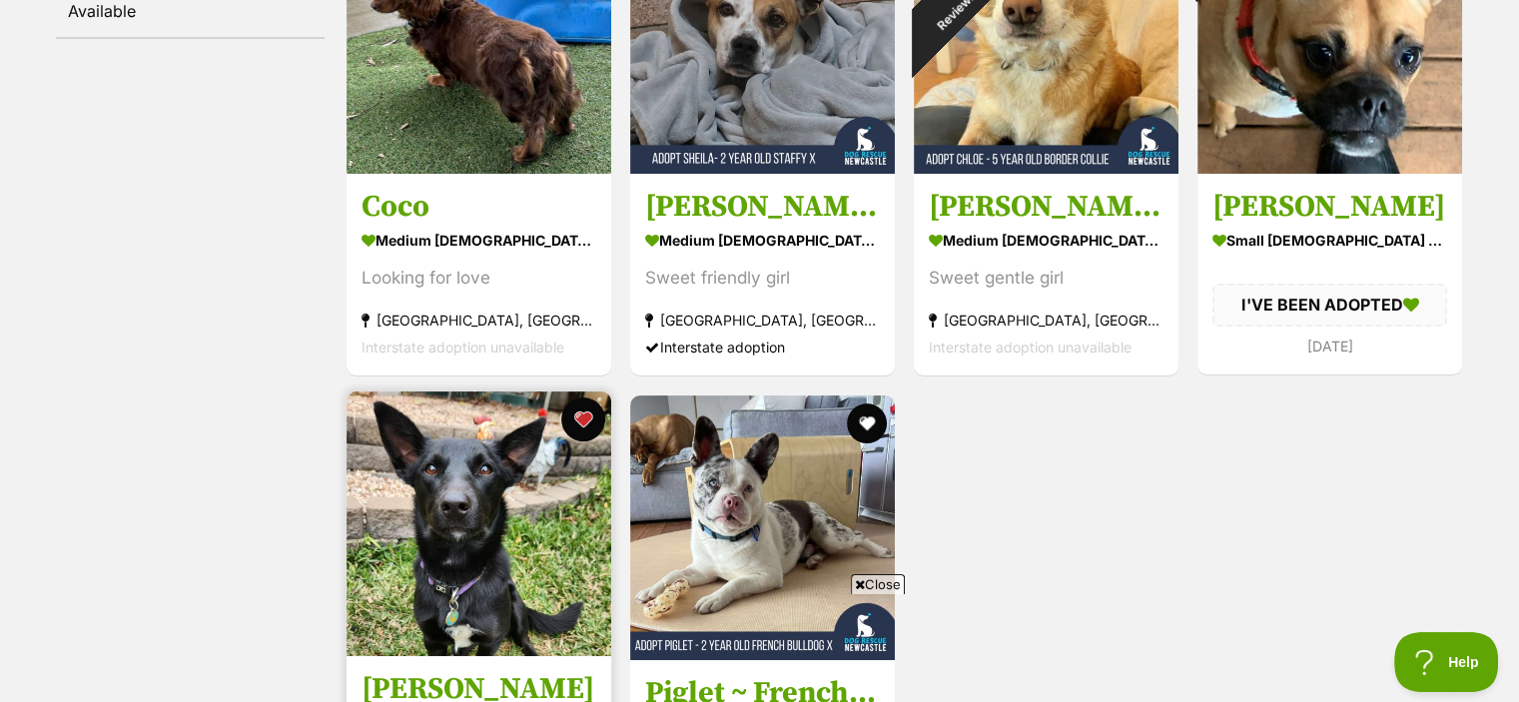
click at [578, 420] on button "favourite" at bounding box center [583, 419] width 44 height 44
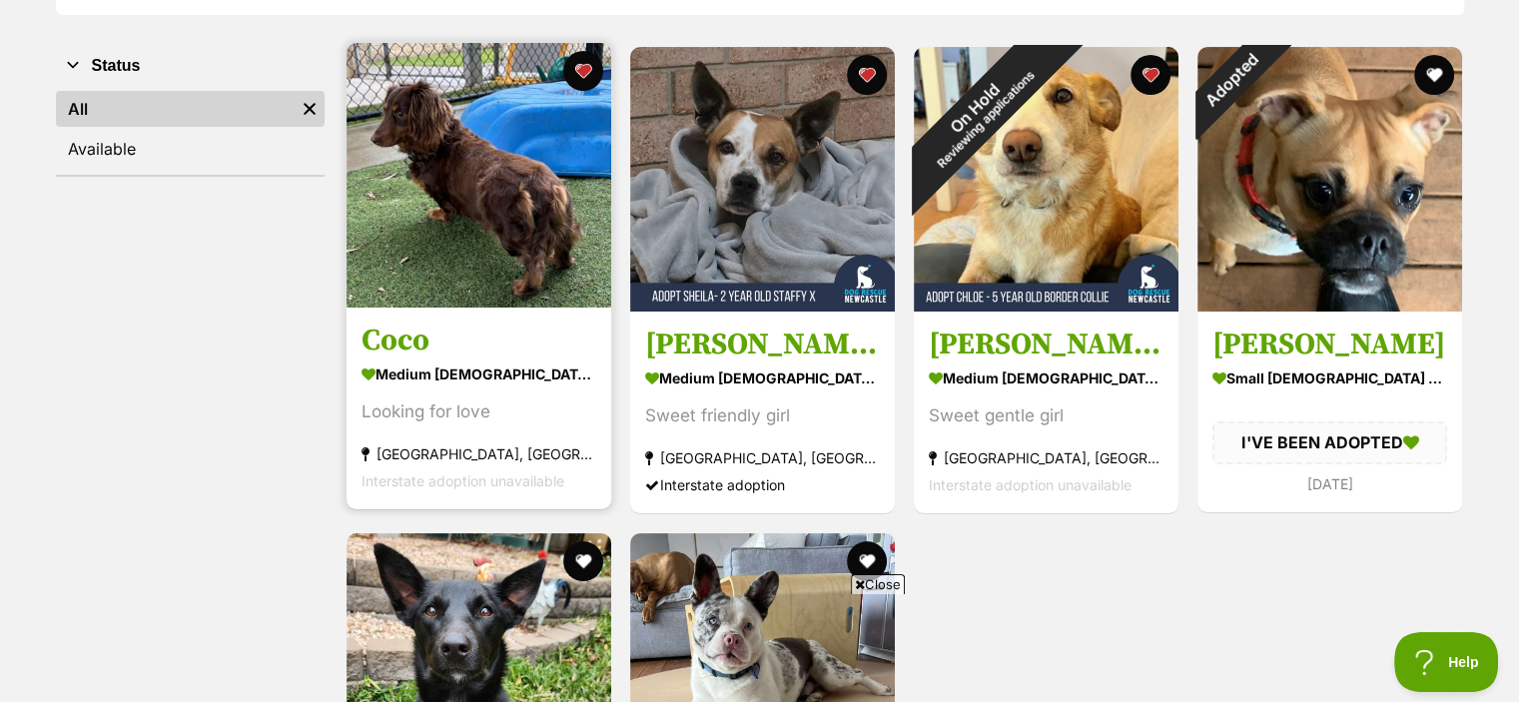
scroll to position [200, 0]
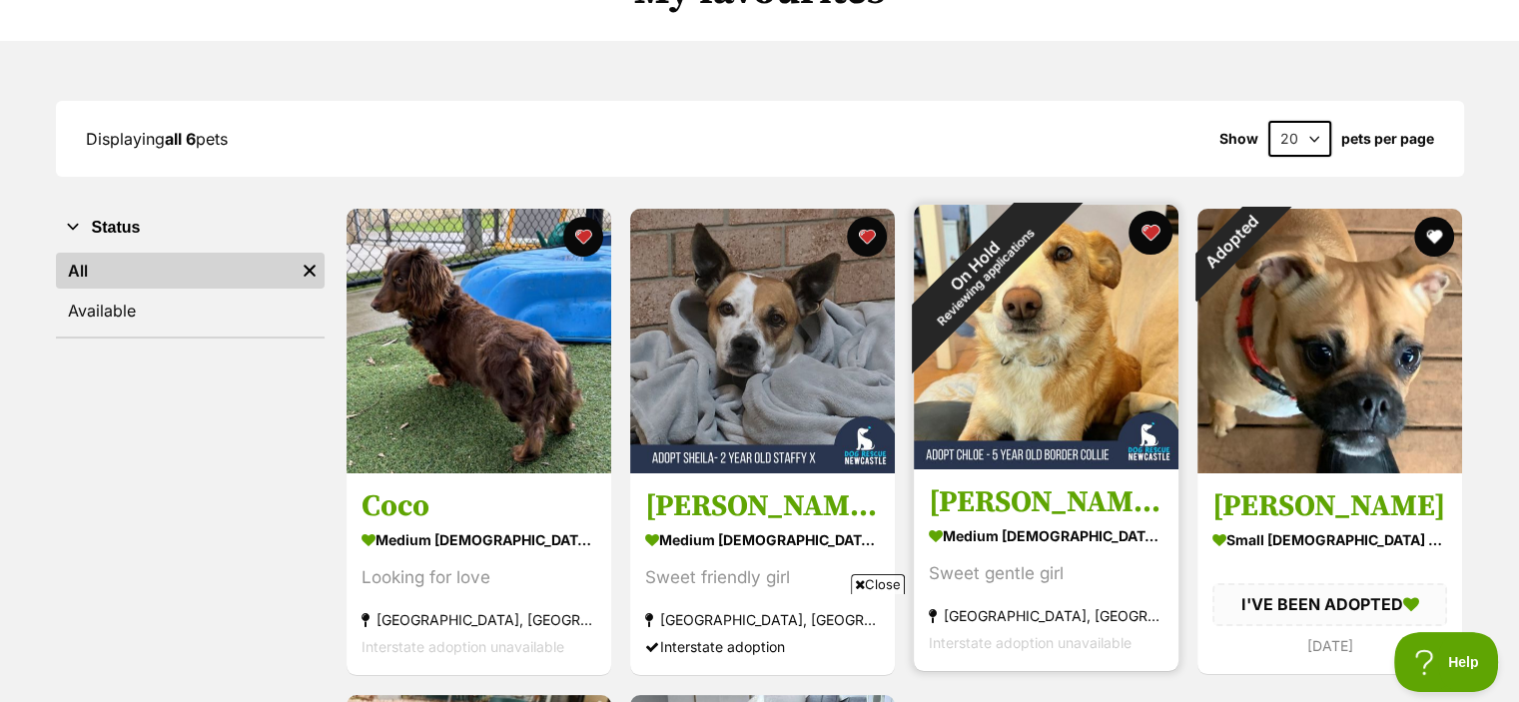
click at [1153, 233] on button "favourite" at bounding box center [1150, 233] width 44 height 44
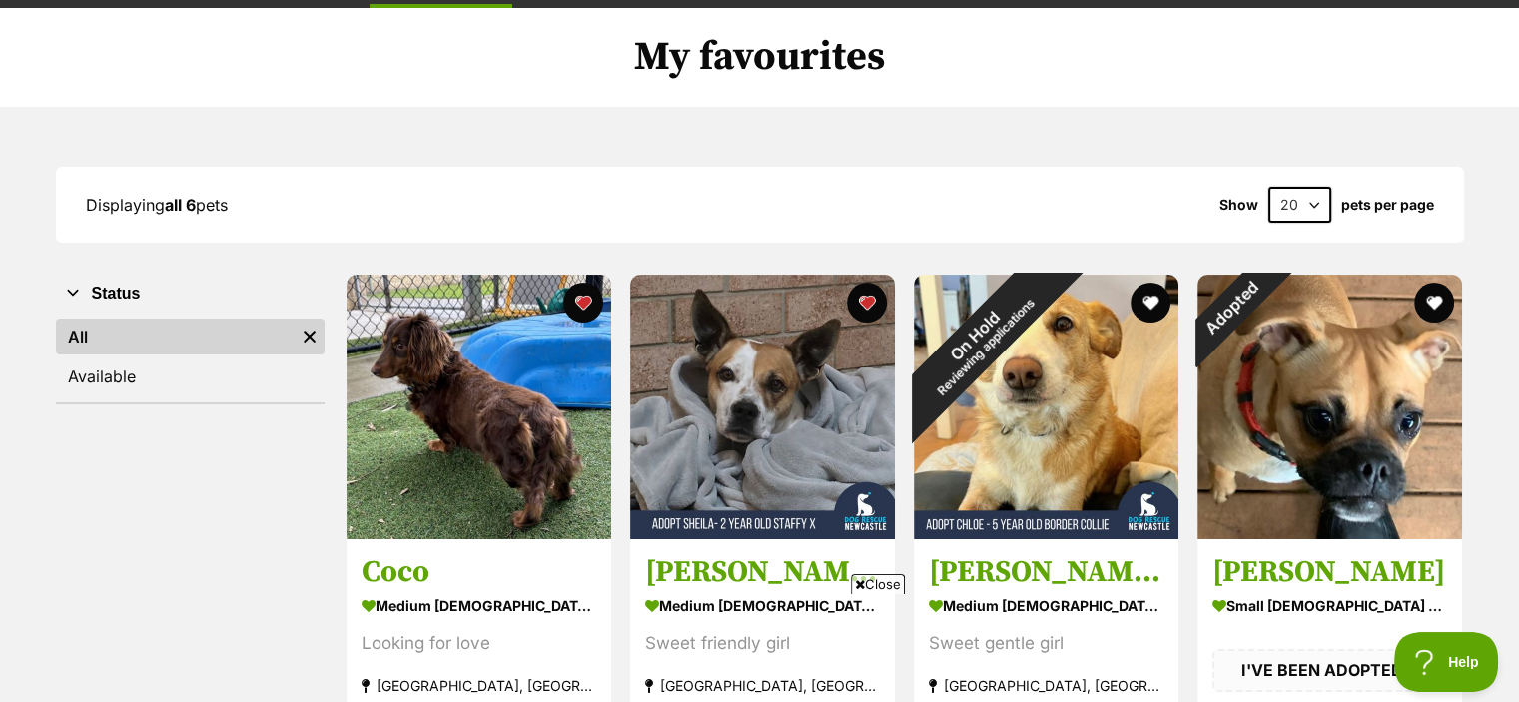
scroll to position [100, 0]
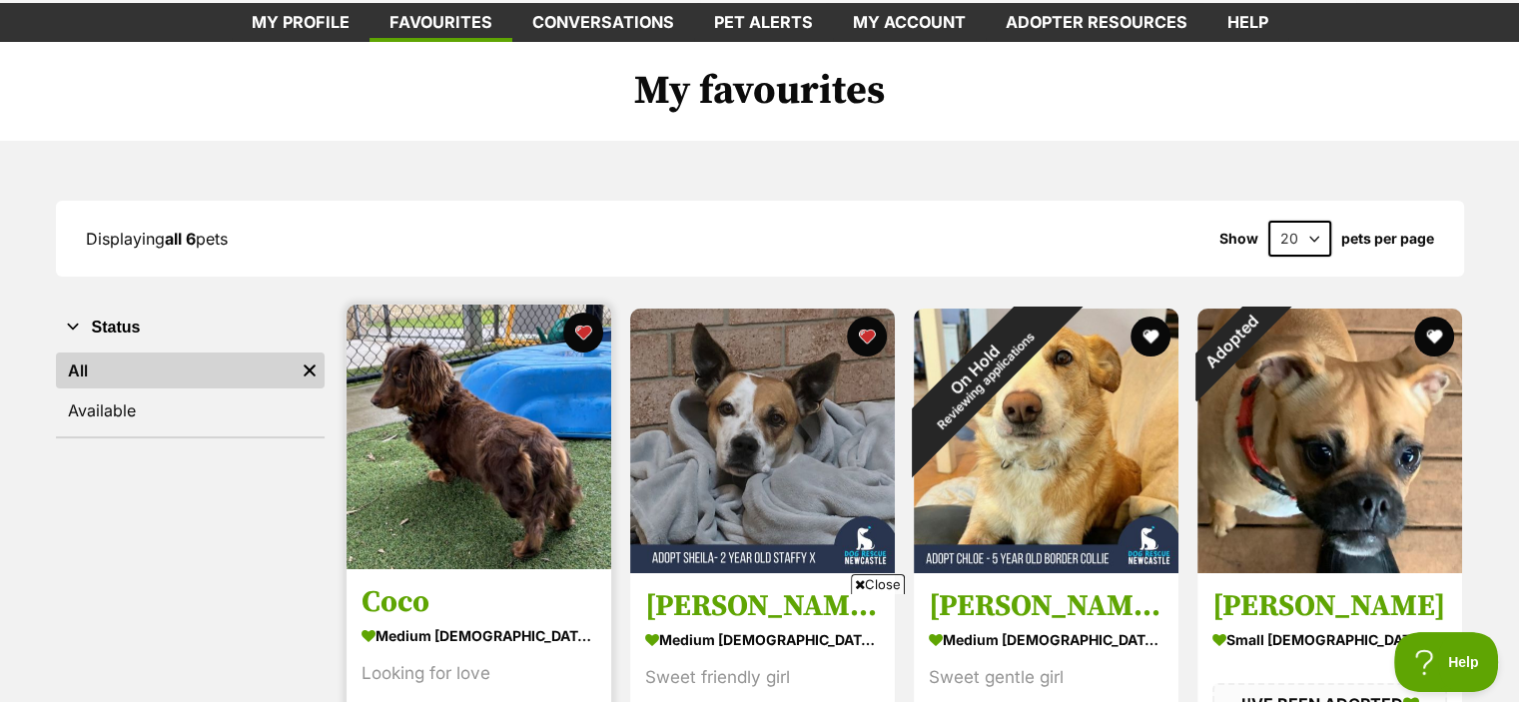
click at [449, 467] on img at bounding box center [479, 437] width 265 height 265
